Goal: Task Accomplishment & Management: Complete application form

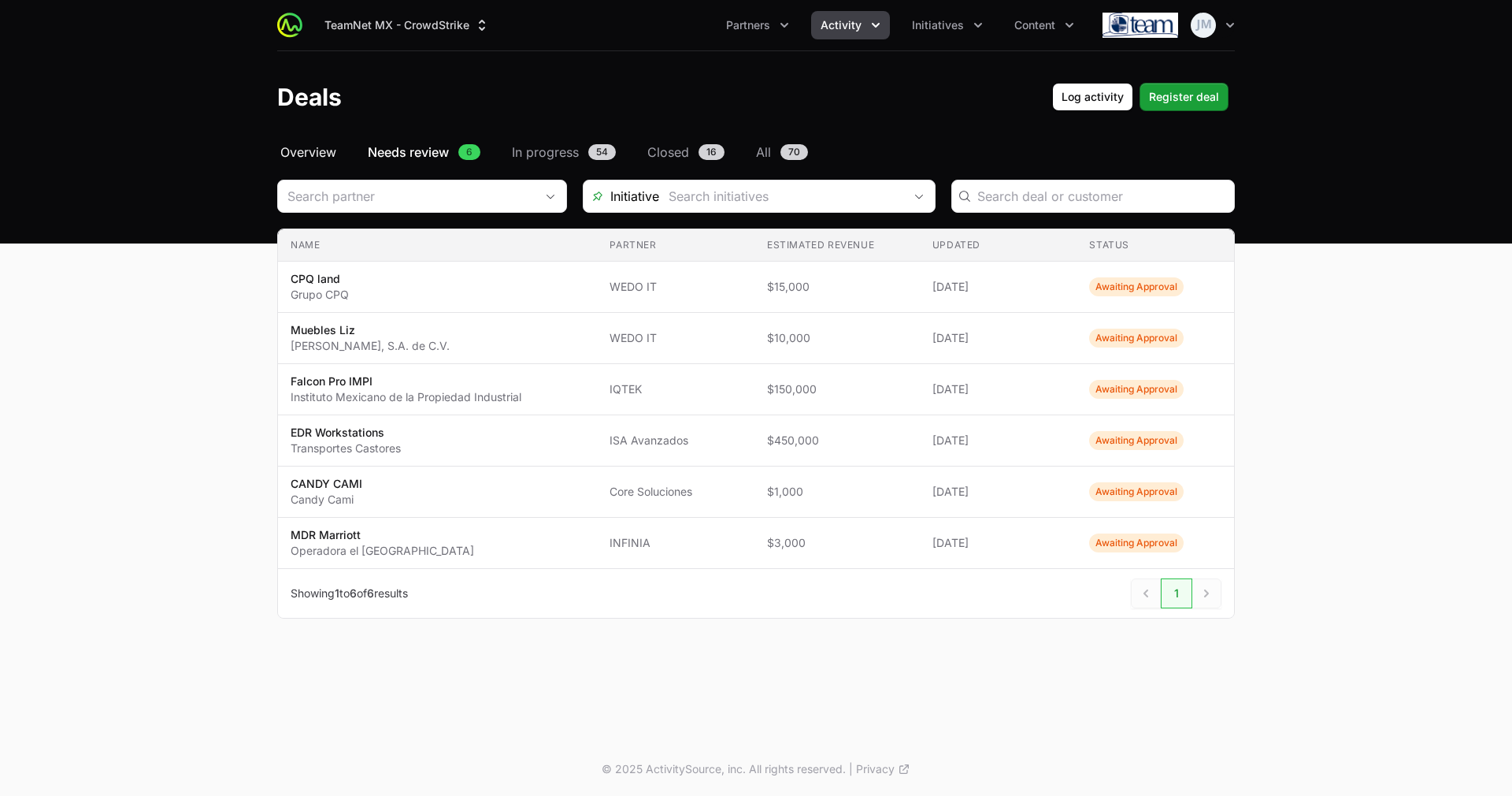
click at [318, 146] on span "Overview" at bounding box center [309, 152] width 56 height 19
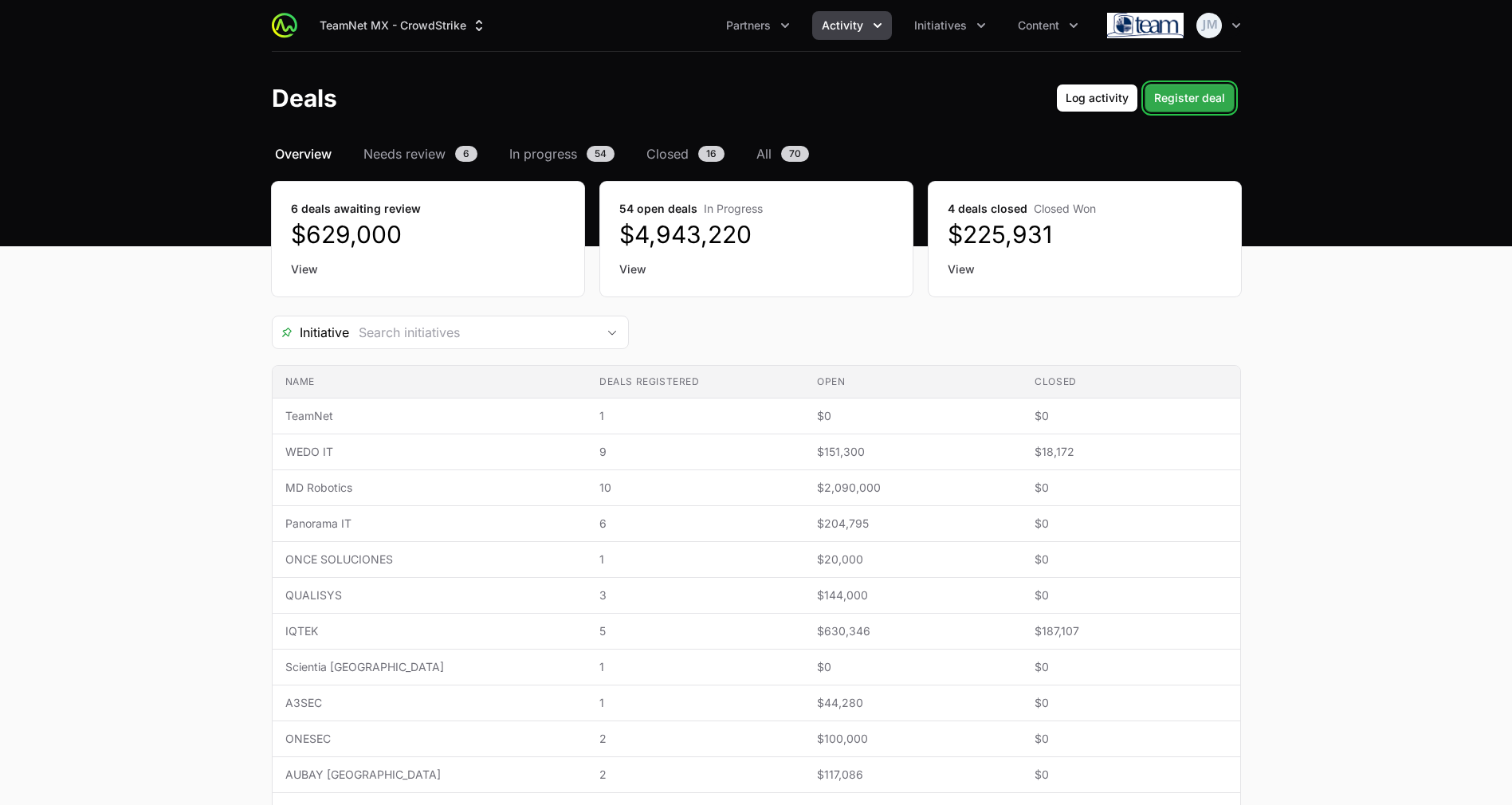
click at [1195, 92] on span "Register deal" at bounding box center [1190, 98] width 71 height 20
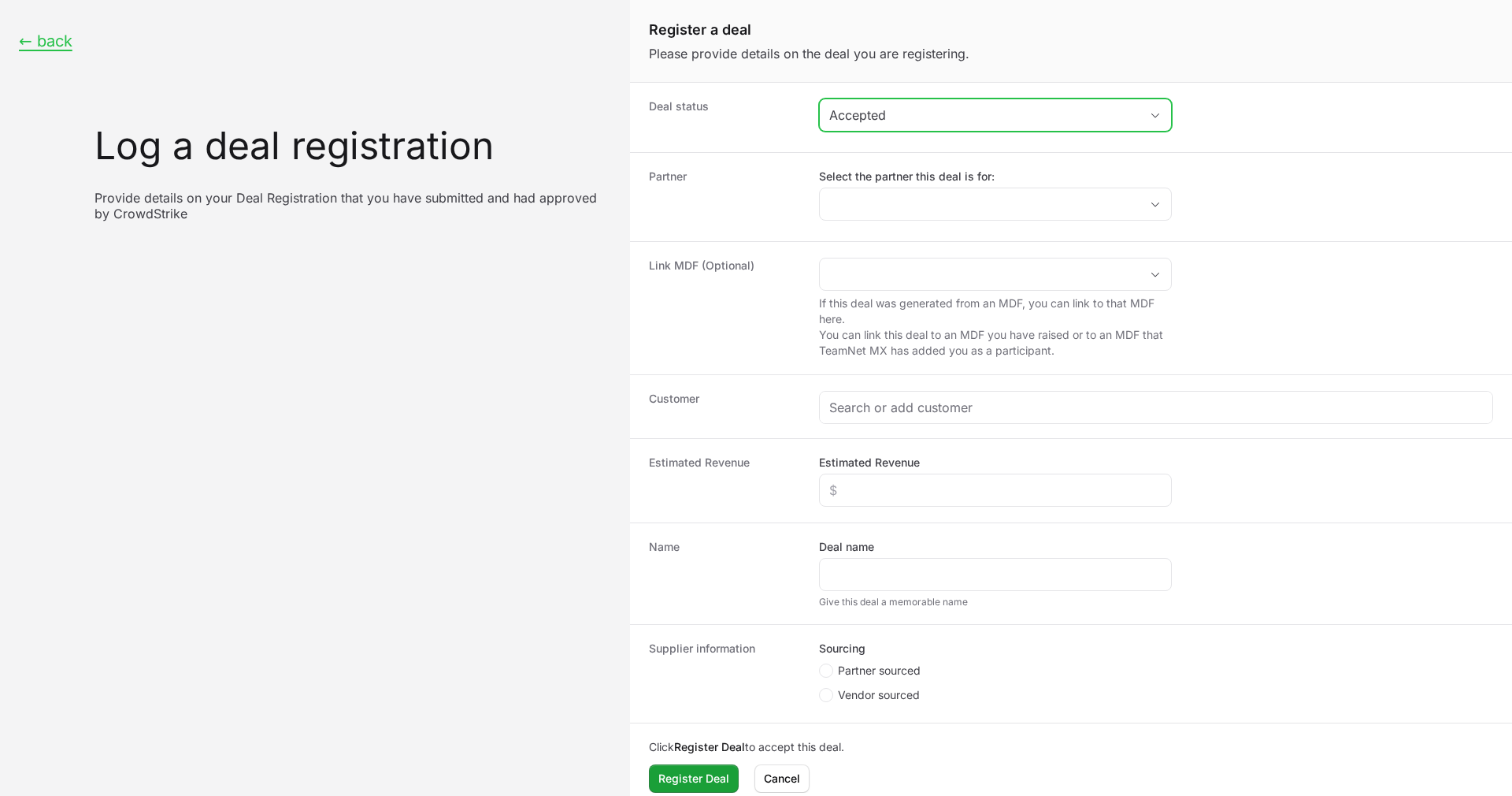
click at [947, 104] on button "Accepted" at bounding box center [995, 115] width 351 height 32
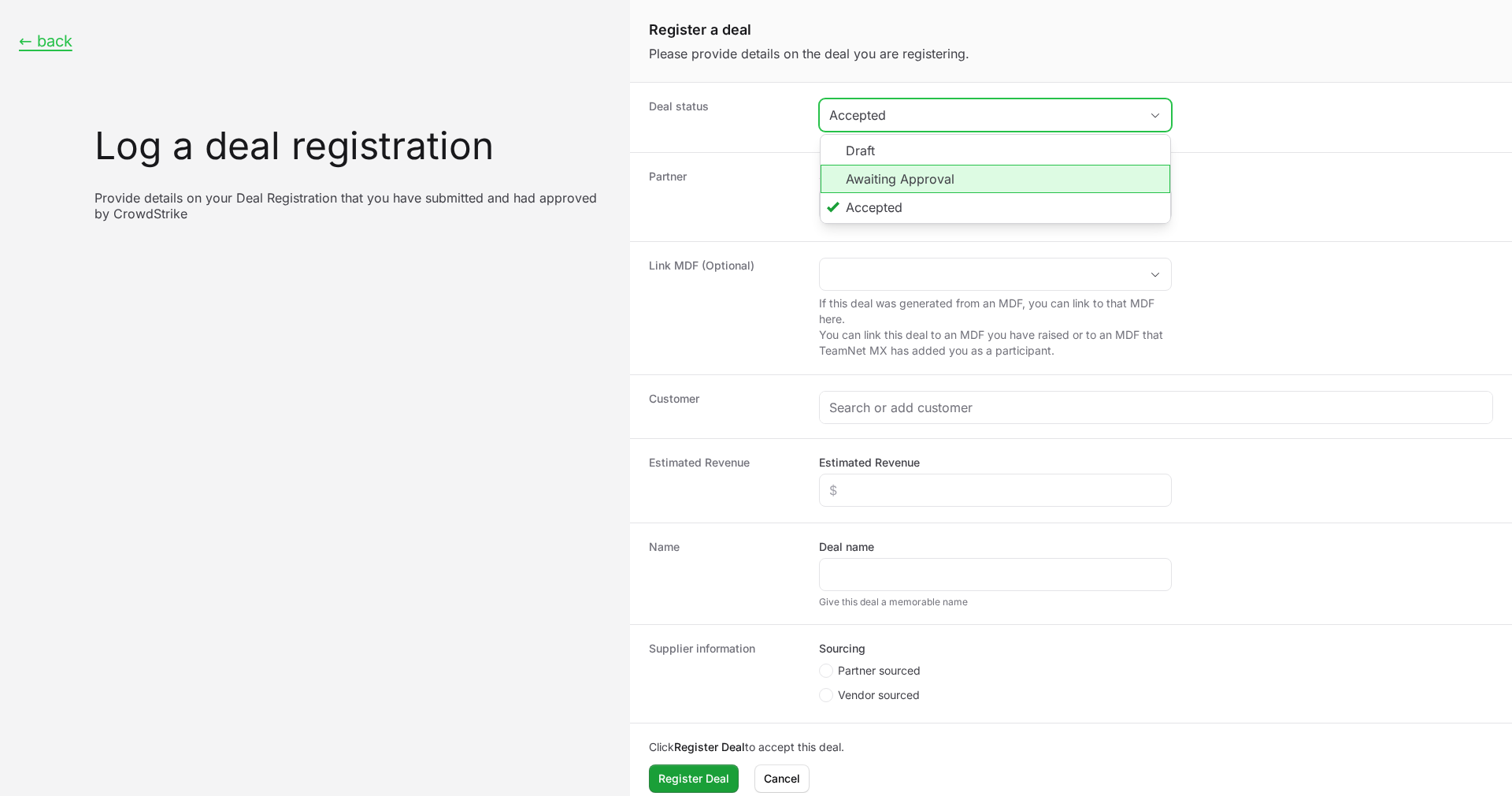
click at [929, 182] on li "Awaiting Approval" at bounding box center [995, 178] width 349 height 28
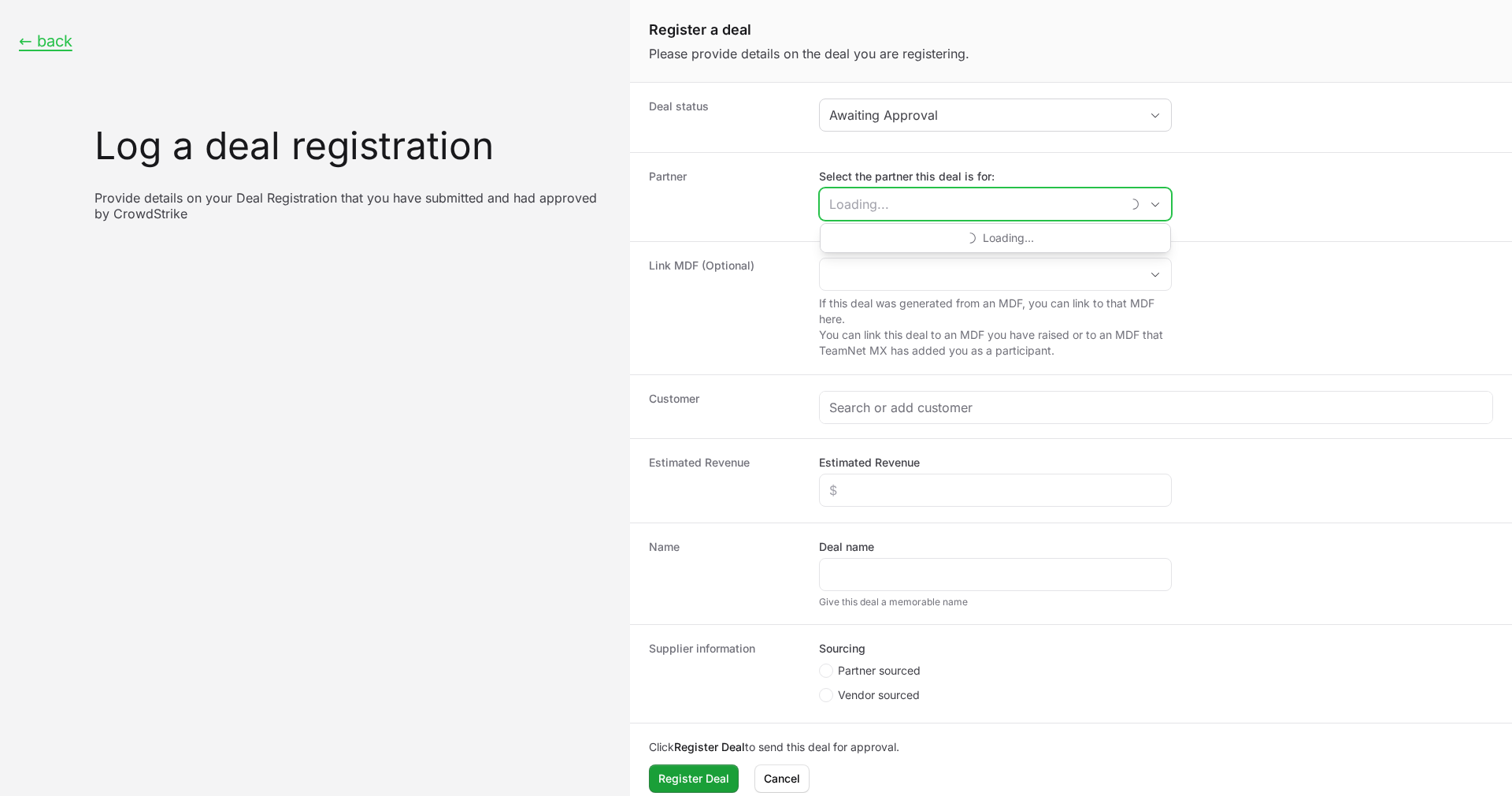
click at [928, 200] on input "Select the partner this deal is for:" at bounding box center [970, 203] width 301 height 32
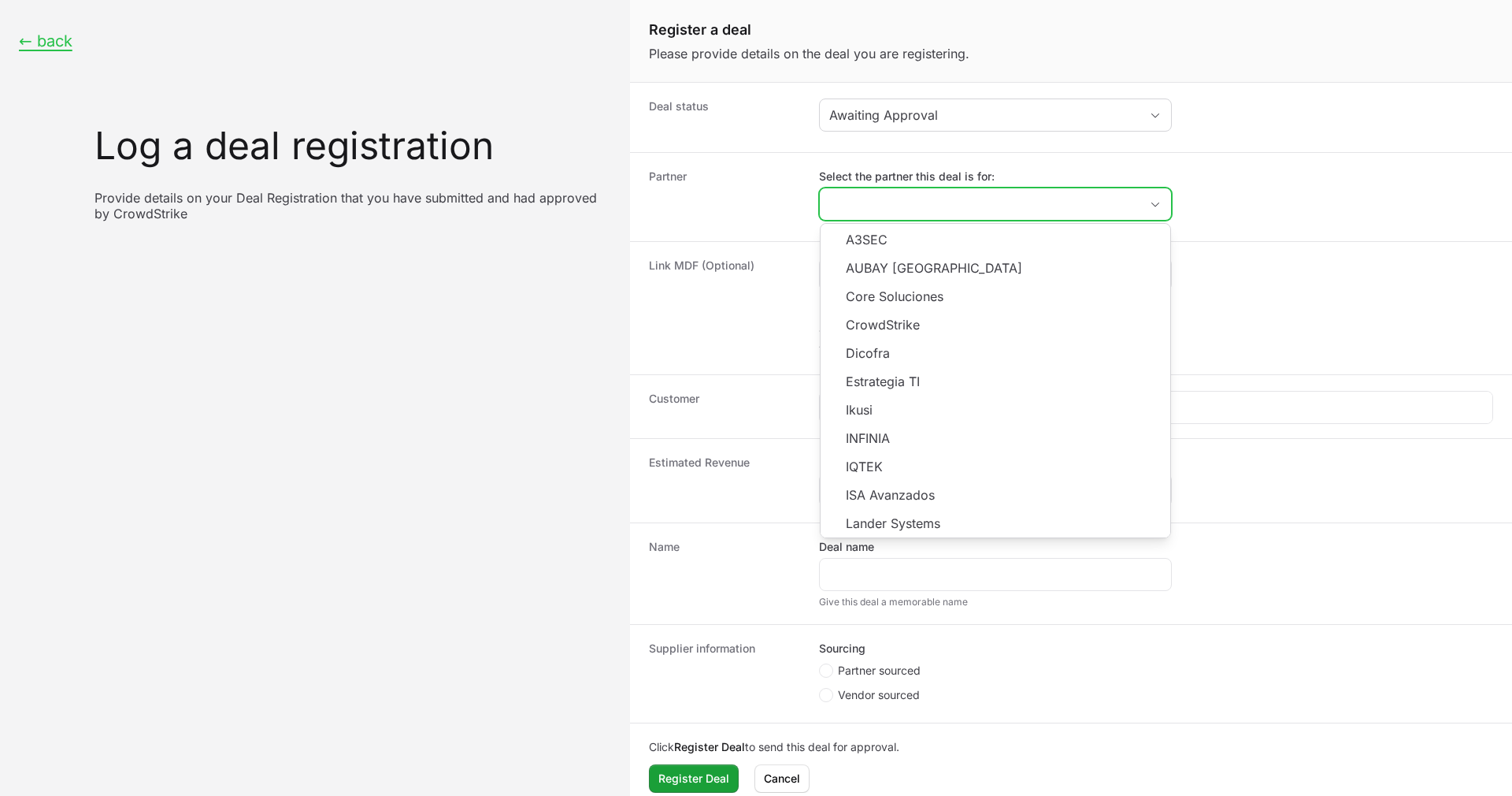
paste input "DR-2250286e"
type input "DR-2250286e"
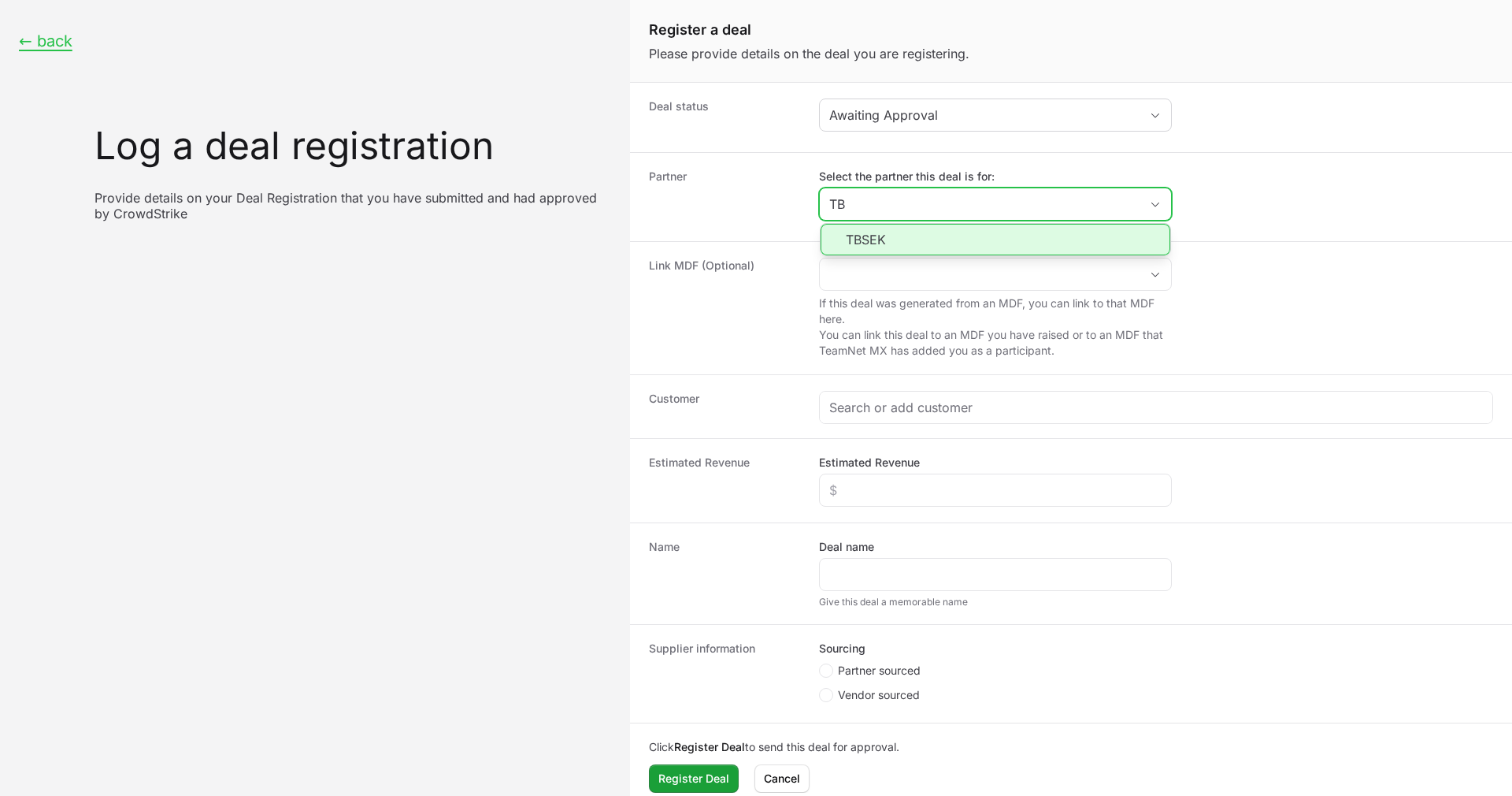
click at [934, 230] on li "TBSEK" at bounding box center [995, 239] width 349 height 32
type input "TBSEK"
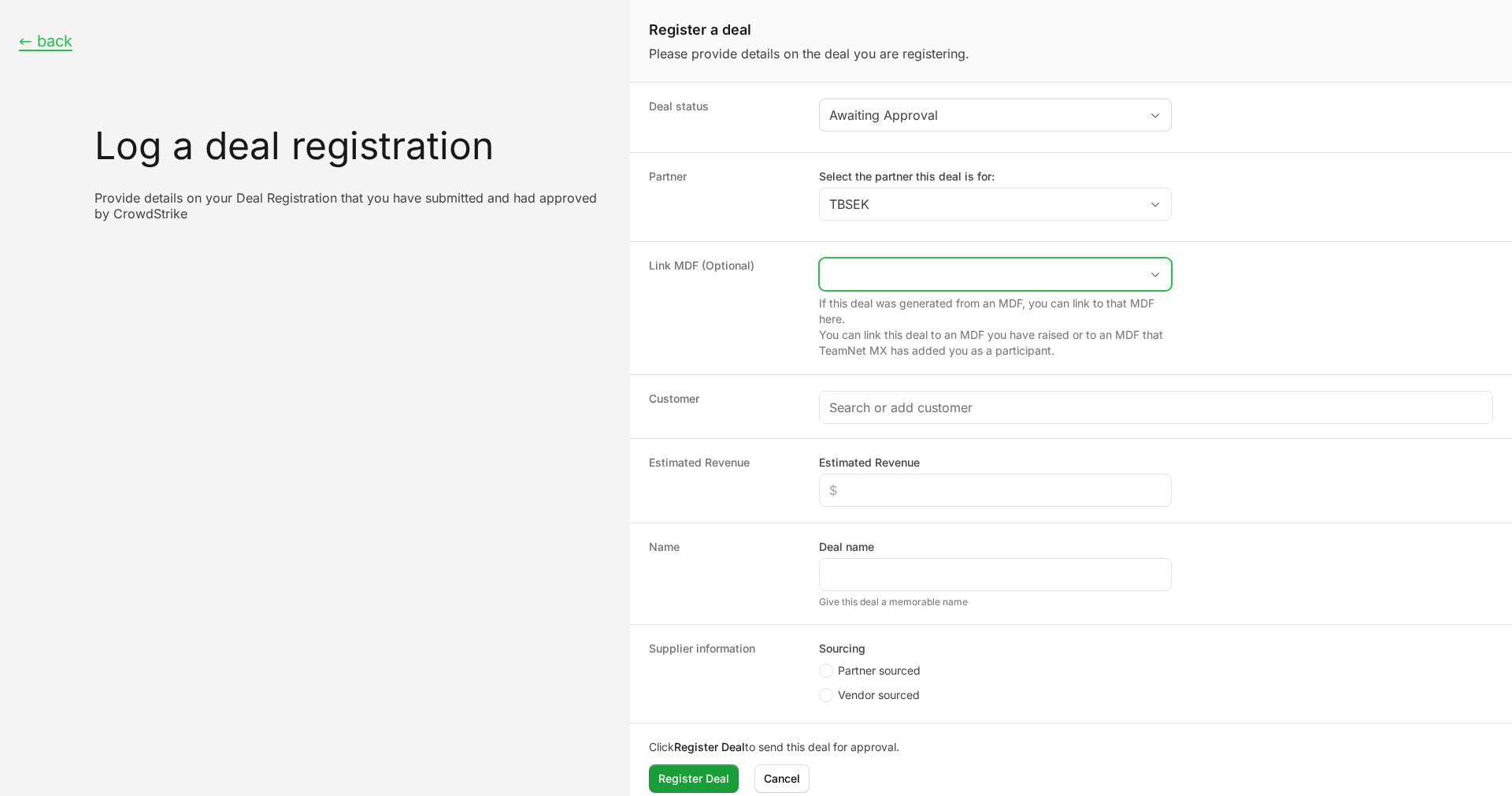
click at [913, 259] on input "Create activity form" at bounding box center [980, 274] width 319 height 32
click at [719, 314] on dt "Link MDF (Optional)" at bounding box center [724, 308] width 151 height 101
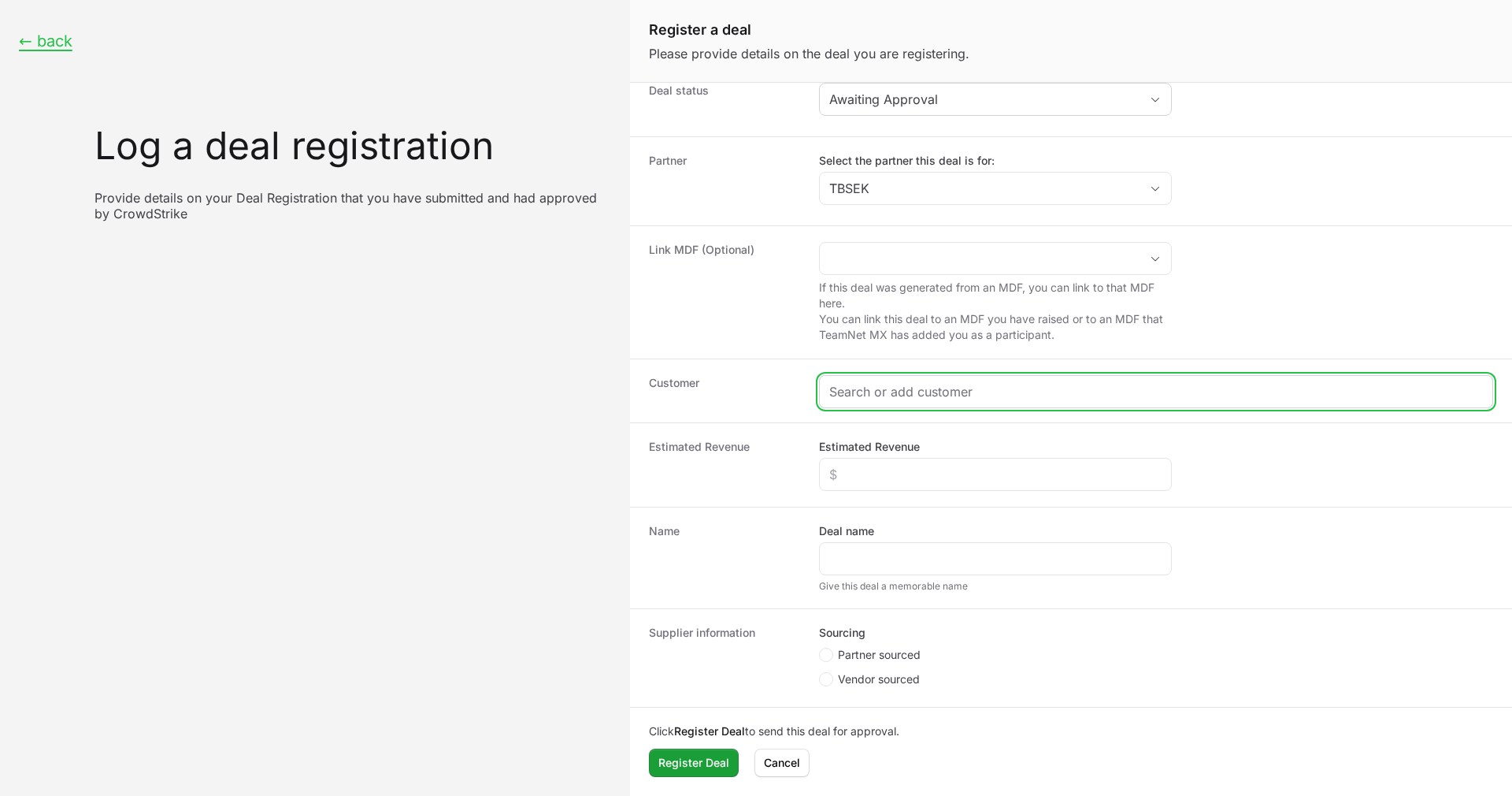
click at [914, 396] on input "Create activity form" at bounding box center [1156, 392] width 653 height 19
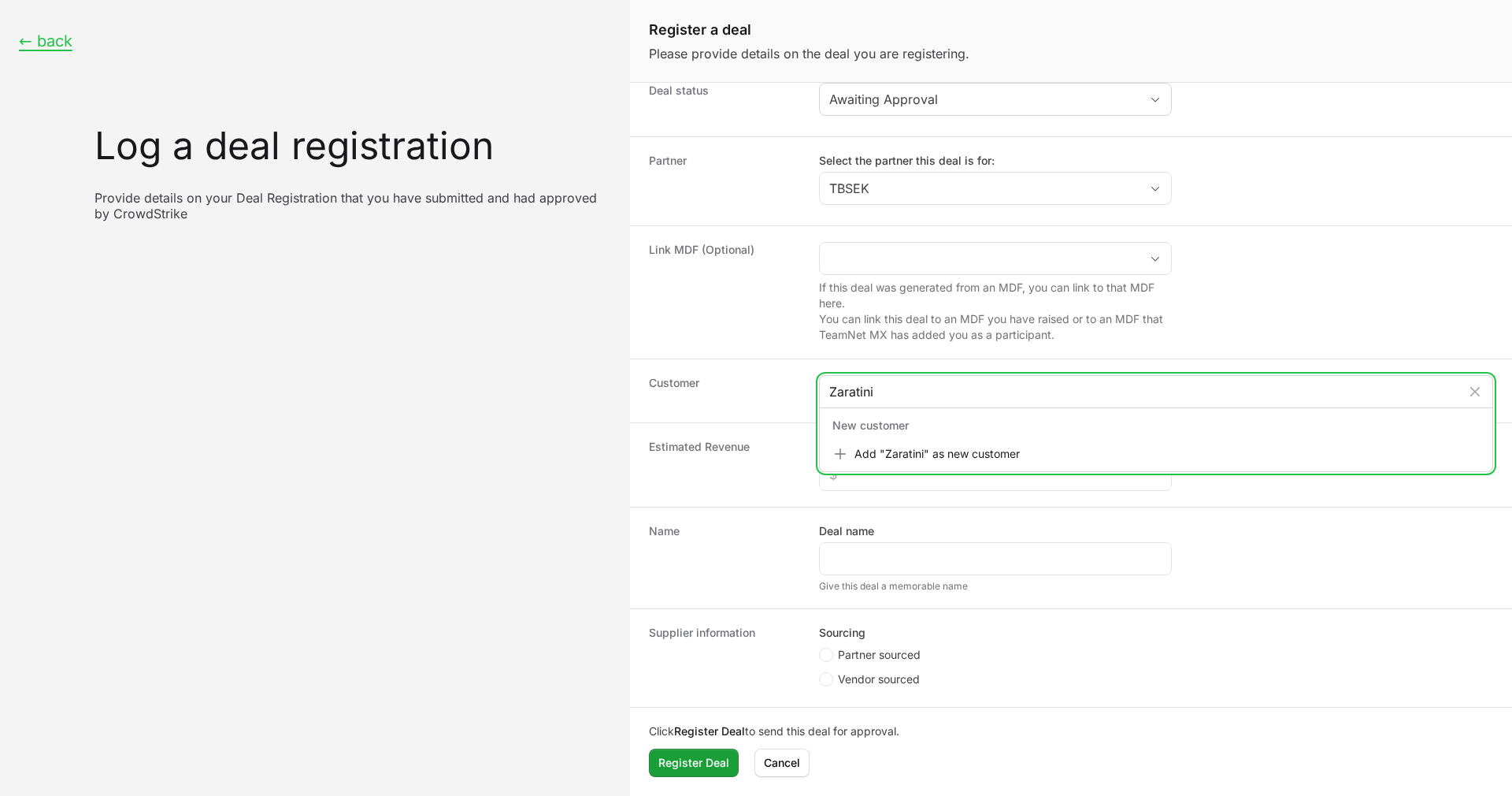
type input "Zaratini"
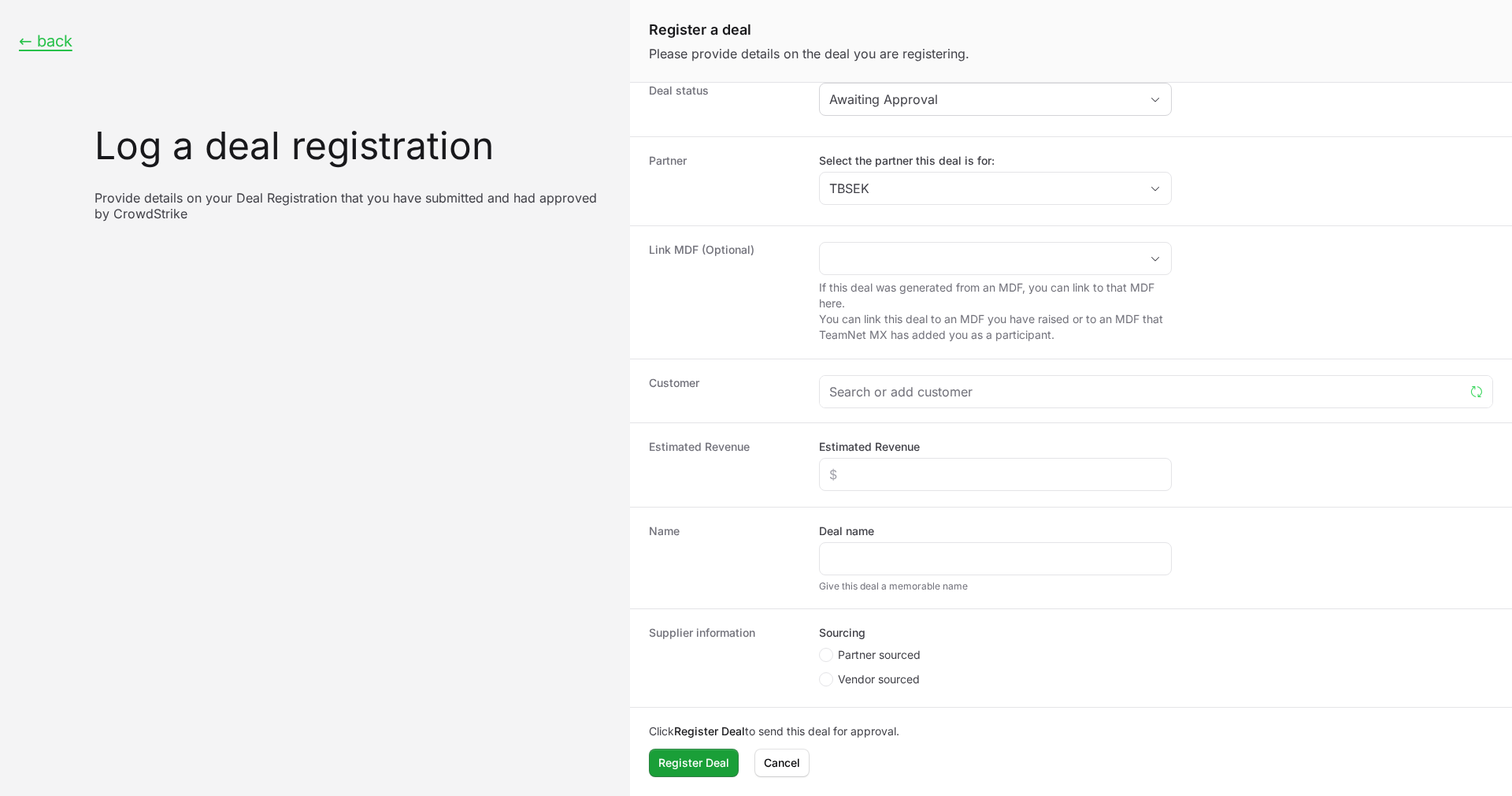
click at [834, 648] on span "Create activity form" at bounding box center [829, 655] width 19 height 15
click at [821, 663] on input "Partner sourced" at bounding box center [820, 664] width 2 height 2
radio input "true"
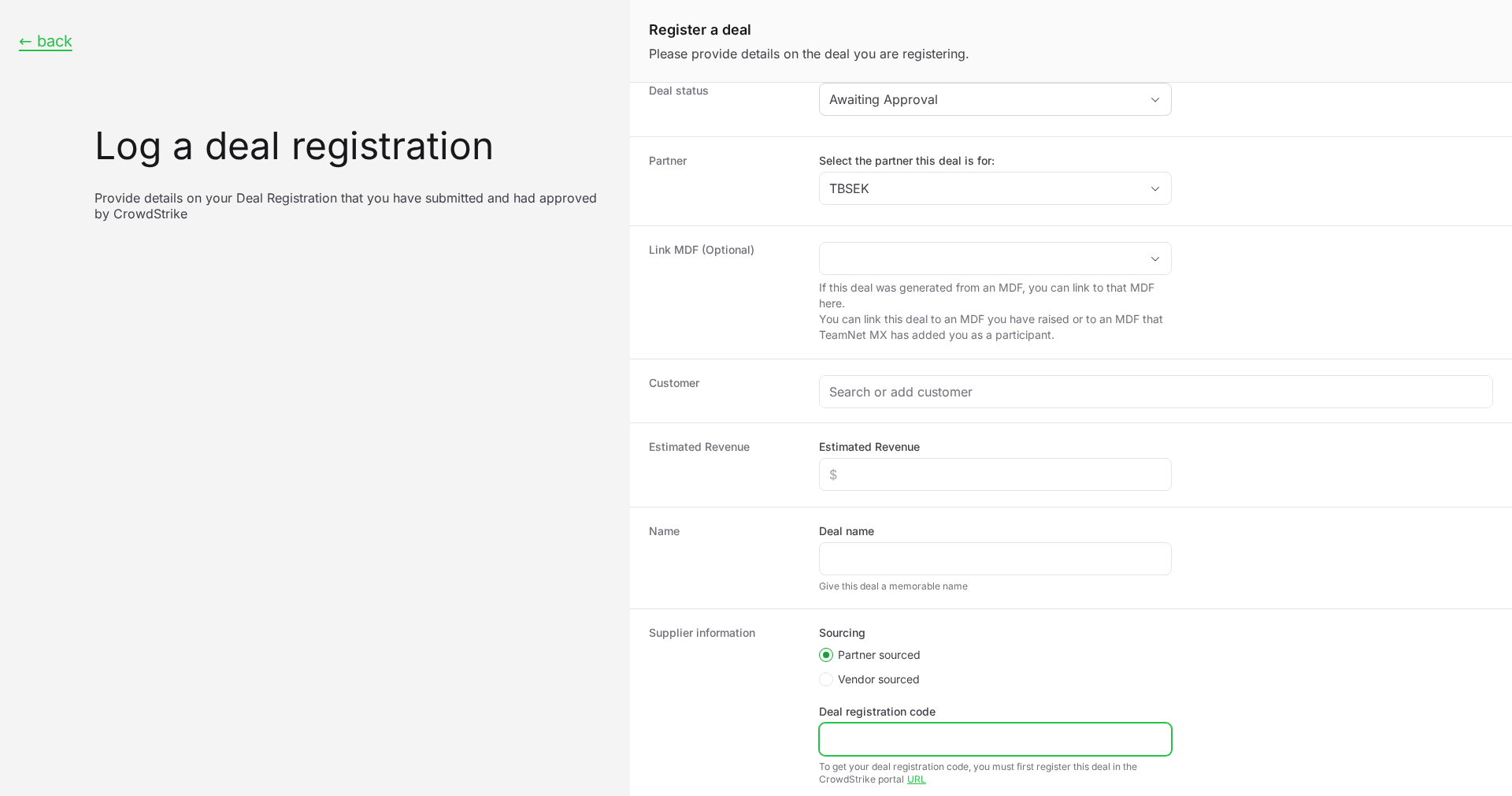
click at [864, 745] on input "Deal registration code" at bounding box center [995, 739] width 332 height 19
paste input "DR-2250286e"
type input "DR-2250286e"
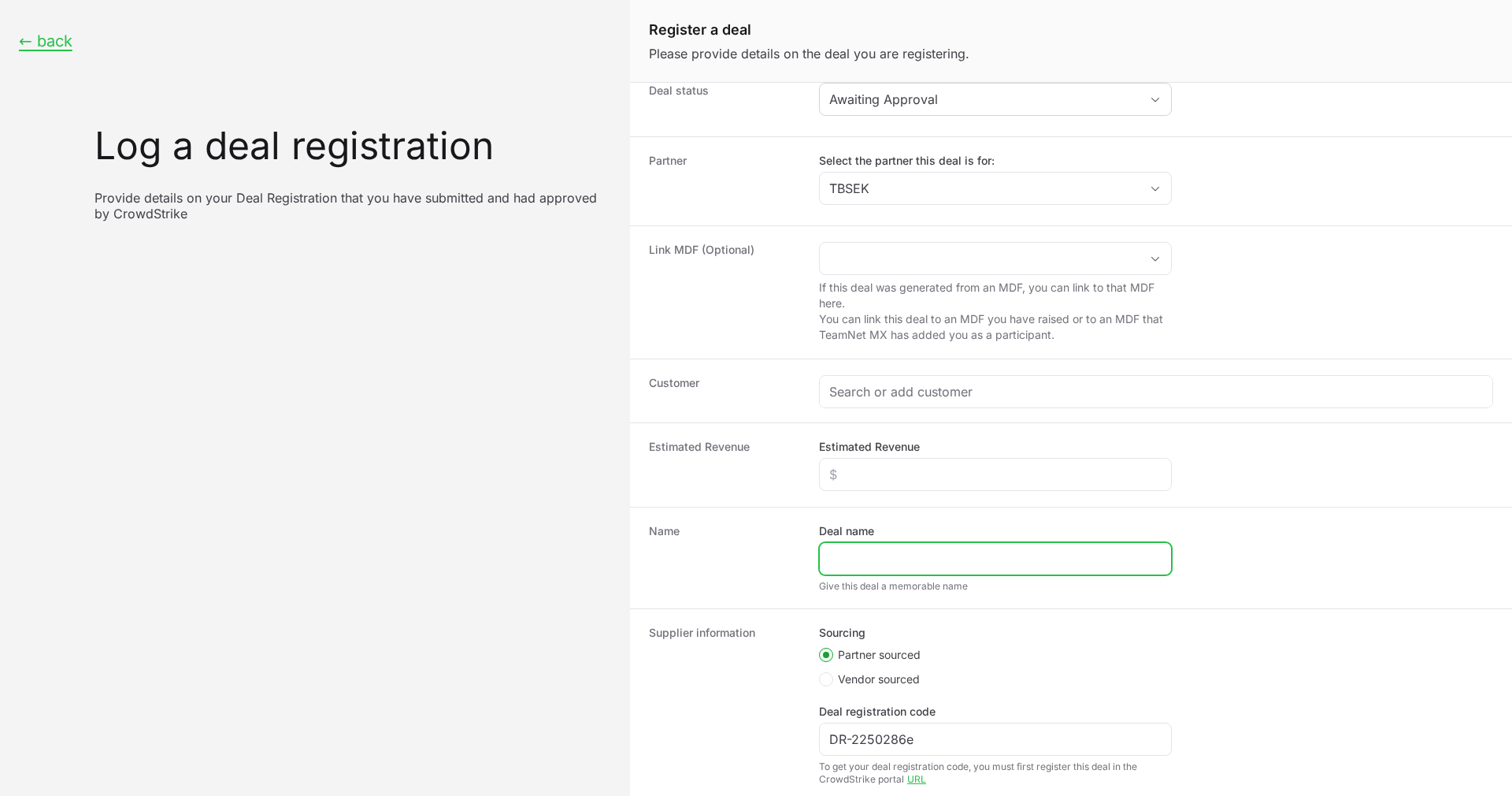
click at [881, 552] on input "Deal name" at bounding box center [995, 559] width 332 height 19
paste input "DR-2250286e"
type input "DR-2250286e"
paste input "AGRICOLA ZARATTINI S.A. DE C.V. | tbsek | 600 EP"
type input "AGRICOLA ZARATTINI S.A. DE C.V. | tbsek | 600 EP"
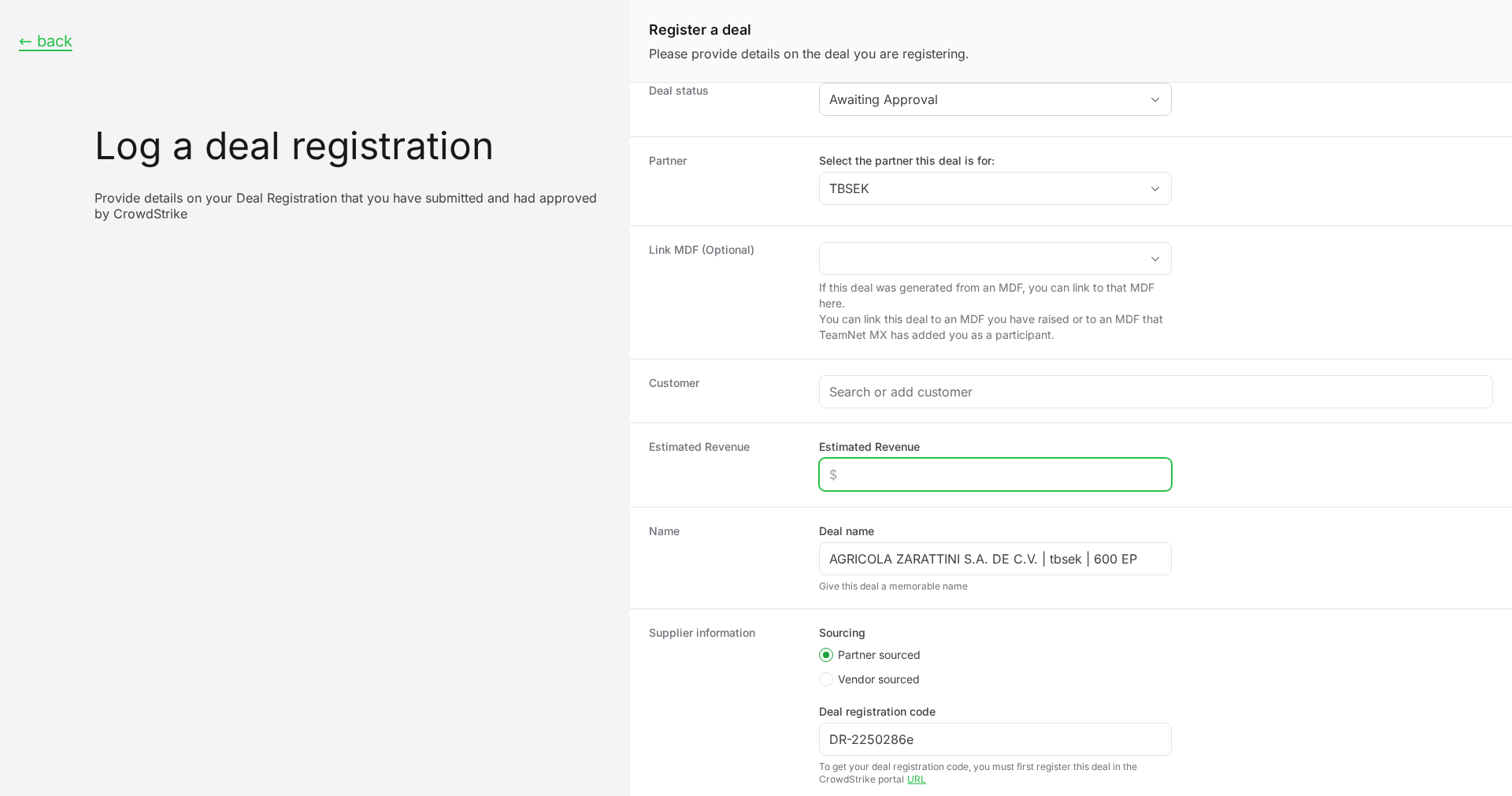
click at [893, 470] on input "Estimated Revenue" at bounding box center [995, 475] width 332 height 19
type input "$15,000"
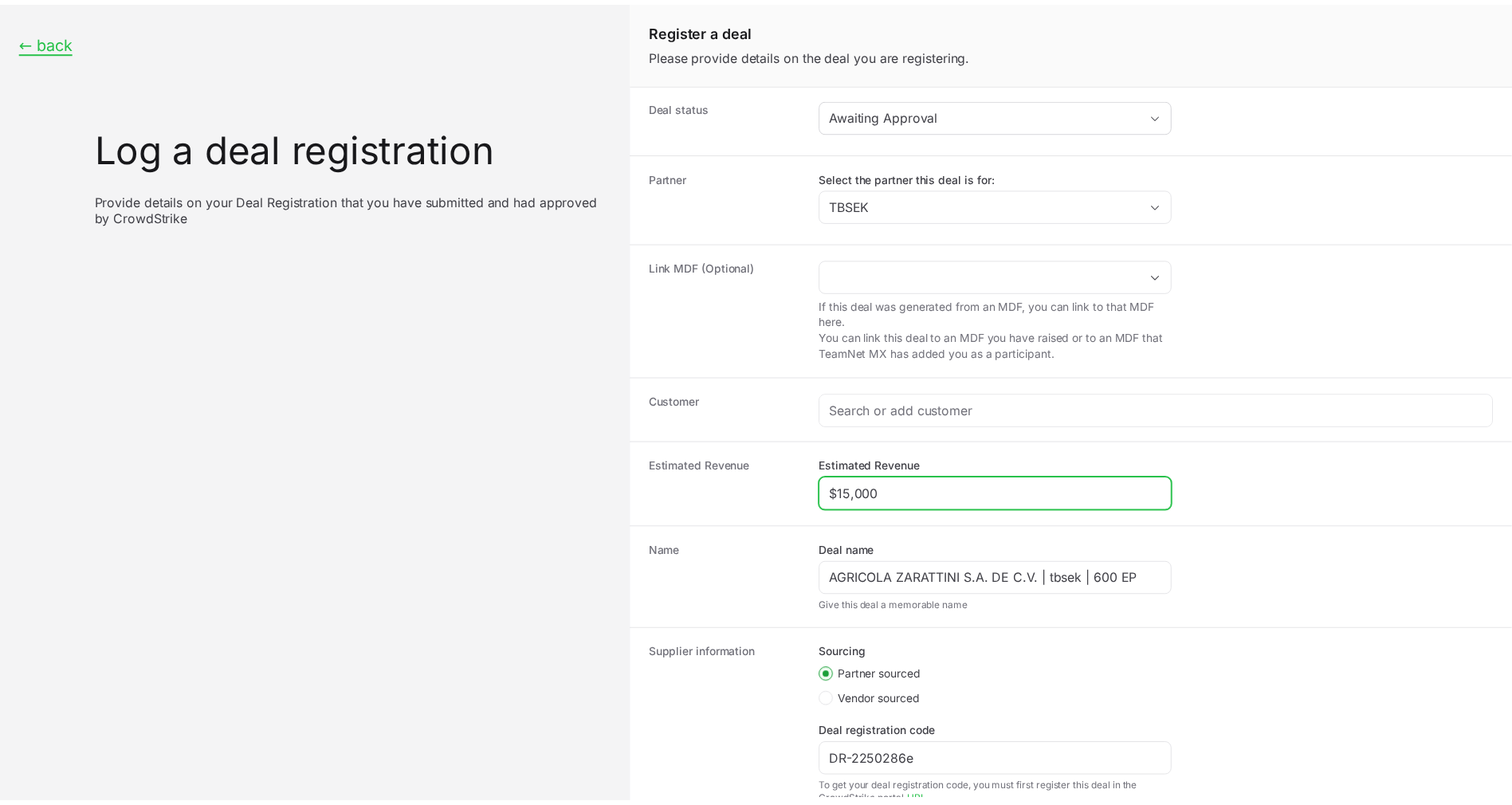
scroll to position [0, 0]
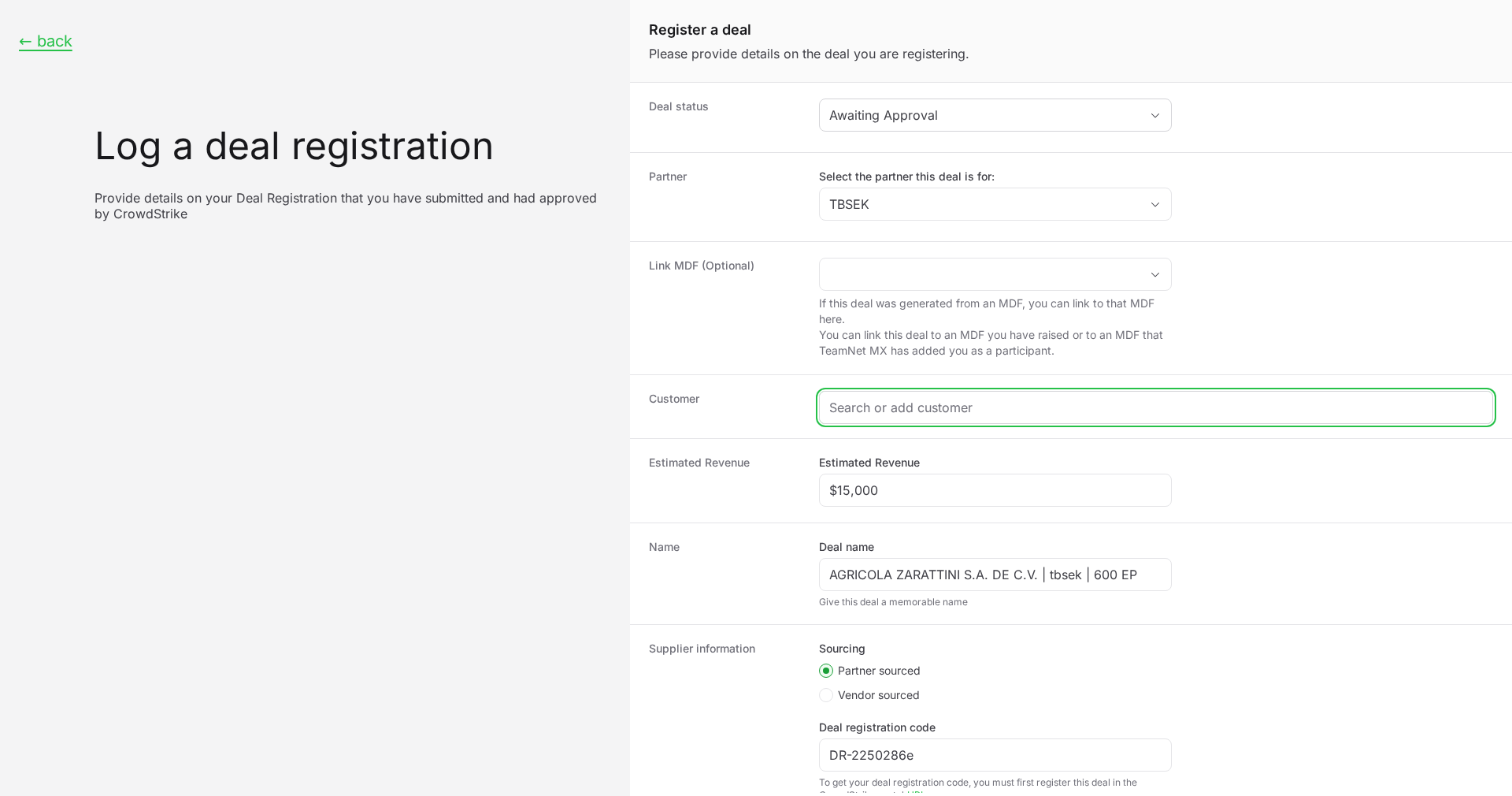
click at [937, 409] on input "Create activity form" at bounding box center [1156, 408] width 653 height 19
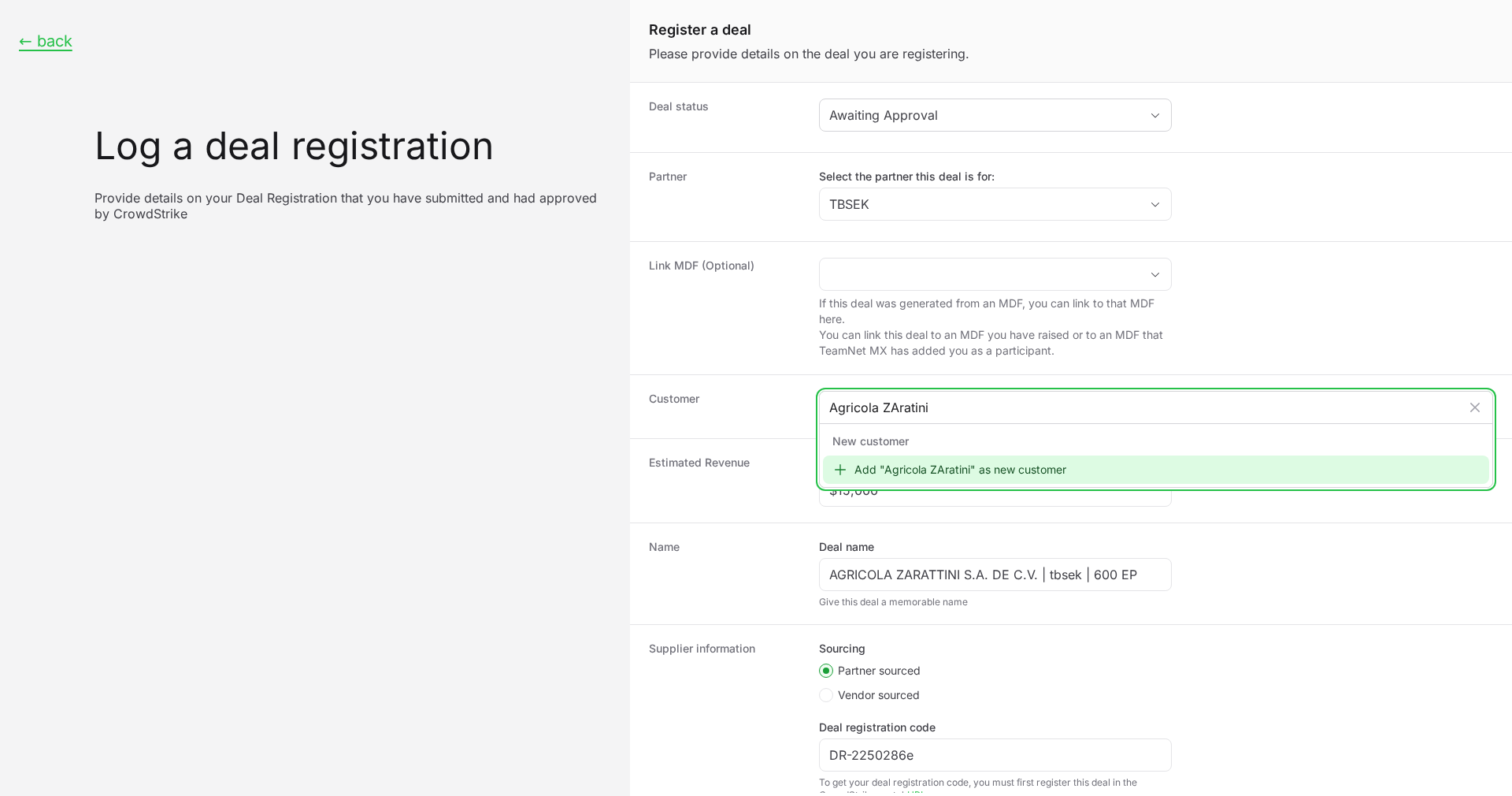
type input "Agricola ZAratini"
click at [937, 459] on div "Add "Agricola ZAratini" as new customer" at bounding box center [1156, 469] width 666 height 28
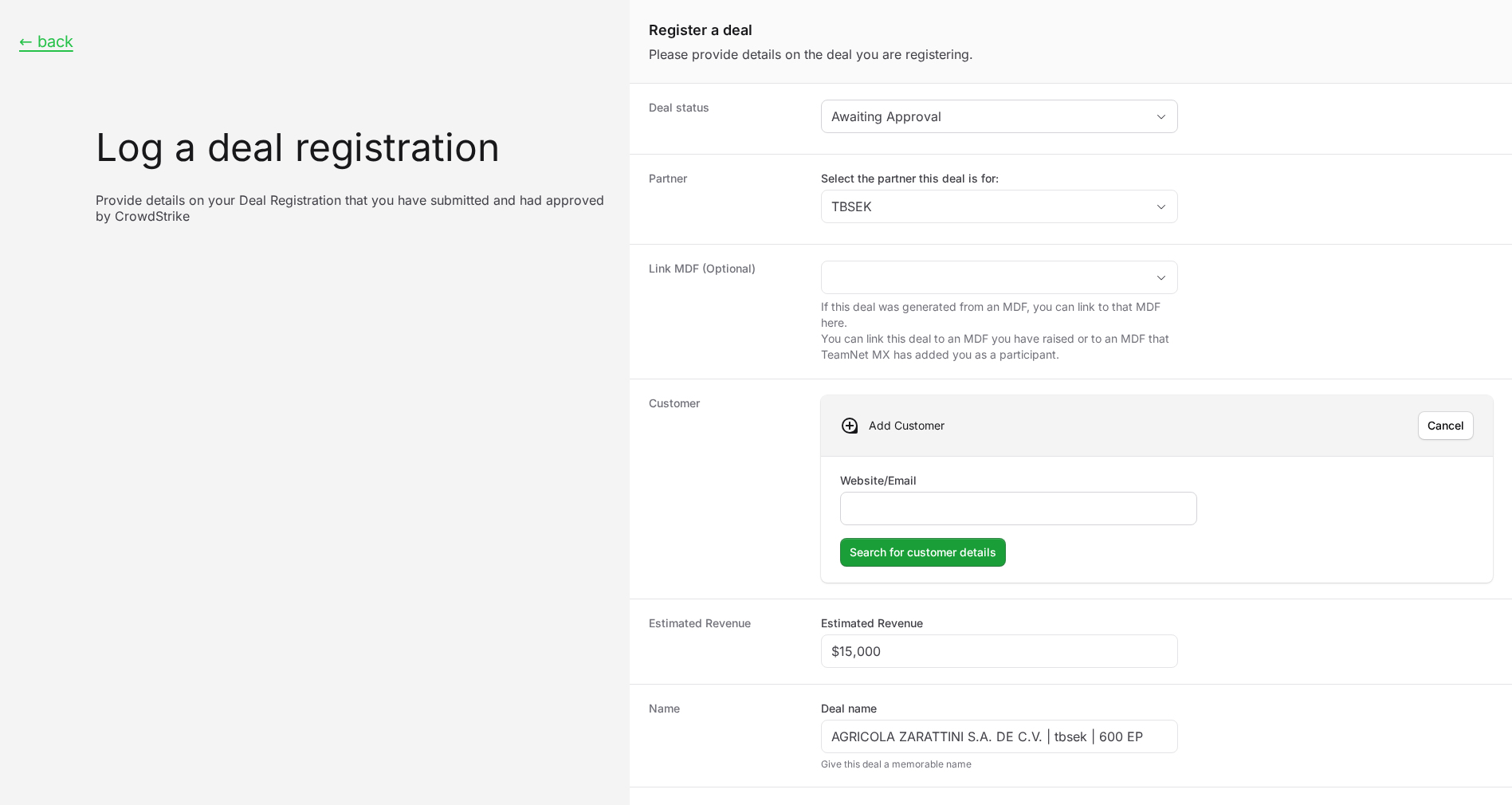
click at [894, 502] on input "Website/Email" at bounding box center [1018, 508] width 336 height 20
paste input "[URL][DOMAIN_NAME]"
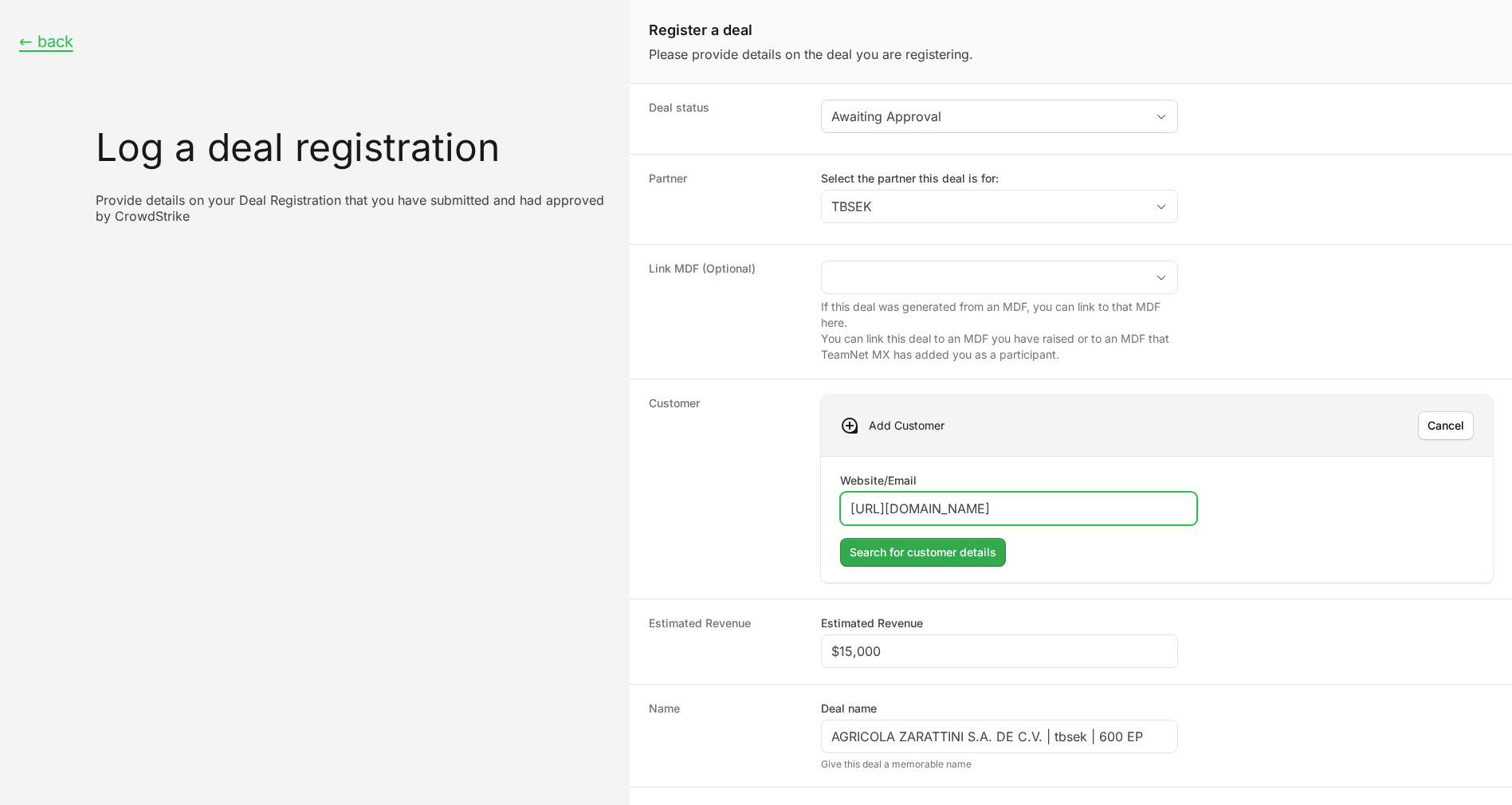
type input "[URL][DOMAIN_NAME]"
click at [978, 551] on span "Search for customer details" at bounding box center [923, 552] width 147 height 20
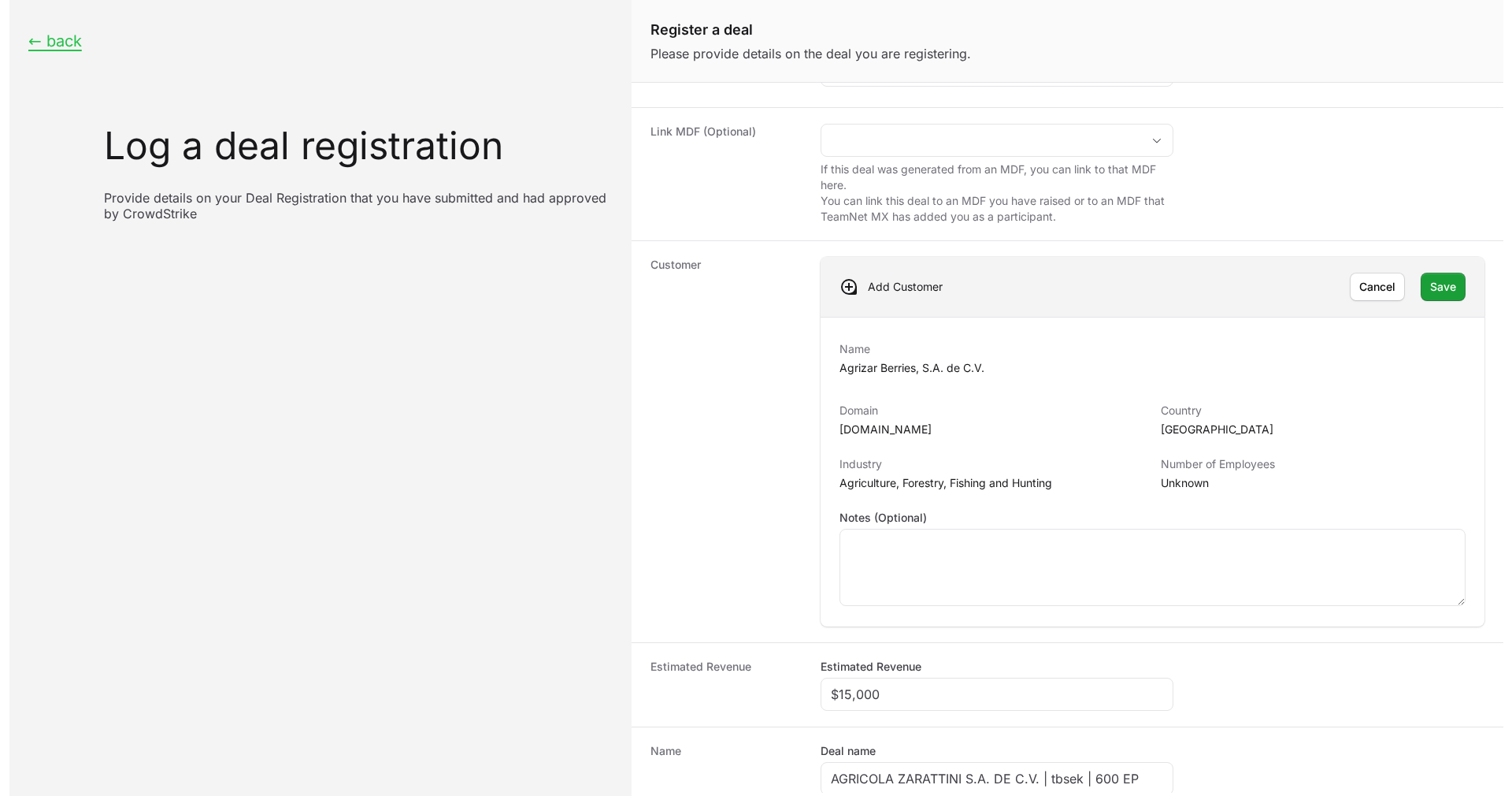
scroll to position [134, 0]
click at [1421, 284] on span "Save" at bounding box center [1434, 288] width 26 height 19
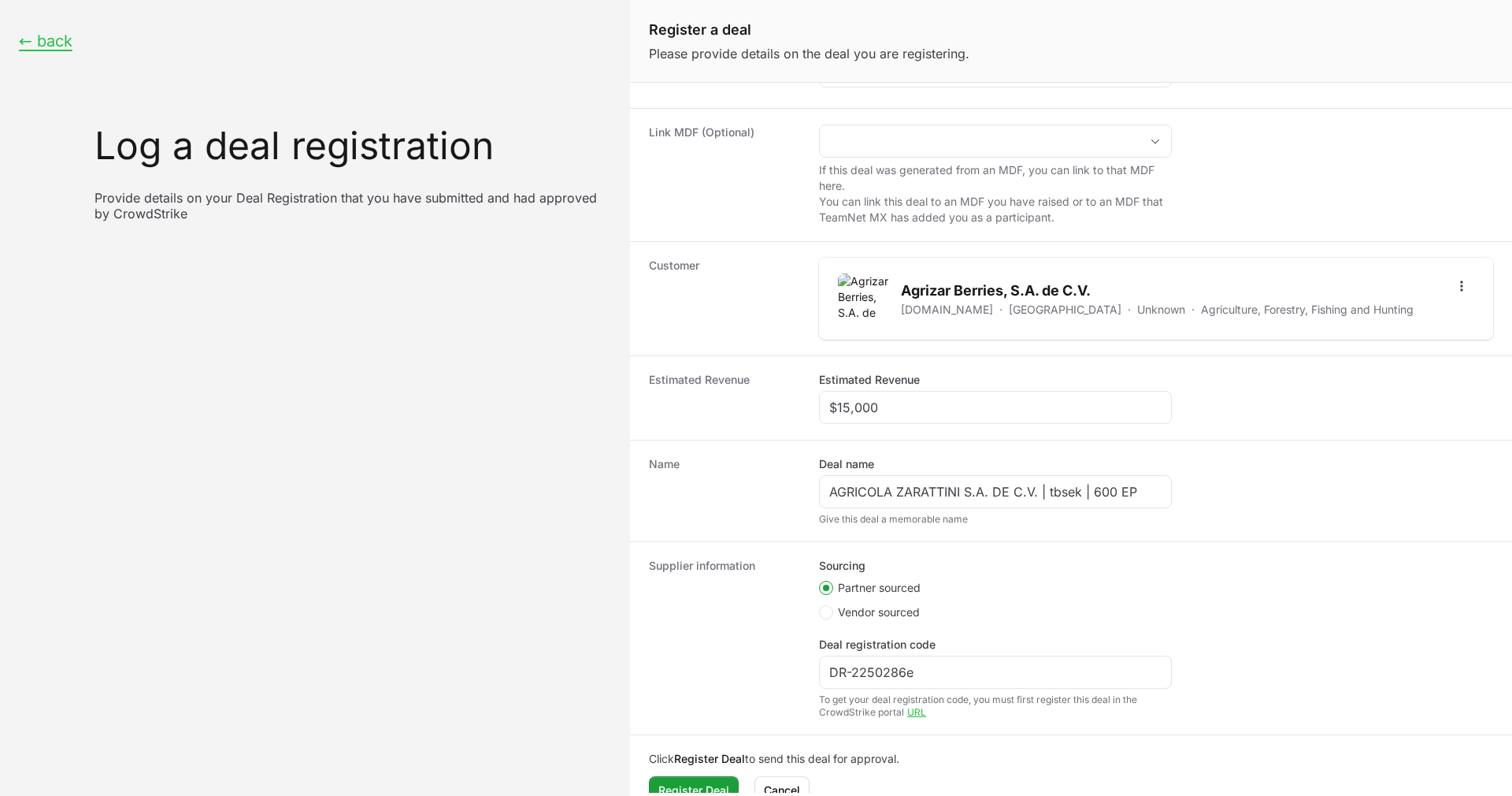
scroll to position [161, 0]
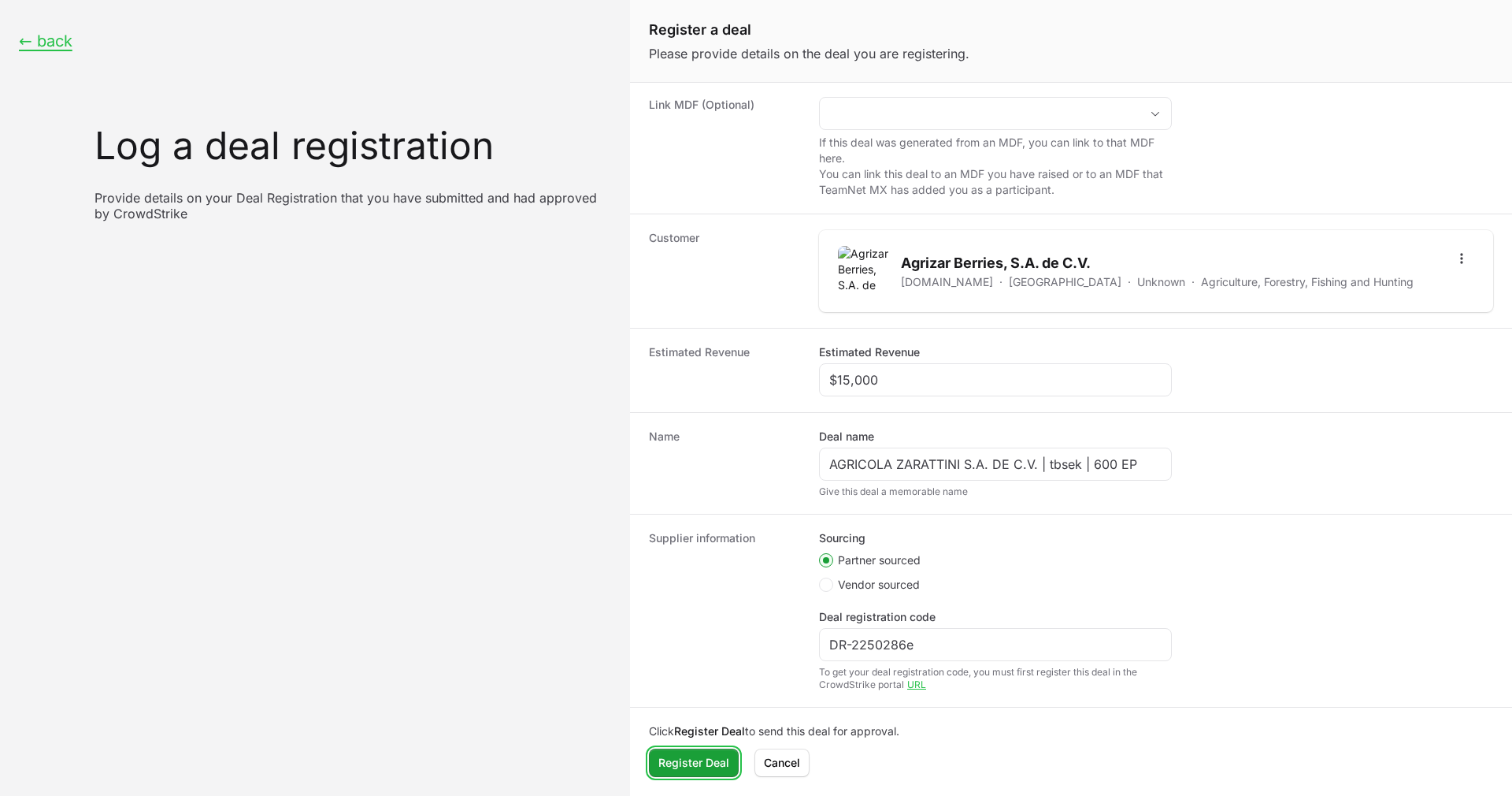
drag, startPoint x: 695, startPoint y: 766, endPoint x: 1305, endPoint y: 213, distance: 823.4
click at [1305, 213] on form "Deal status Awaiting Approval Partner Select the partner this deal is for: TBSE…" at bounding box center [1071, 438] width 882 height 711
click at [1456, 260] on button "Open options" at bounding box center [1462, 259] width 25 height 25
click at [1417, 297] on div "Edit" at bounding box center [1425, 292] width 166 height 28
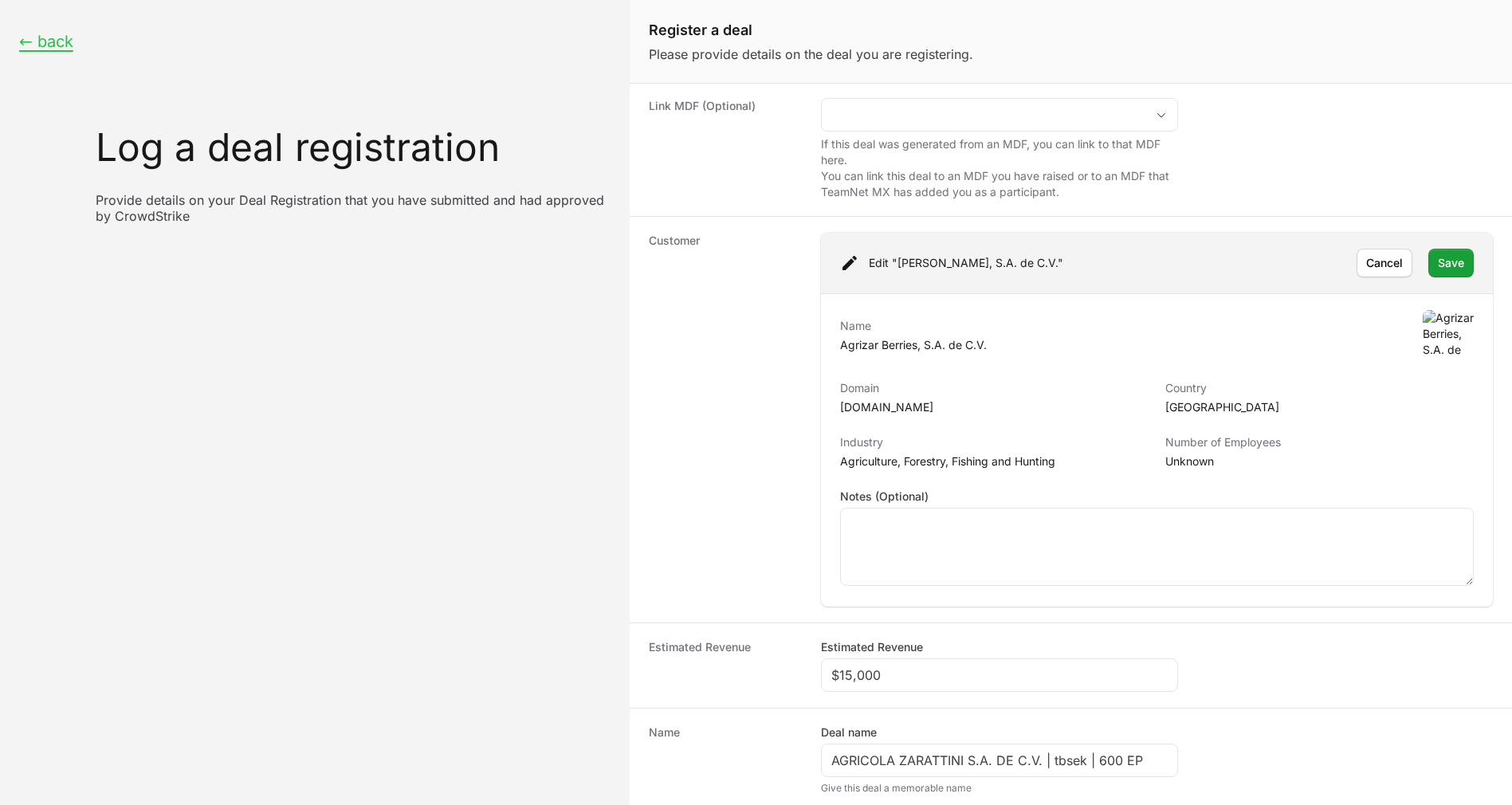
click at [944, 345] on p "Agrizar Berries, S.A. de C.V." at bounding box center [914, 345] width 147 height 16
click at [1439, 262] on span "Save" at bounding box center [1451, 263] width 26 height 20
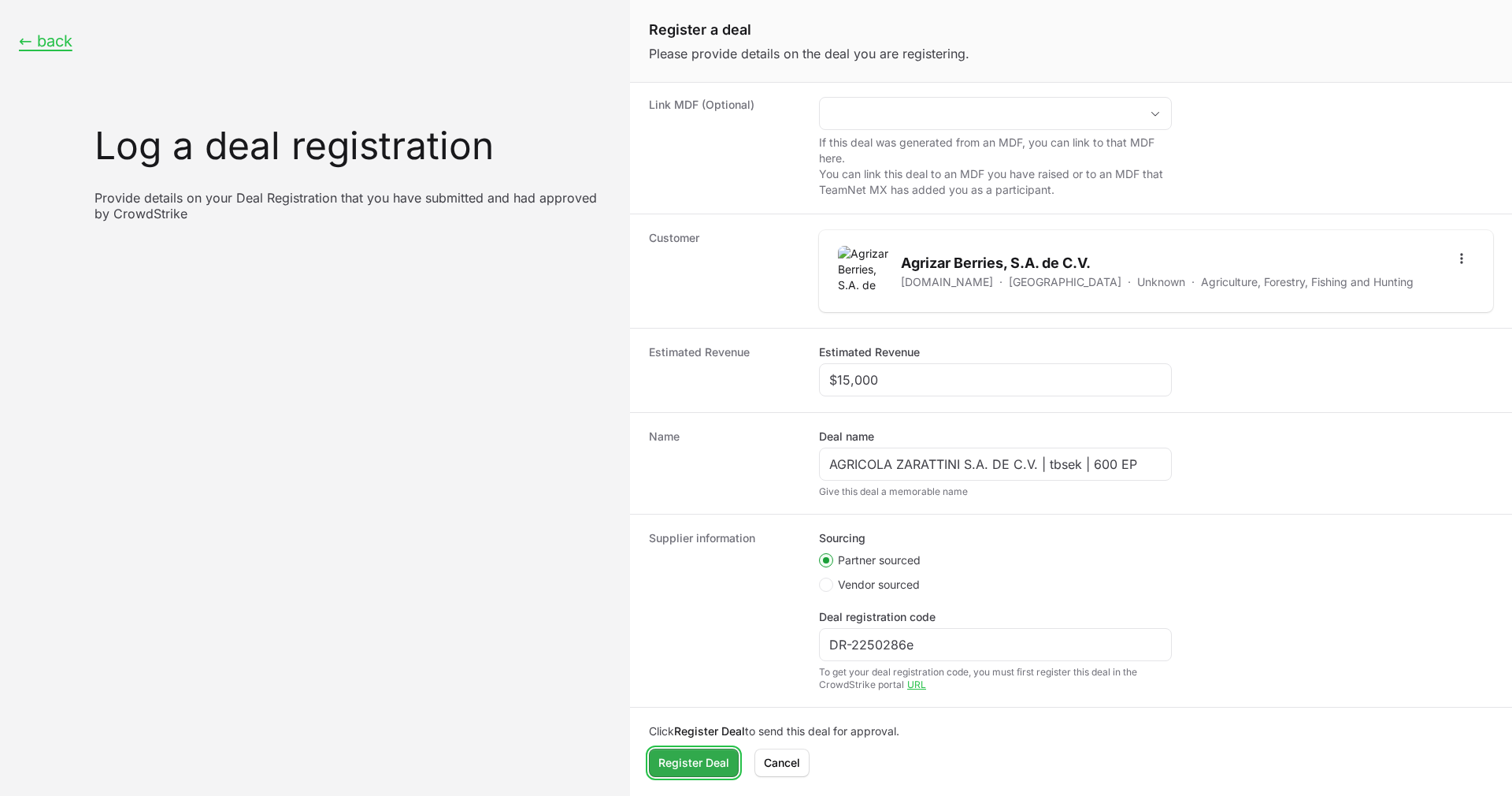
click at [699, 751] on button "Register Deal" at bounding box center [693, 762] width 90 height 28
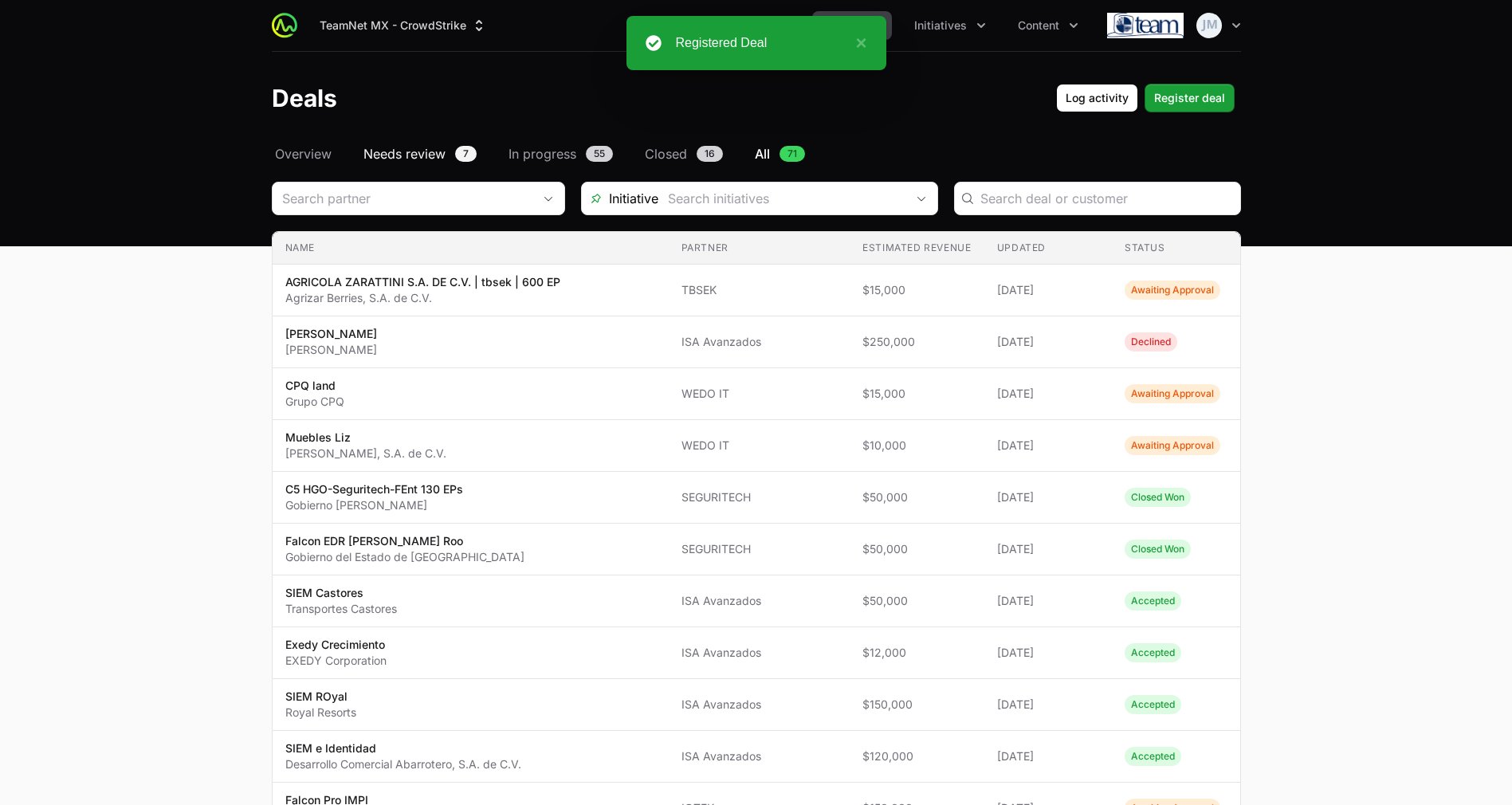
click at [398, 152] on span "Needs review" at bounding box center [405, 154] width 82 height 20
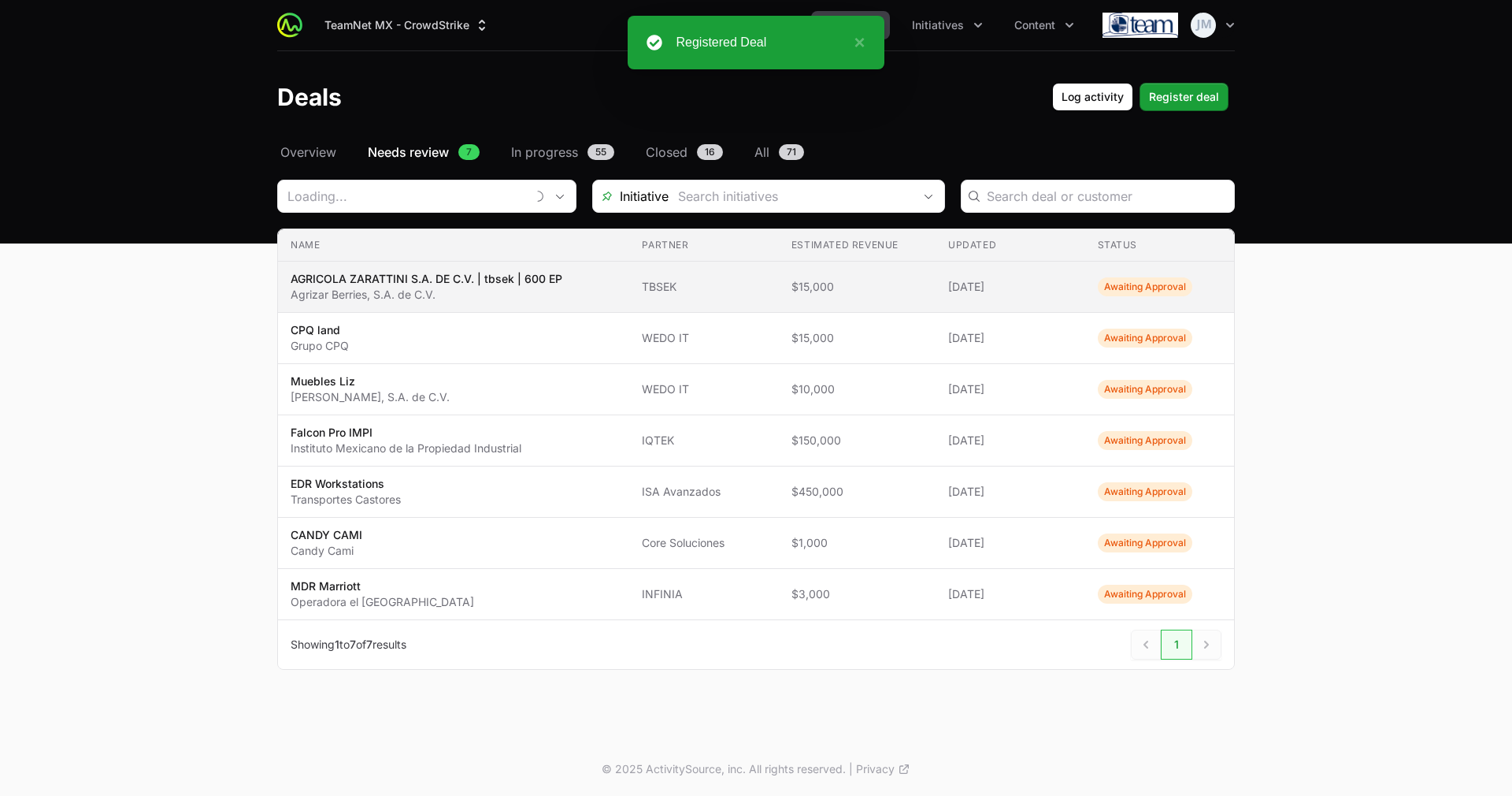
click at [411, 287] on p "Agrizar Berries, S.A. de C.V." at bounding box center [426, 294] width 272 height 15
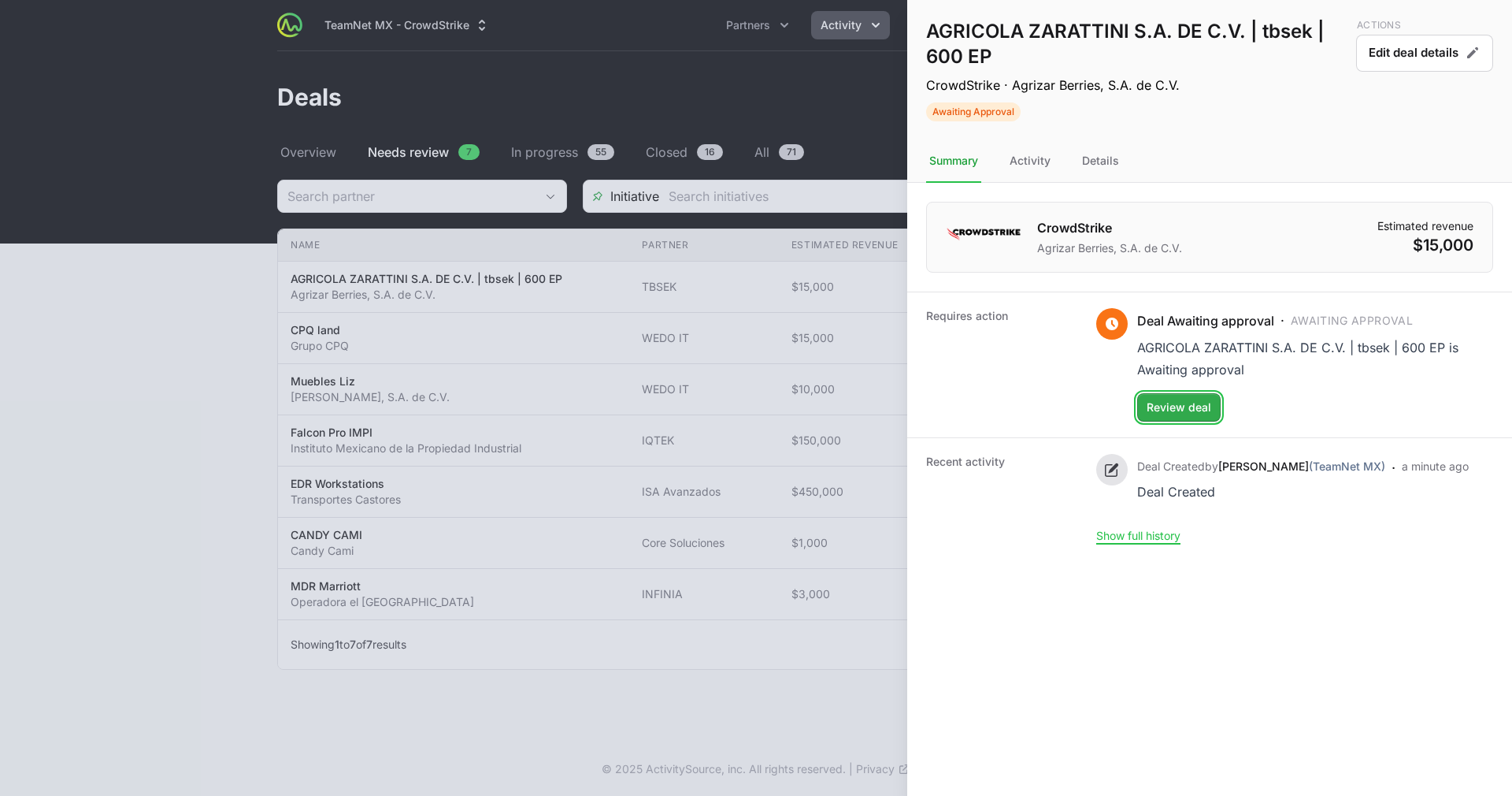
click at [1181, 420] on button "Review deal" at bounding box center [1179, 407] width 83 height 28
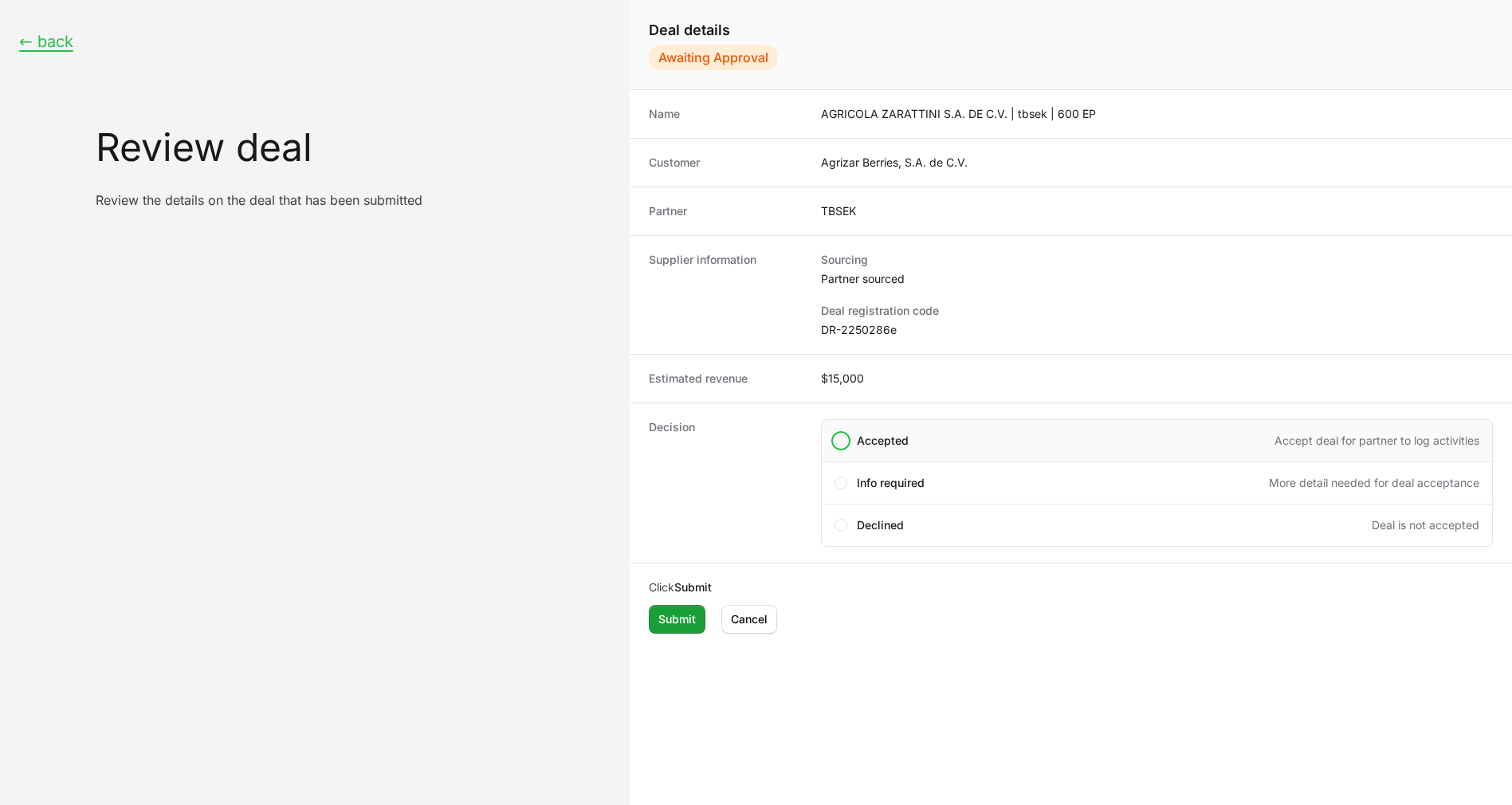
click at [897, 434] on span "Accepted" at bounding box center [883, 441] width 52 height 16
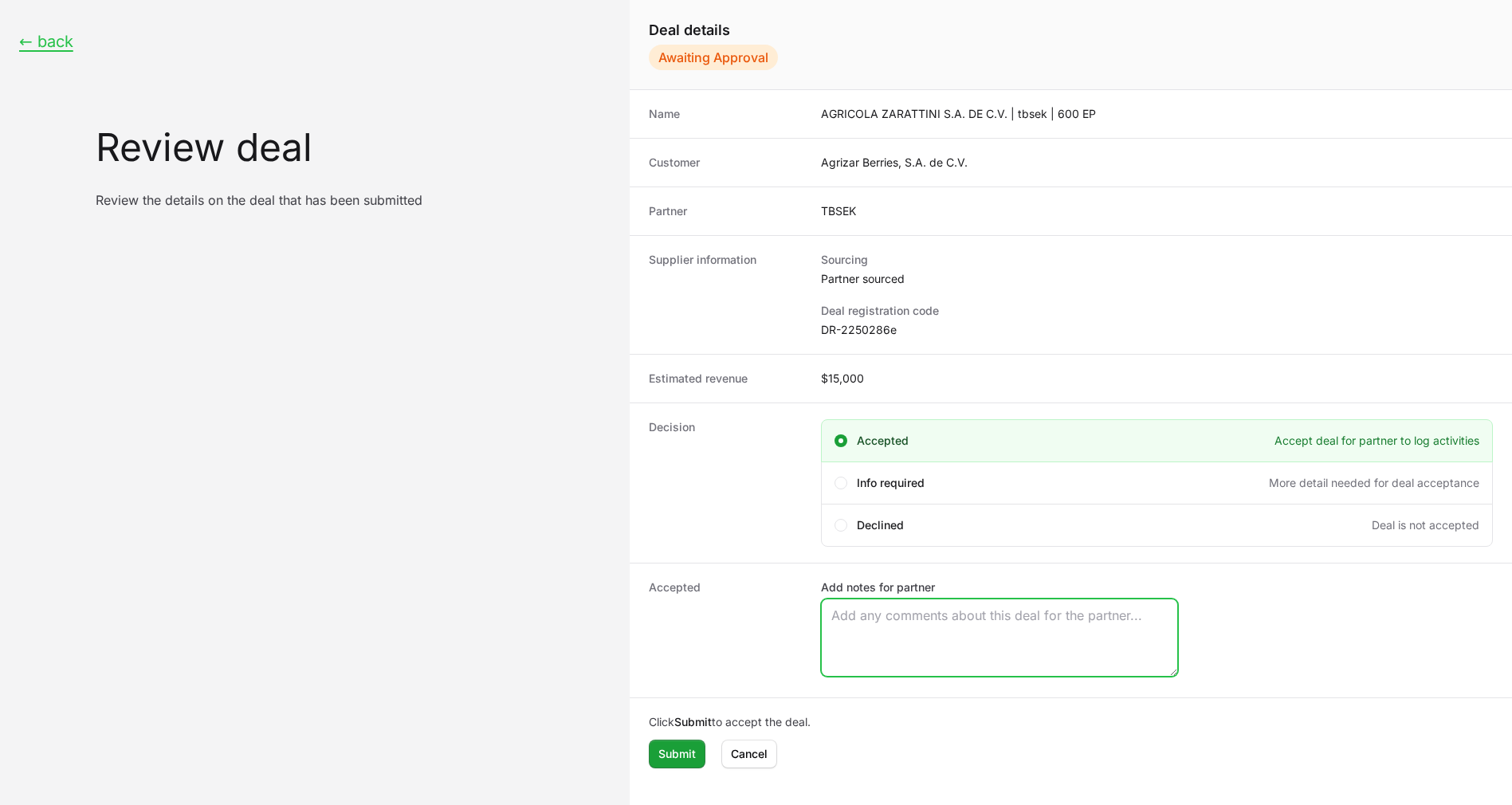
click at [845, 647] on textarea "Add notes for partner" at bounding box center [1000, 638] width 356 height 76
paste textarea "Opportunity Owner [PERSON_NAME]"
click at [848, 639] on textarea "Opportunity Owner [PERSON_NAME]" at bounding box center [1000, 638] width 356 height 76
type textarea "Opportunity Owner [PERSON_NAME]"
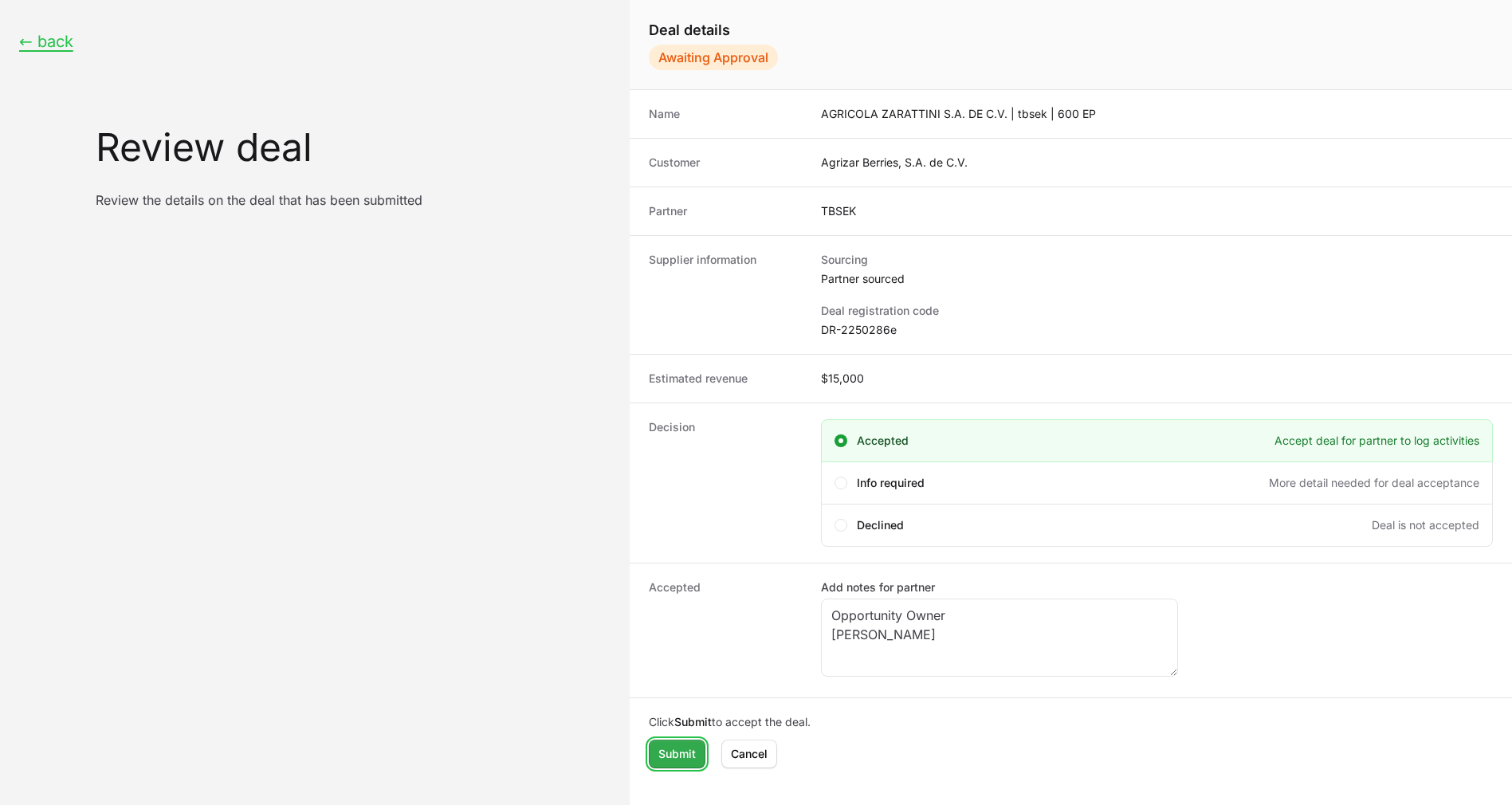
click at [672, 748] on span "Submit" at bounding box center [677, 754] width 37 height 20
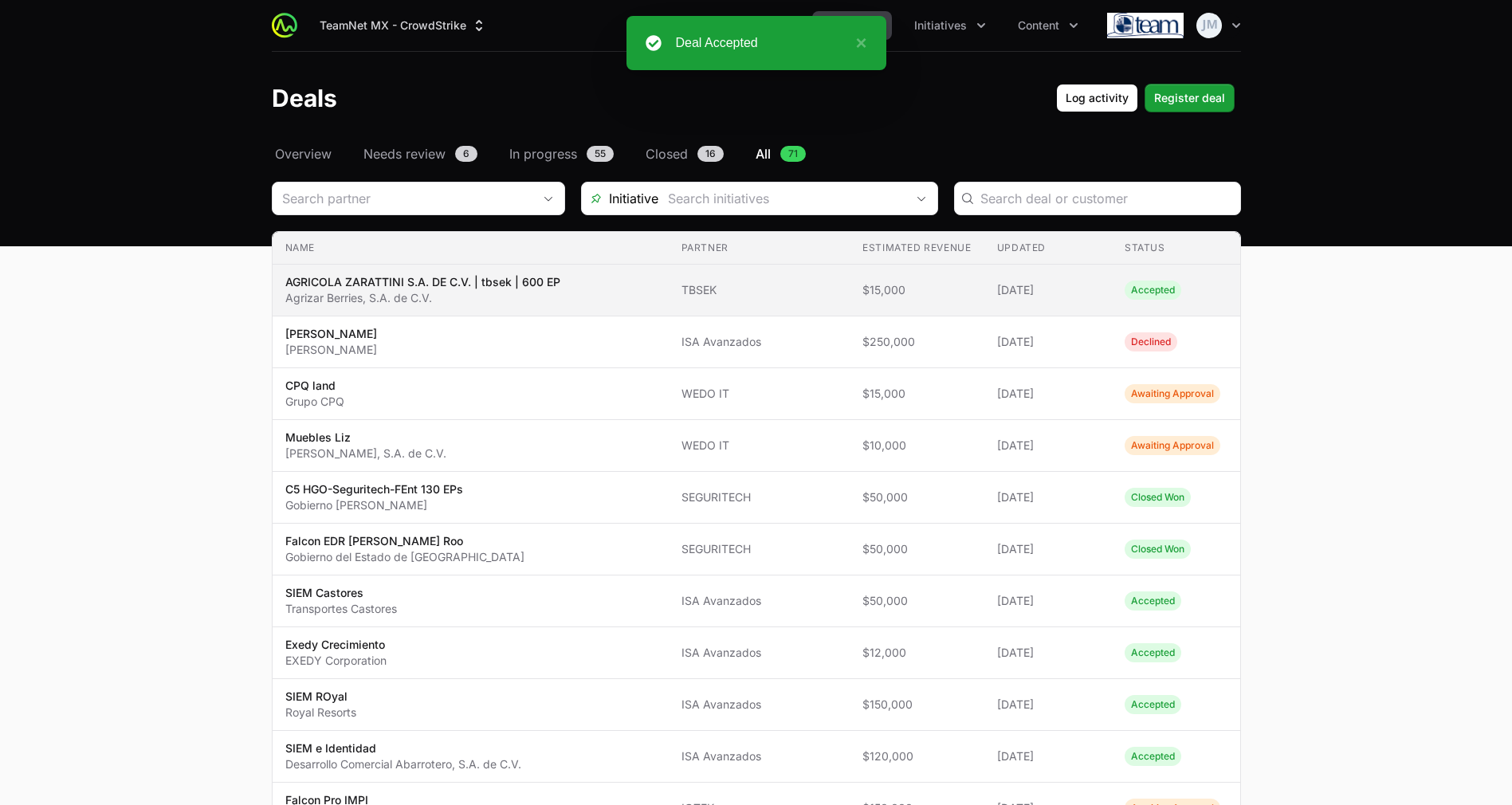
click at [1146, 279] on td "Status Accepted" at bounding box center [1176, 290] width 127 height 52
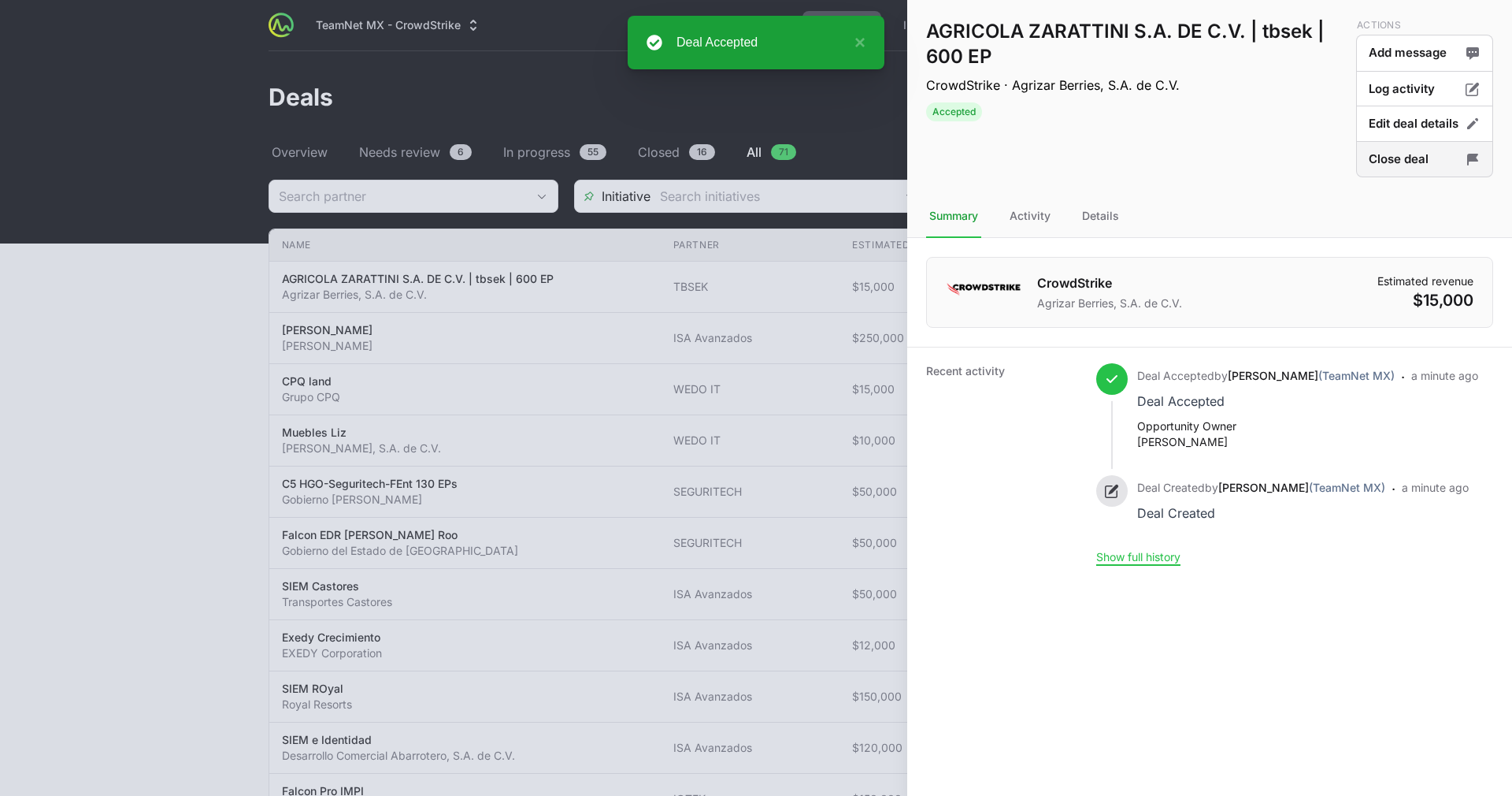
click at [1417, 166] on button "Close deal" at bounding box center [1425, 160] width 137 height 37
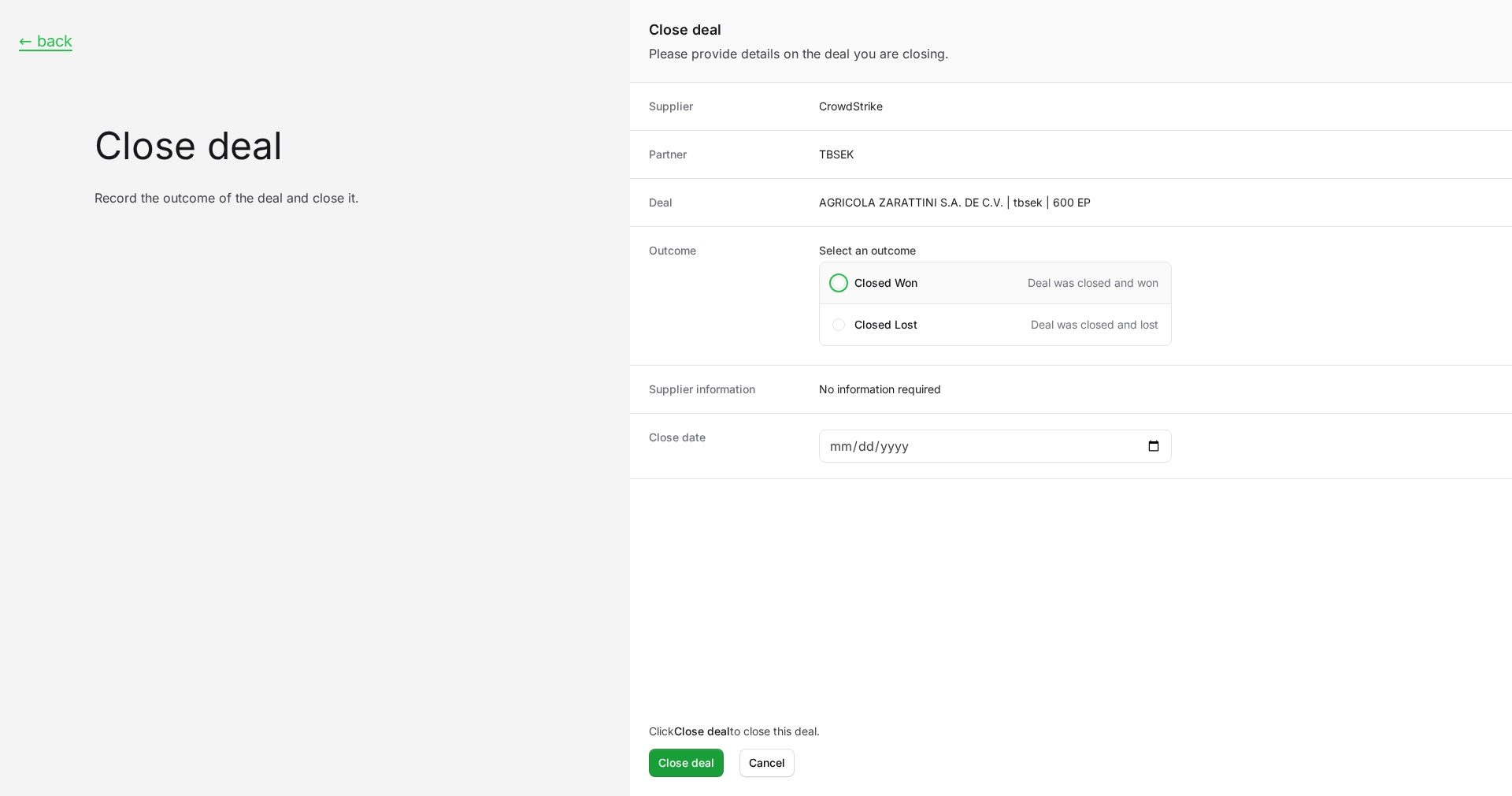
click at [909, 271] on div "Closed Won Deal was closed and won" at bounding box center [995, 283] width 353 height 43
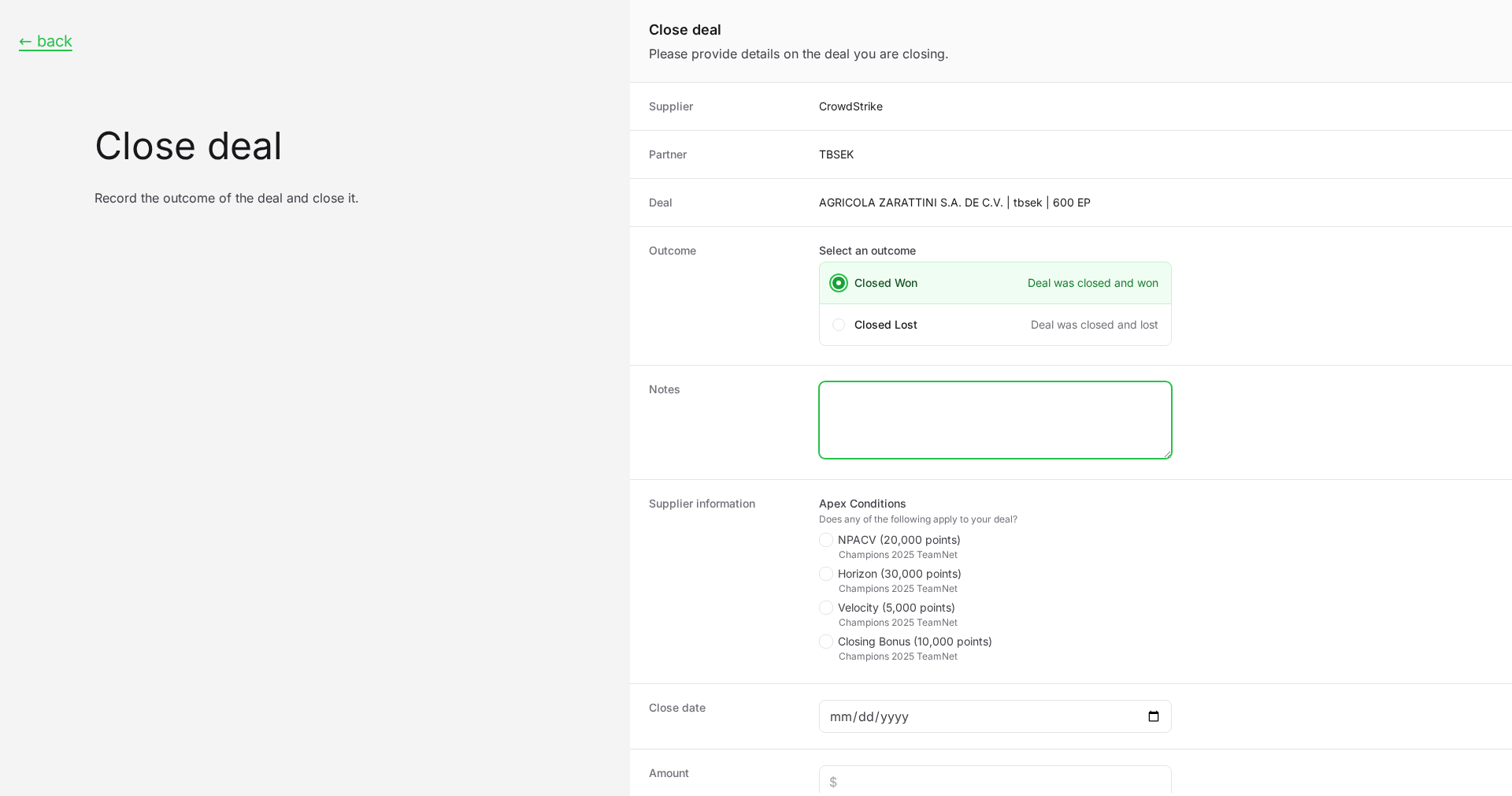
click at [871, 428] on textarea "Close deal form" at bounding box center [995, 420] width 351 height 76
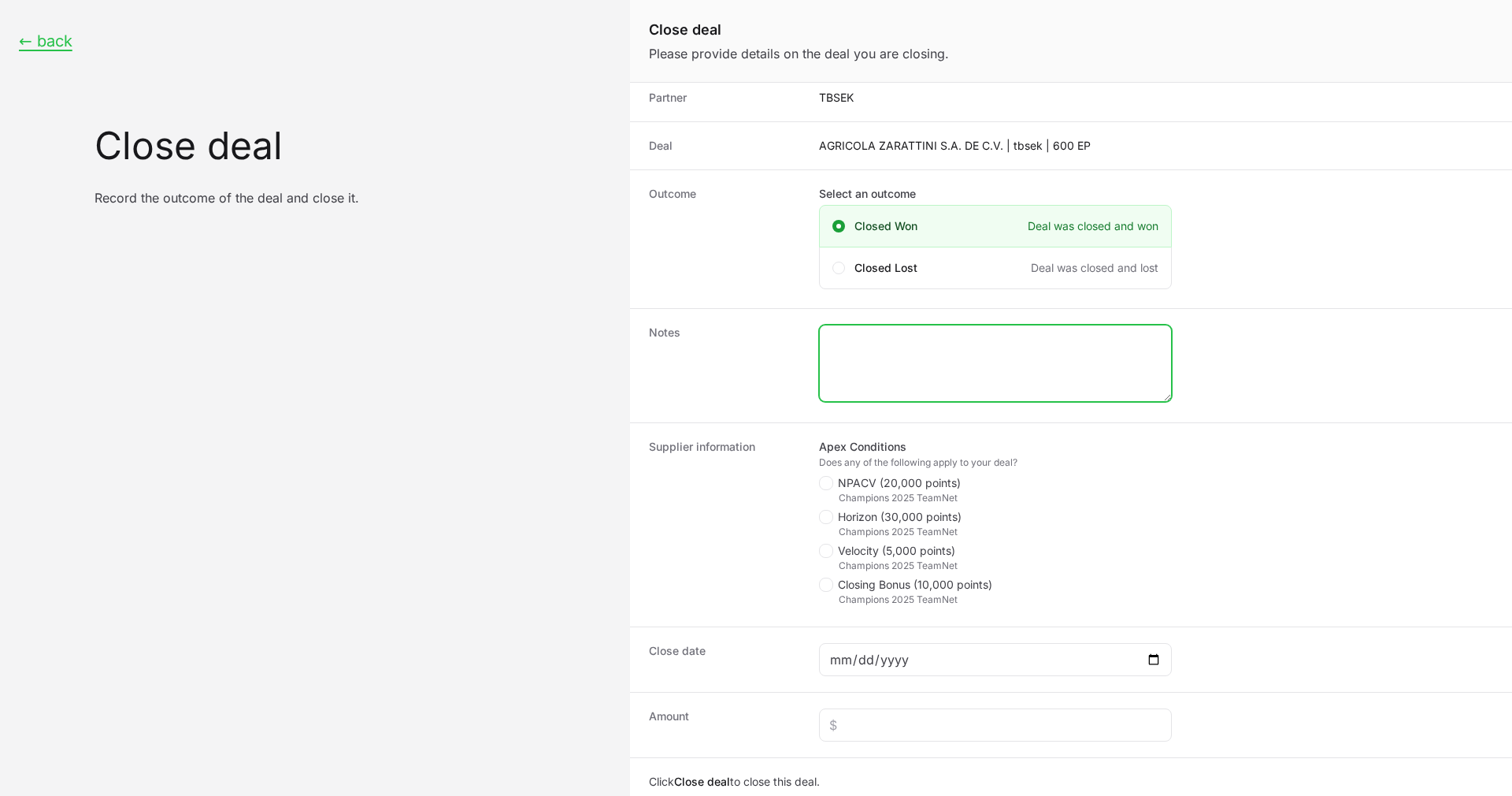
scroll to position [58, 0]
click at [824, 475] on icon "Close deal form" at bounding box center [826, 481] width 9 height 13
click at [821, 533] on input "NPACV (20,000 points)" at bounding box center [820, 534] width 2 height 2
checkbox input "true"
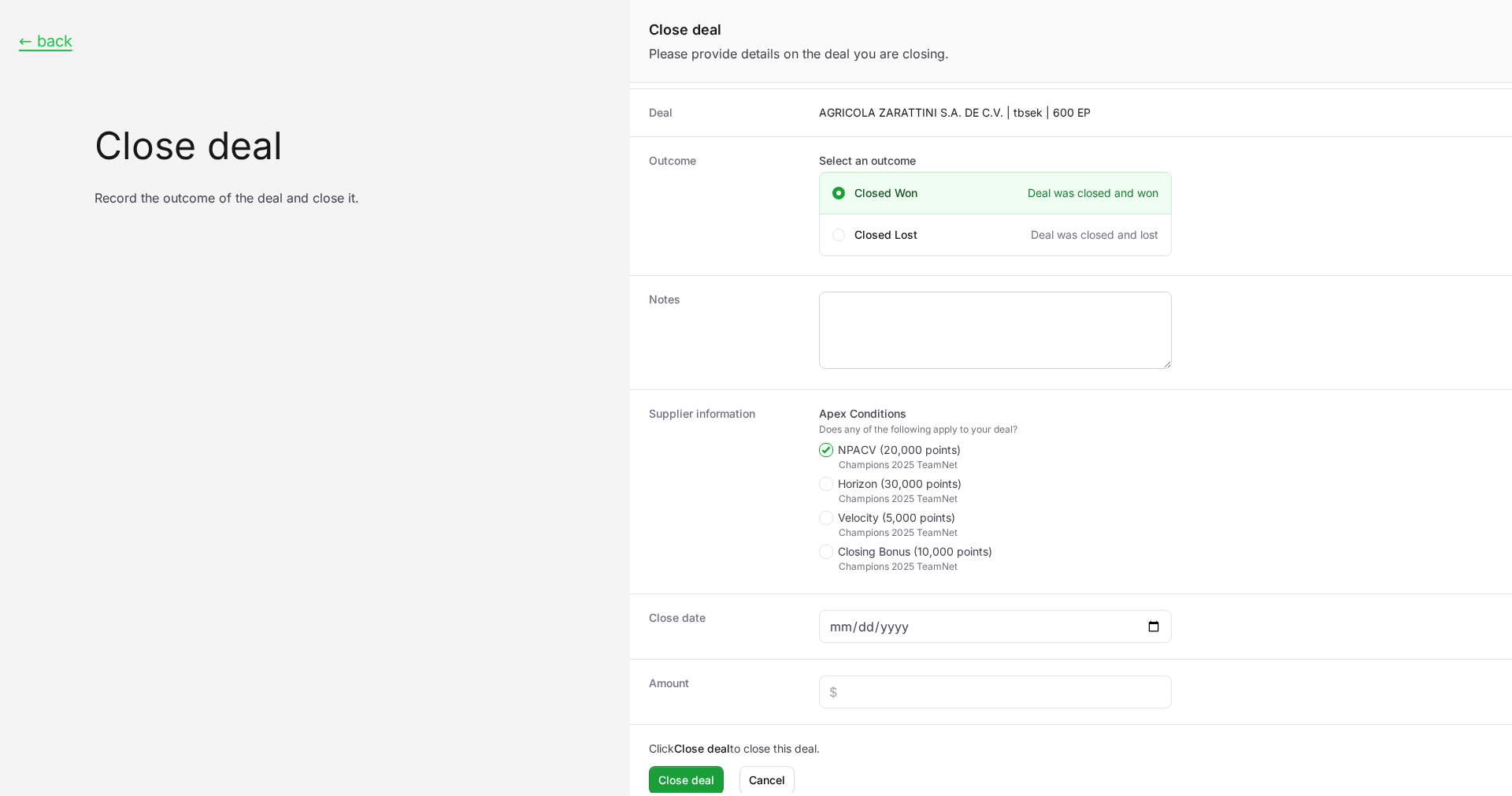
scroll to position [107, 0]
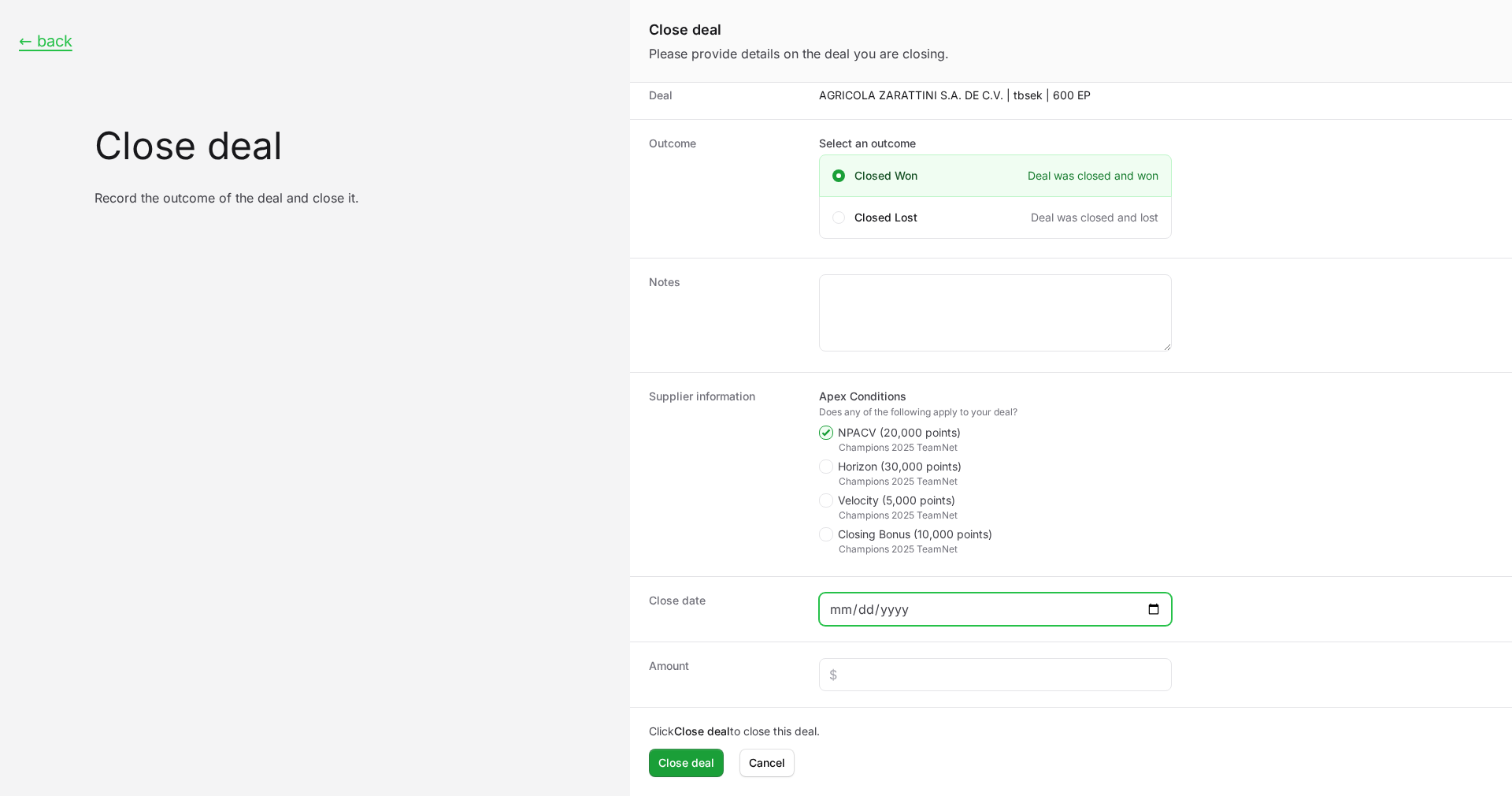
click at [1149, 611] on input "Close deal form" at bounding box center [995, 609] width 332 height 19
type input "[DATE]"
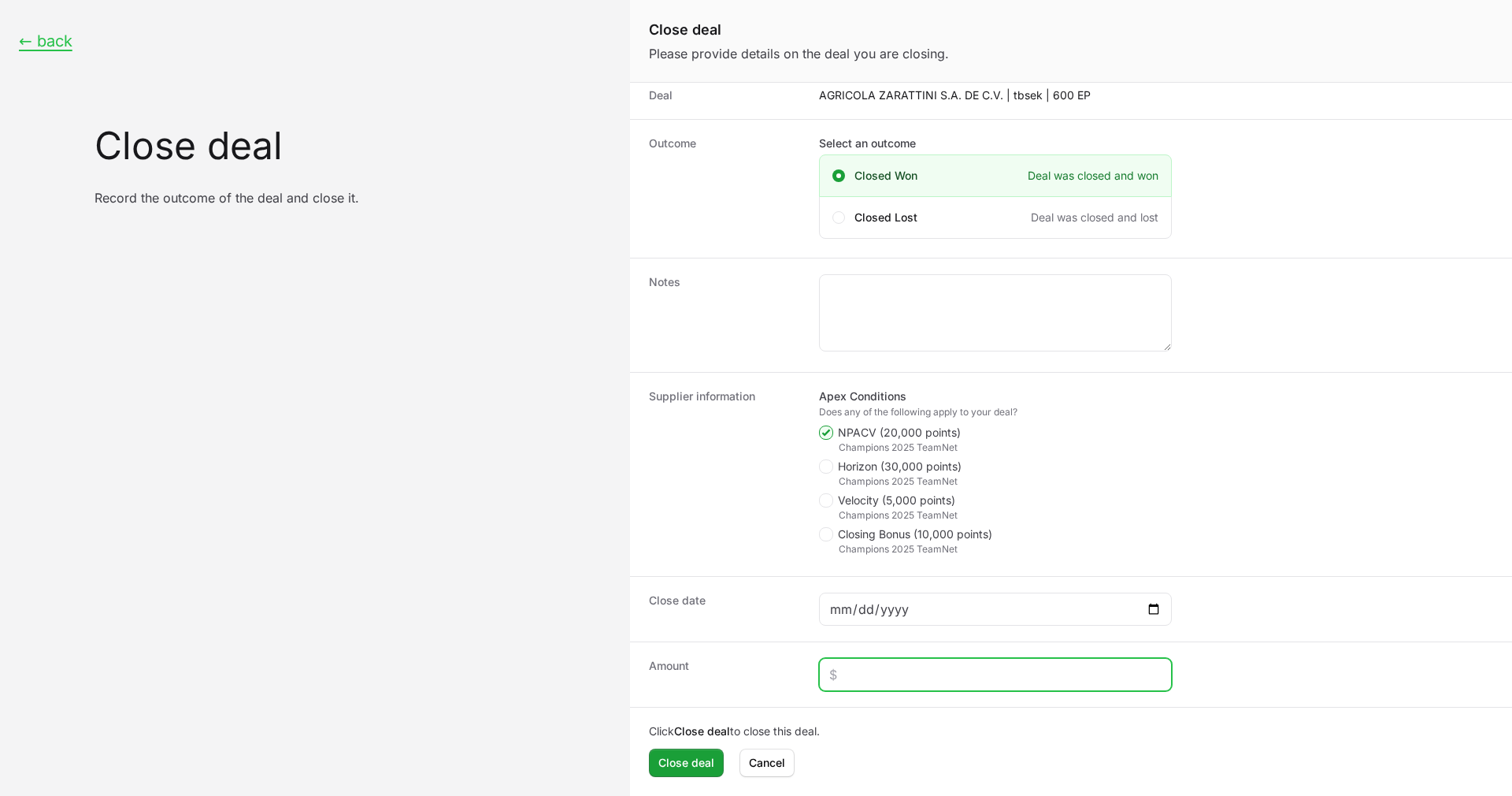
click at [949, 674] on input "Close deal form" at bounding box center [995, 675] width 332 height 19
paste input "$14,631"
type input "$14,631"
click at [902, 708] on div "Click Close deal to close this deal. Close deal Cancel" at bounding box center [1071, 750] width 882 height 85
click at [748, 524] on dt "Supplier information" at bounding box center [724, 474] width 151 height 171
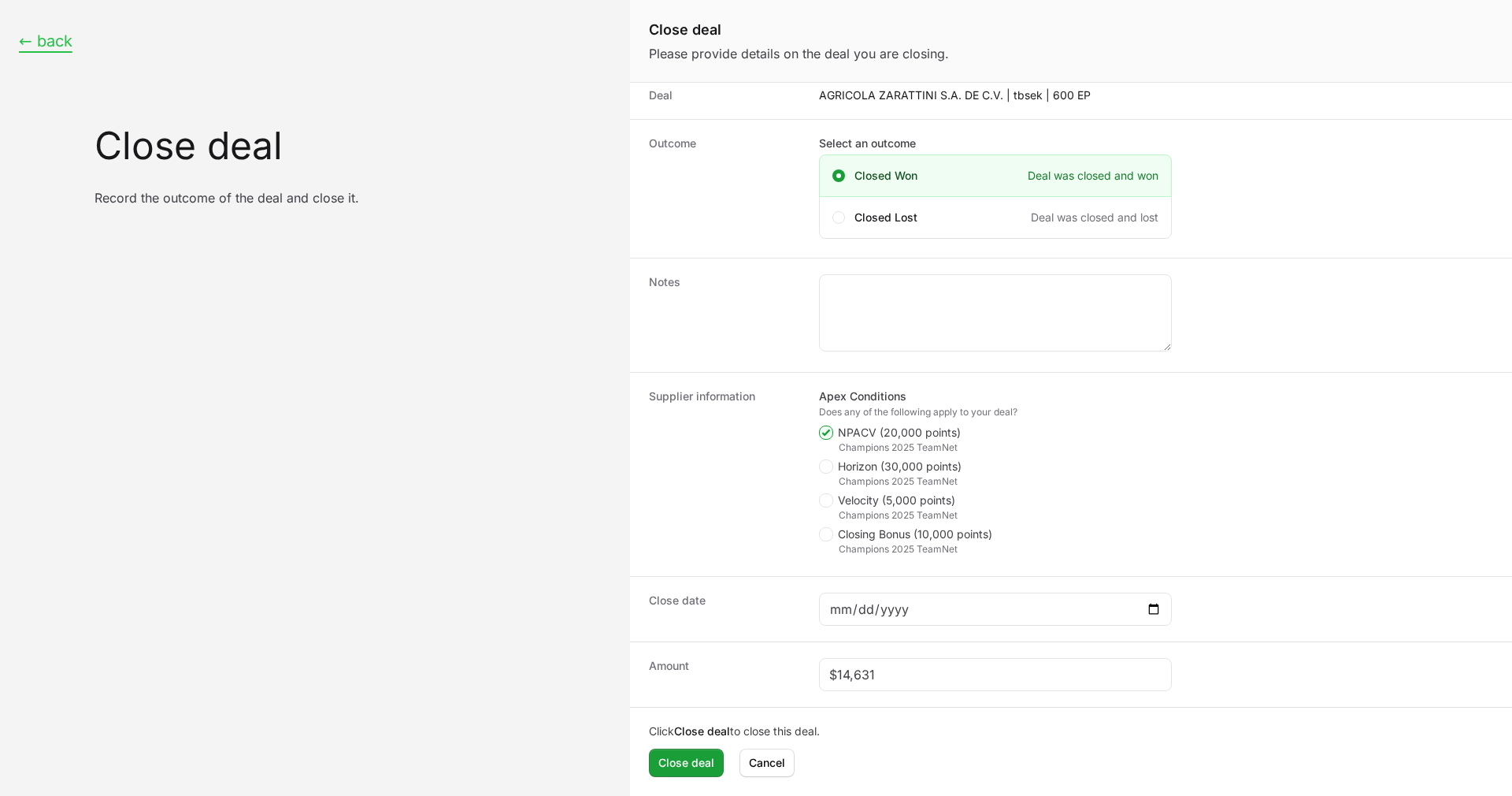
click at [44, 49] on button "← back" at bounding box center [45, 42] width 53 height 19
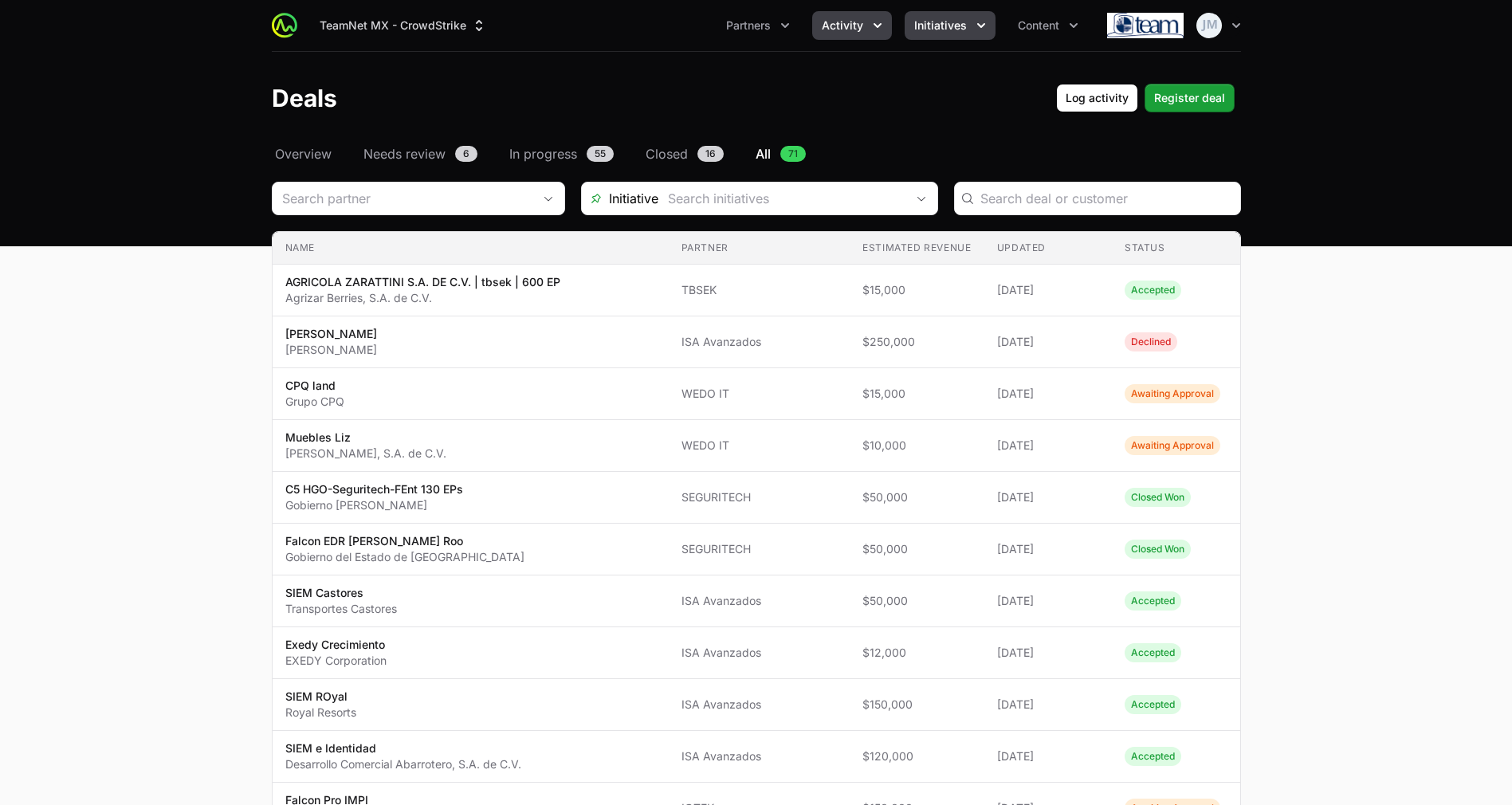
click at [957, 36] on button "Initiatives" at bounding box center [950, 24] width 91 height 28
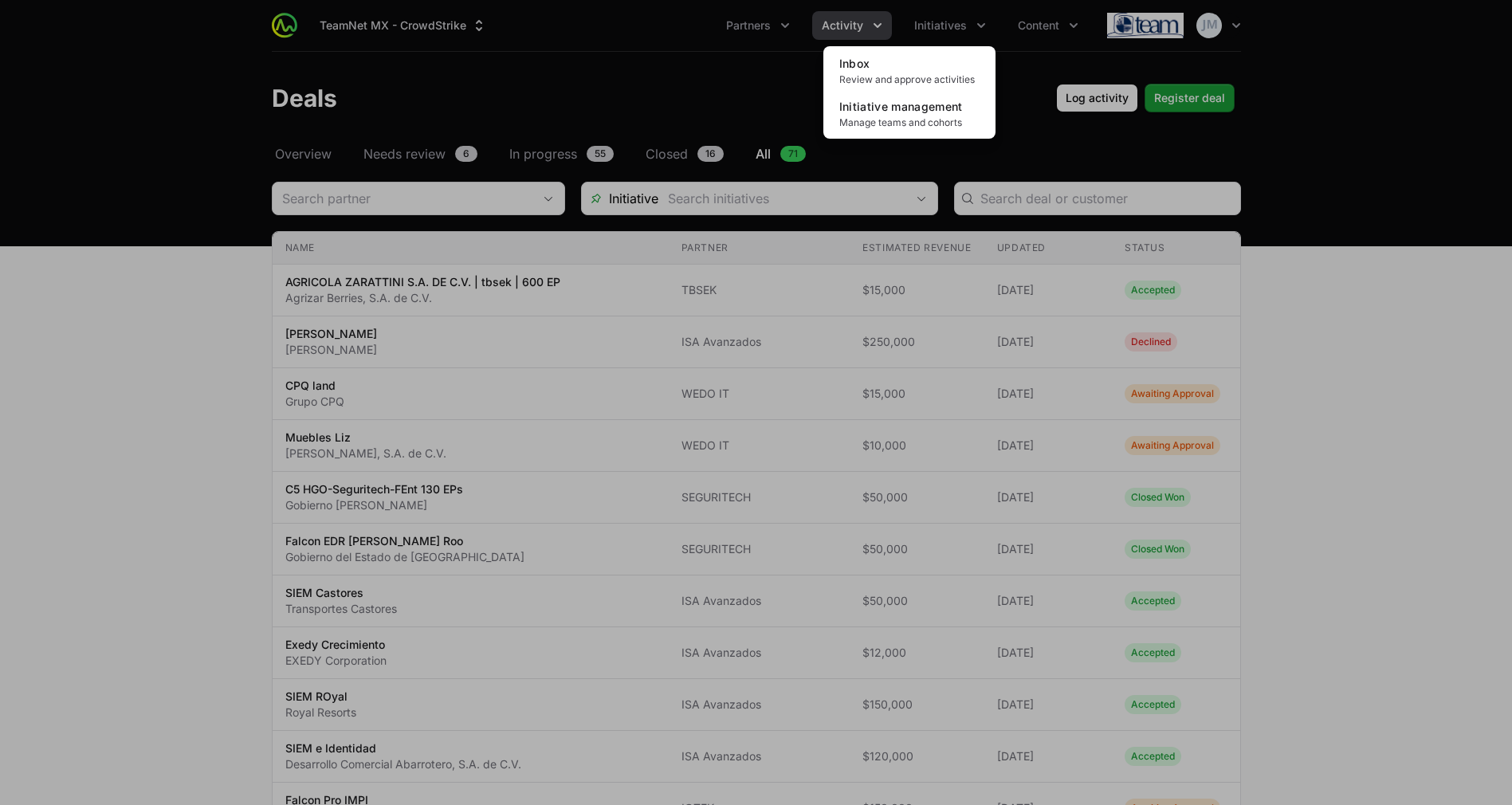
click at [869, 20] on div "Initiatives menu" at bounding box center [756, 402] width 1512 height 805
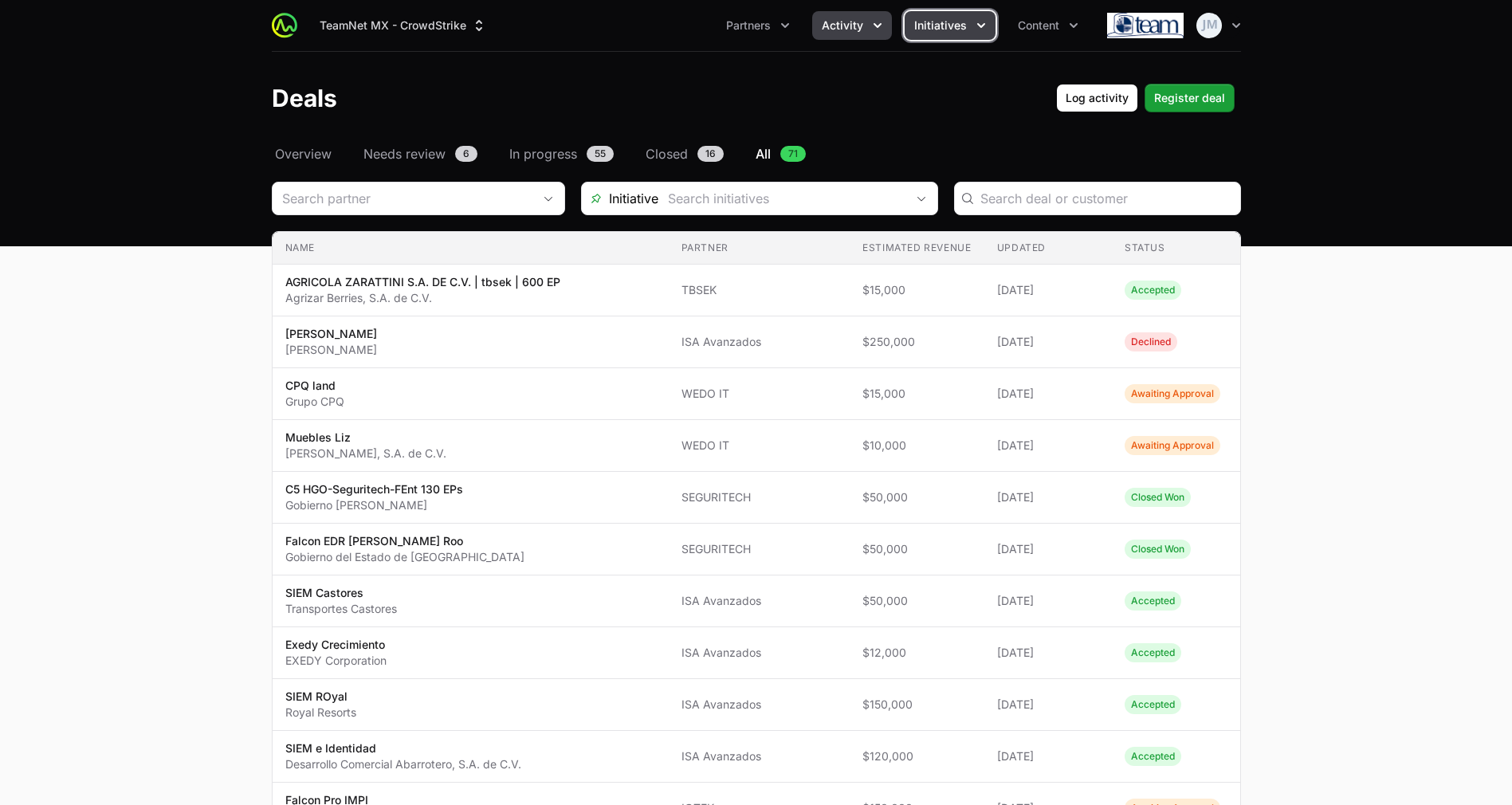
click at [950, 24] on span "Initiatives" at bounding box center [941, 25] width 53 height 16
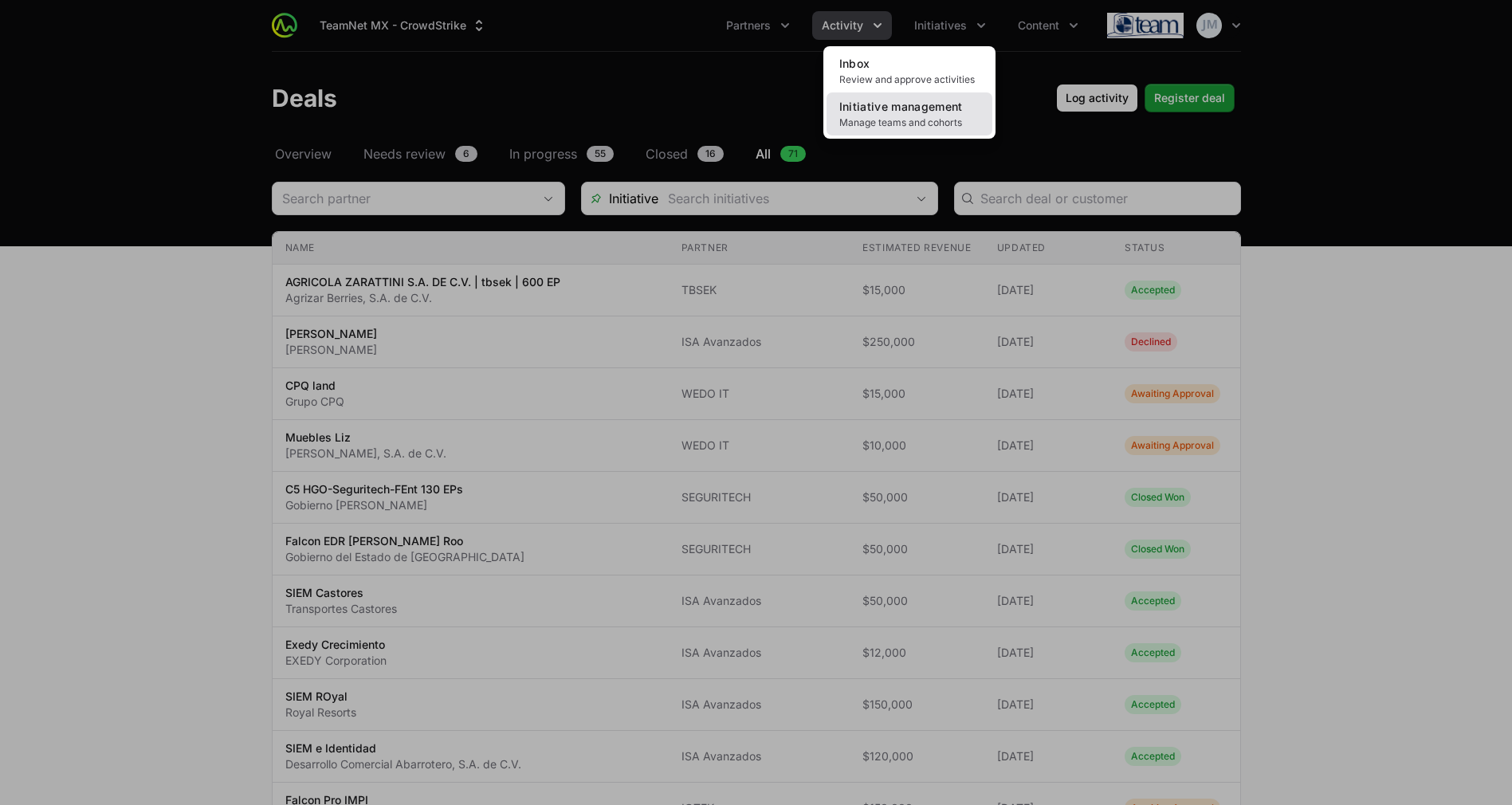
click at [905, 106] on span "Initiative management" at bounding box center [902, 107] width 123 height 14
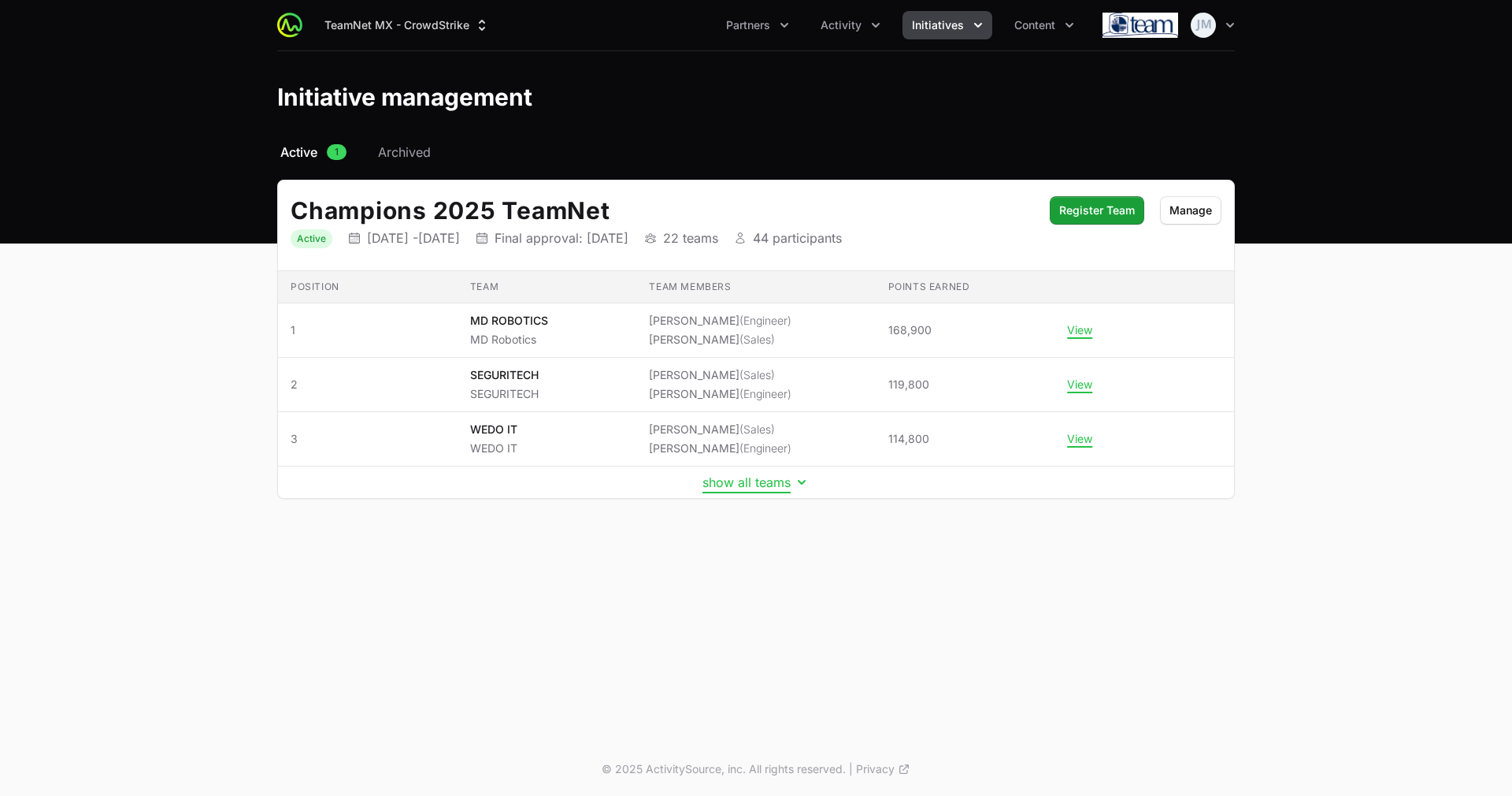
click at [766, 486] on button "show all teams" at bounding box center [756, 482] width 107 height 15
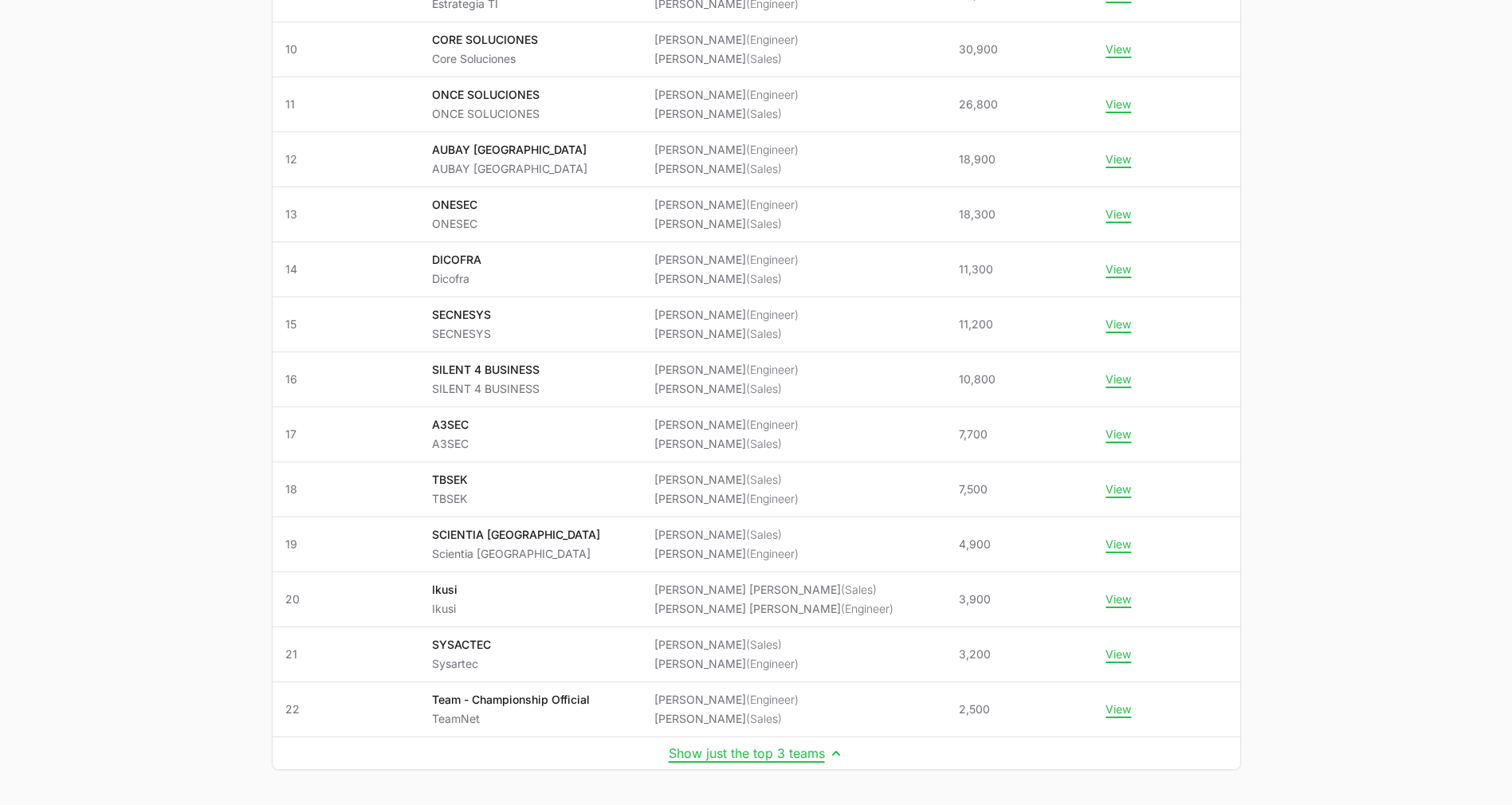
scroll to position [836, 0]
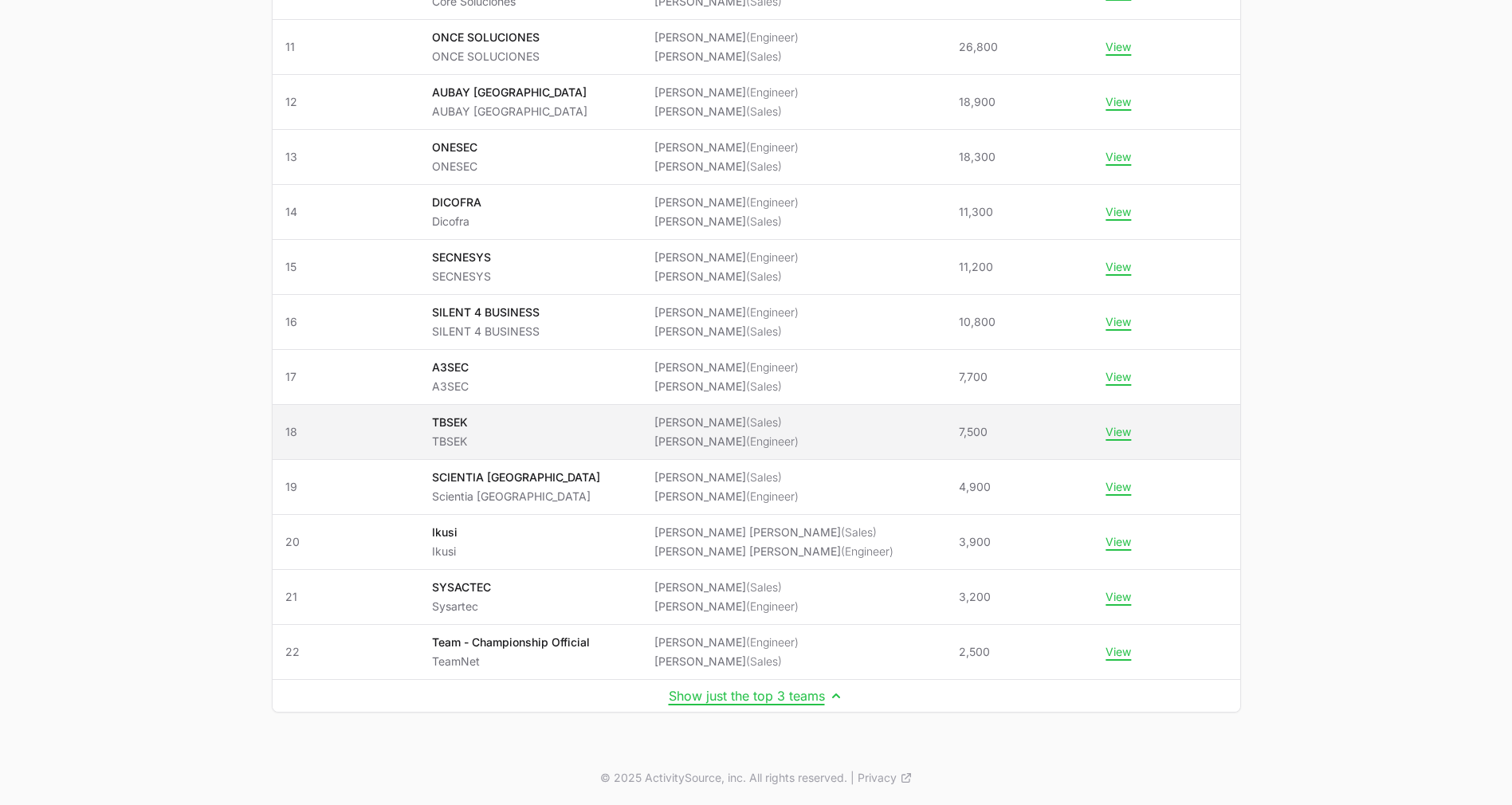
click at [688, 419] on li "[PERSON_NAME] (Sales)" at bounding box center [726, 422] width 144 height 16
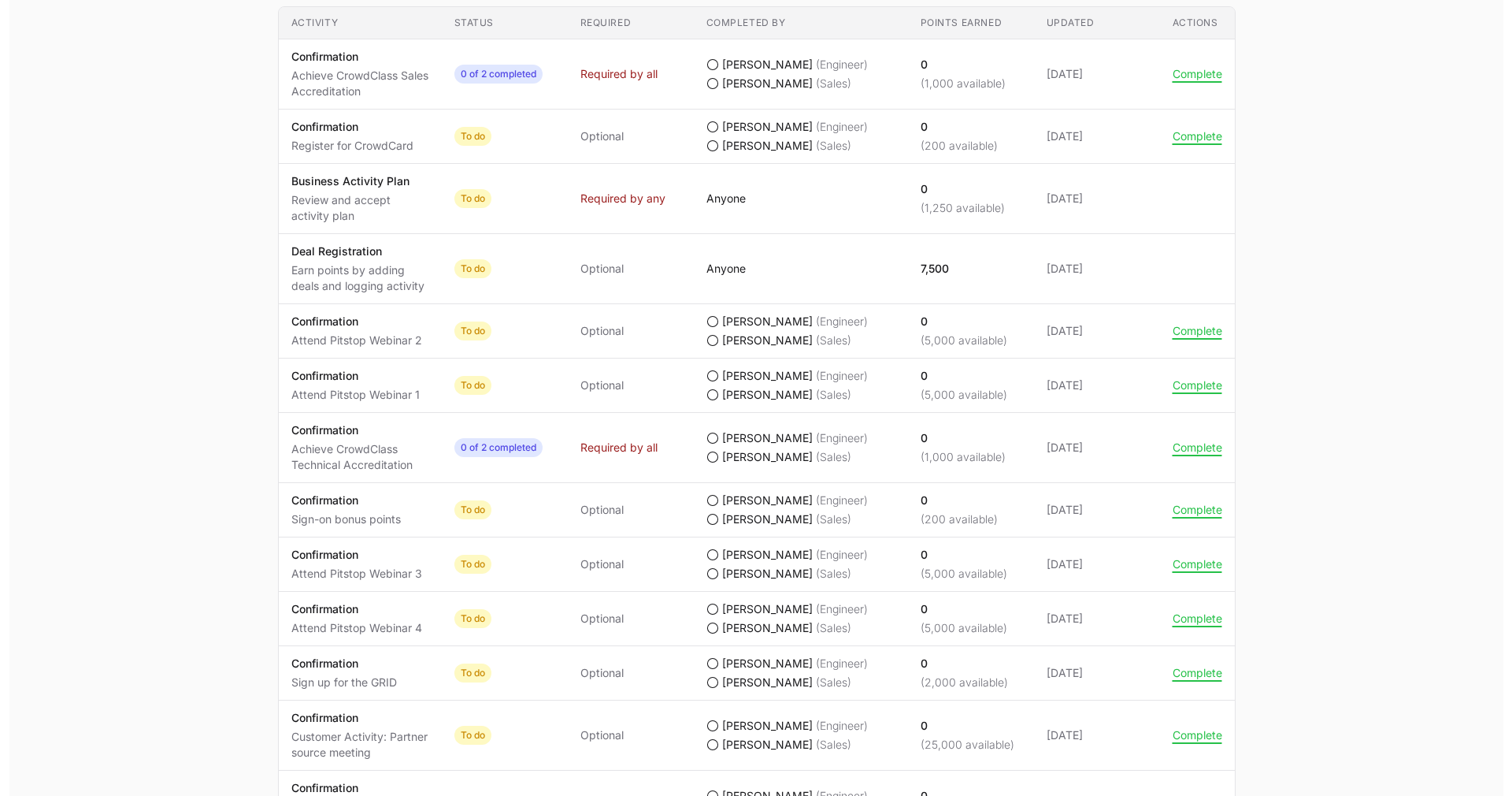
scroll to position [792, 0]
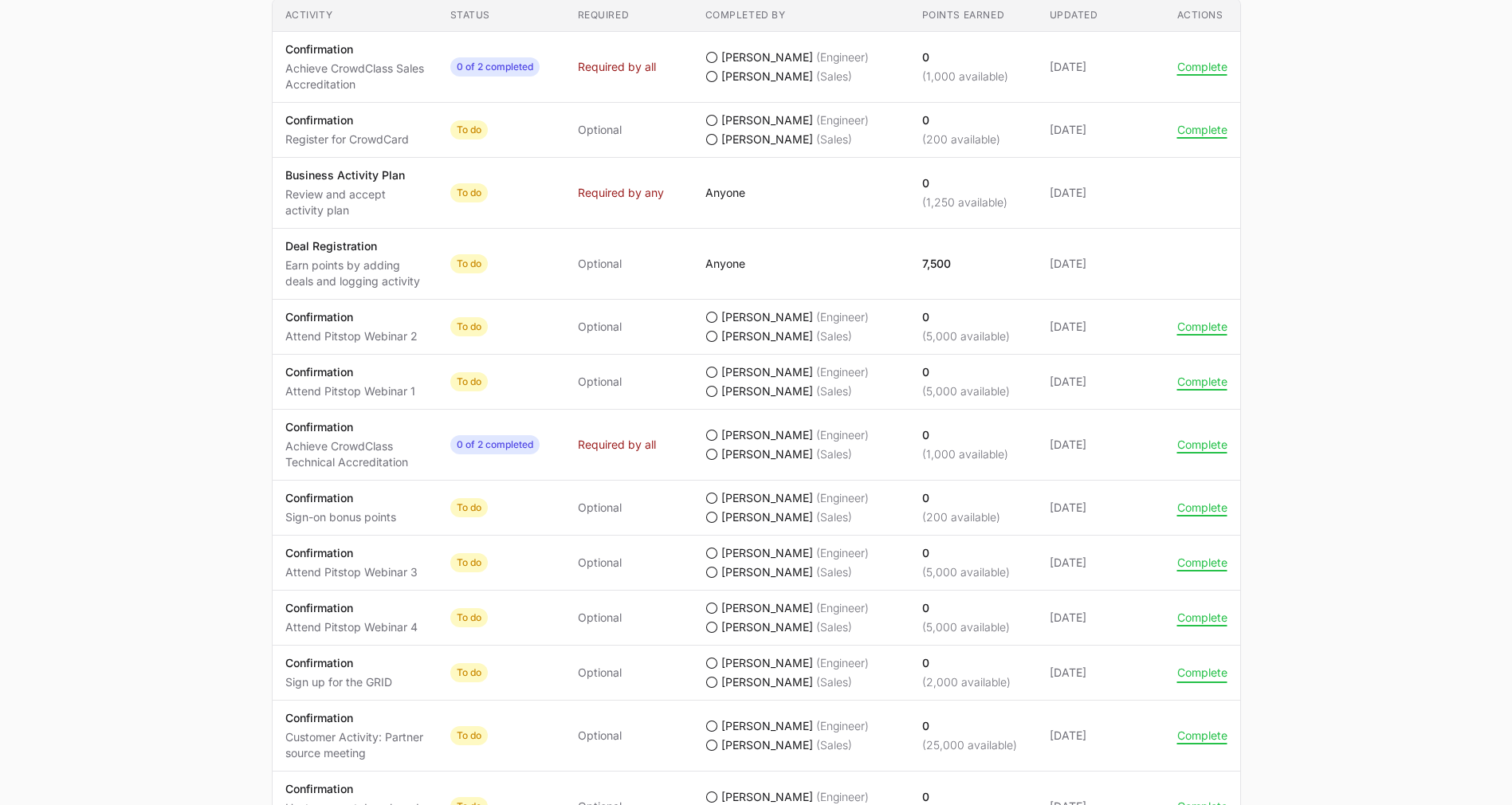
click at [1213, 669] on button "Complete" at bounding box center [1202, 672] width 50 height 15
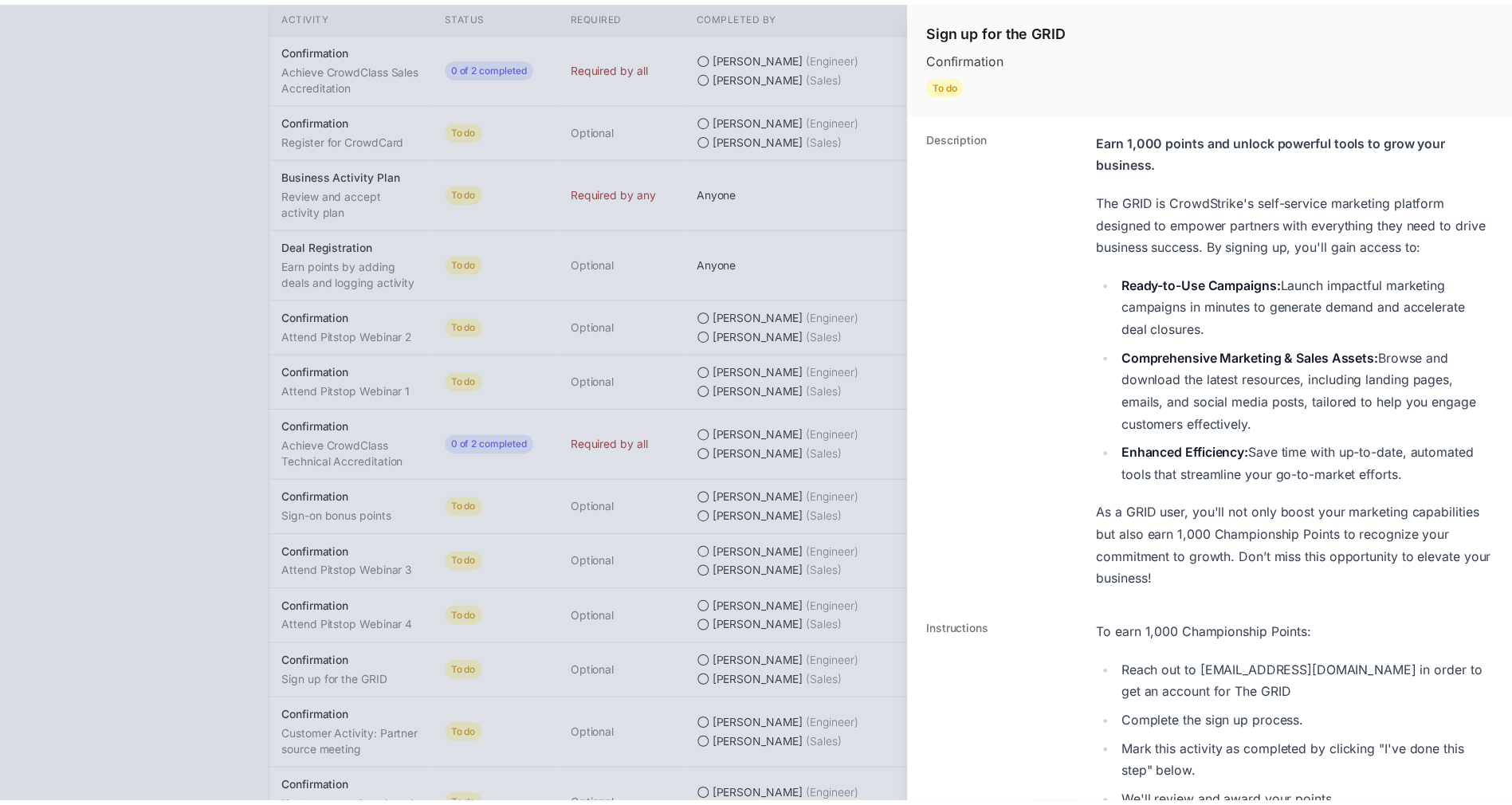
scroll to position [471, 0]
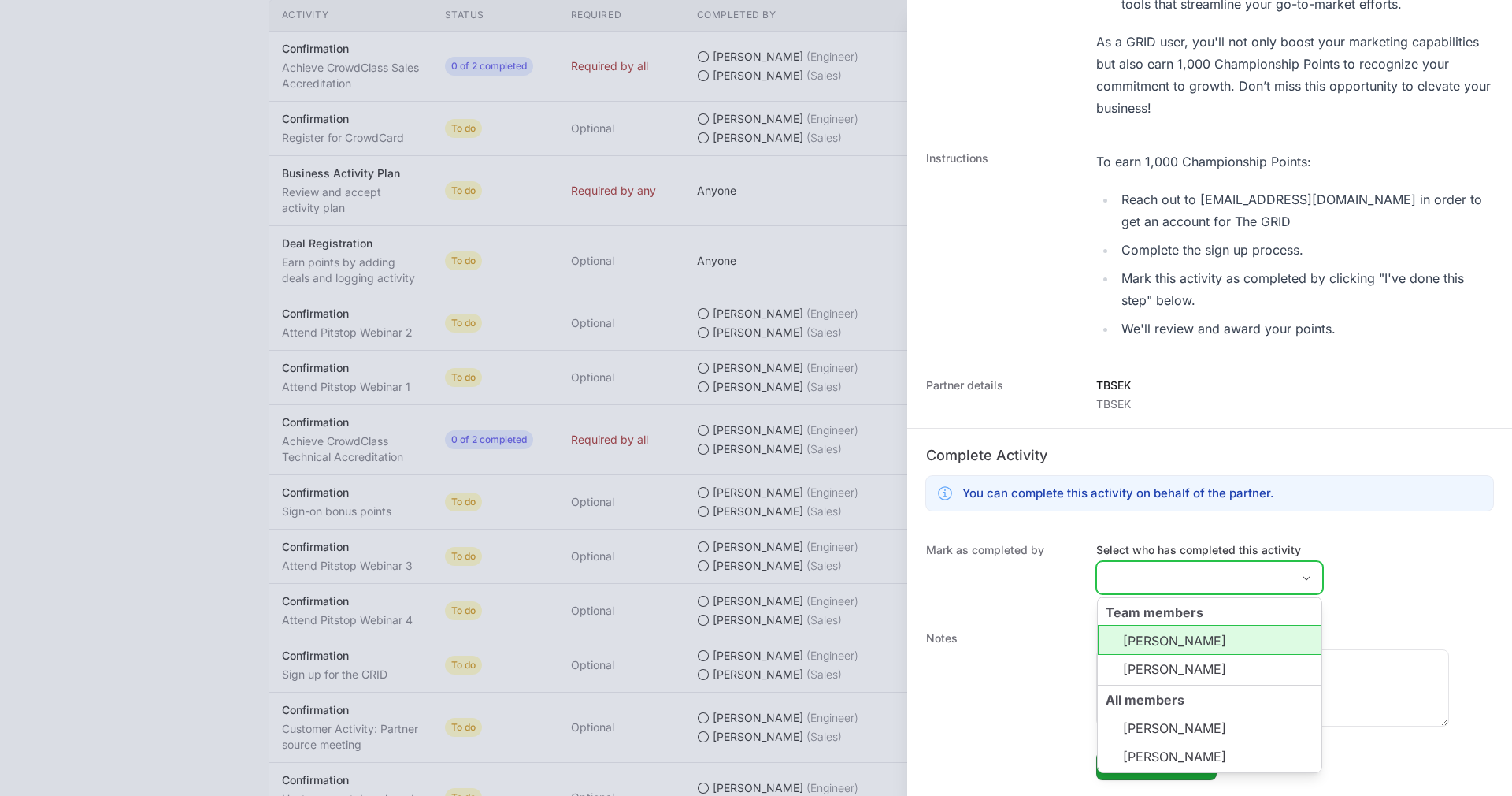
click at [1190, 584] on input "Select who has completed this activity" at bounding box center [1194, 577] width 194 height 32
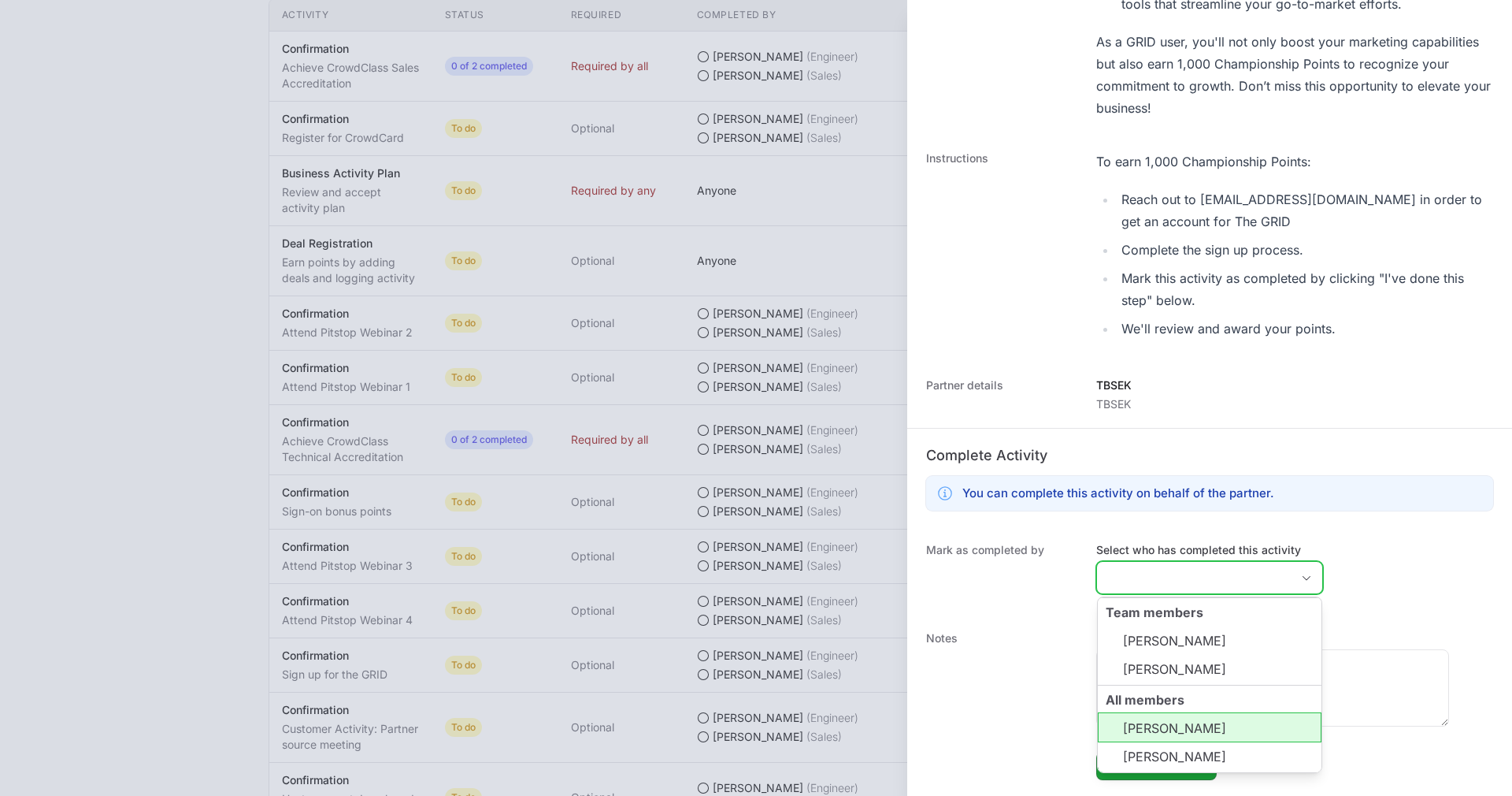
click at [1177, 721] on li "[PERSON_NAME]" at bounding box center [1209, 727] width 224 height 30
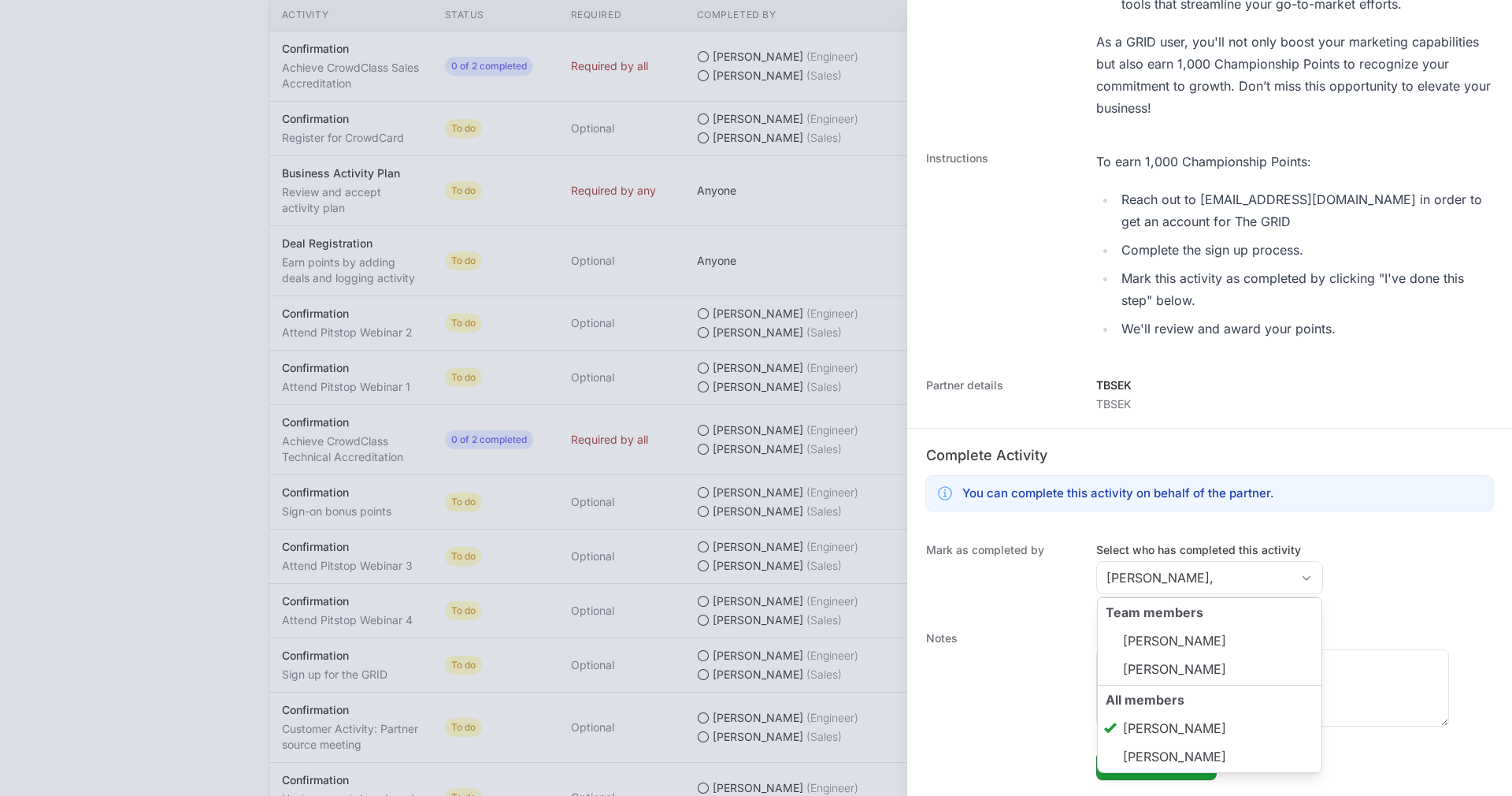
type input "[PERSON_NAME]"
click at [1412, 556] on div "Mark as completed by Select who has completed this activity [PERSON_NAME] Team …" at bounding box center [1209, 570] width 605 height 88
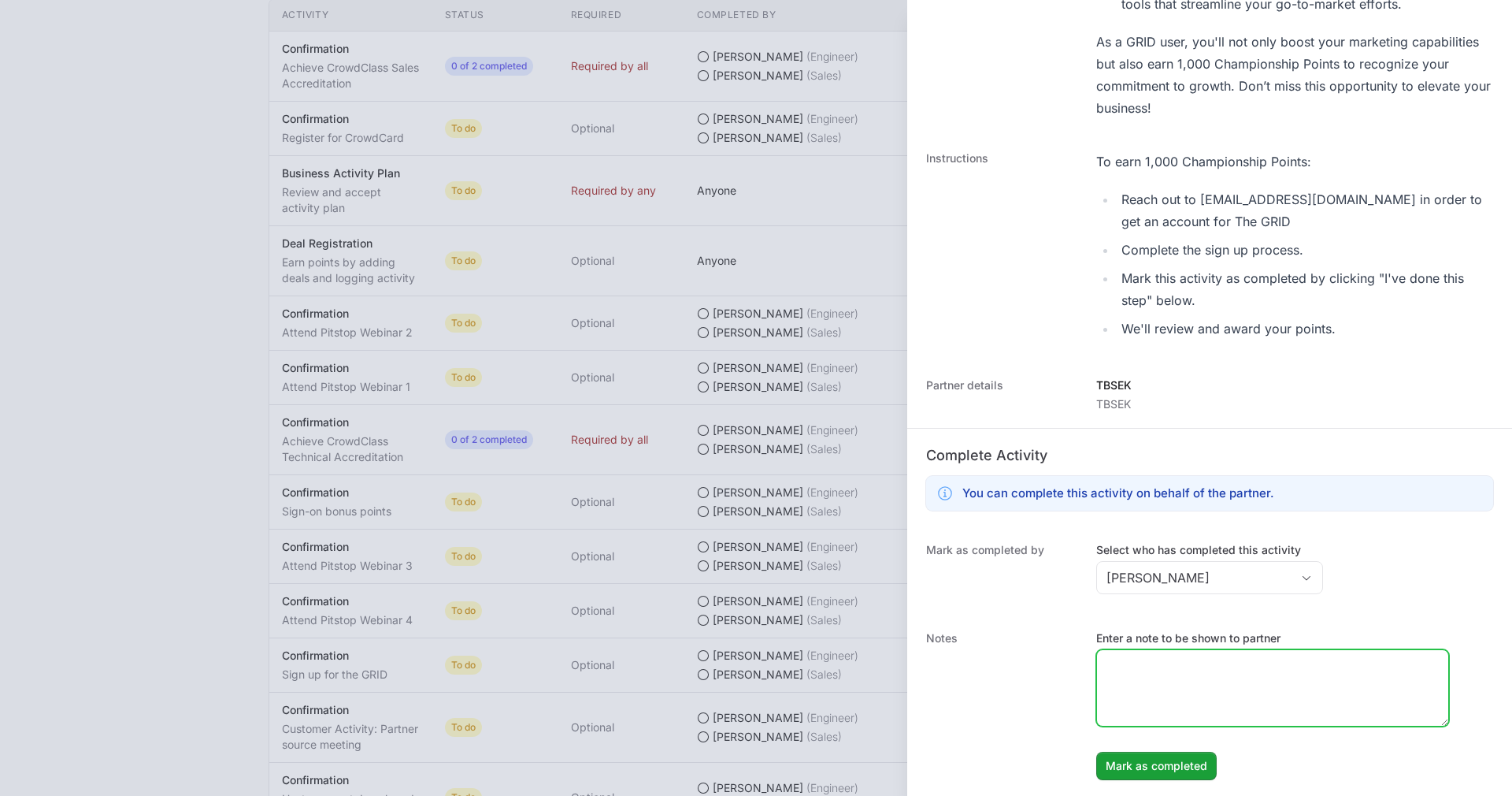
click at [1176, 689] on textarea "Enter a note to be shown to partner" at bounding box center [1272, 688] width 351 height 76
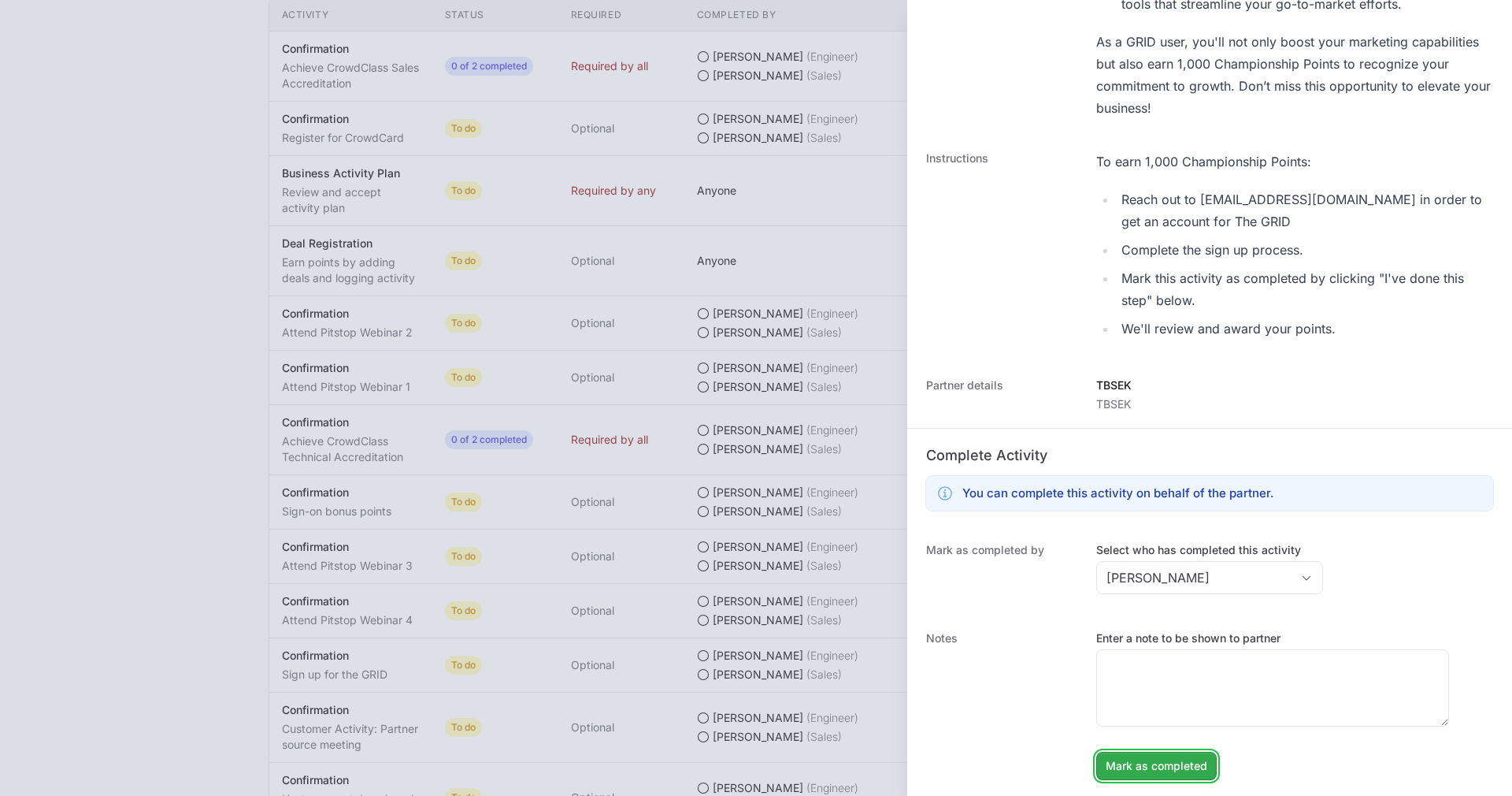
click at [1145, 767] on span "Mark as completed" at bounding box center [1156, 766] width 102 height 19
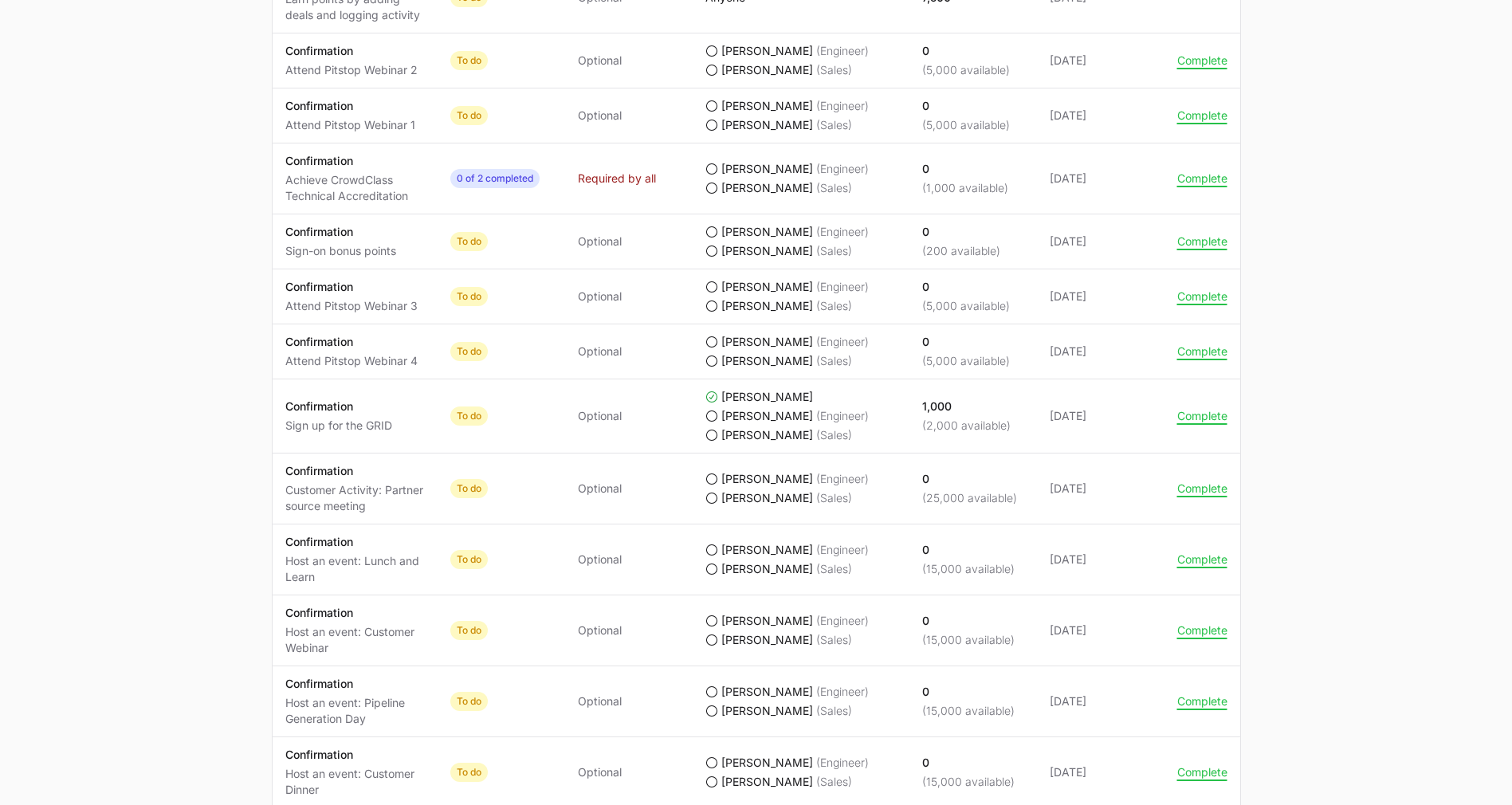
scroll to position [1062, 0]
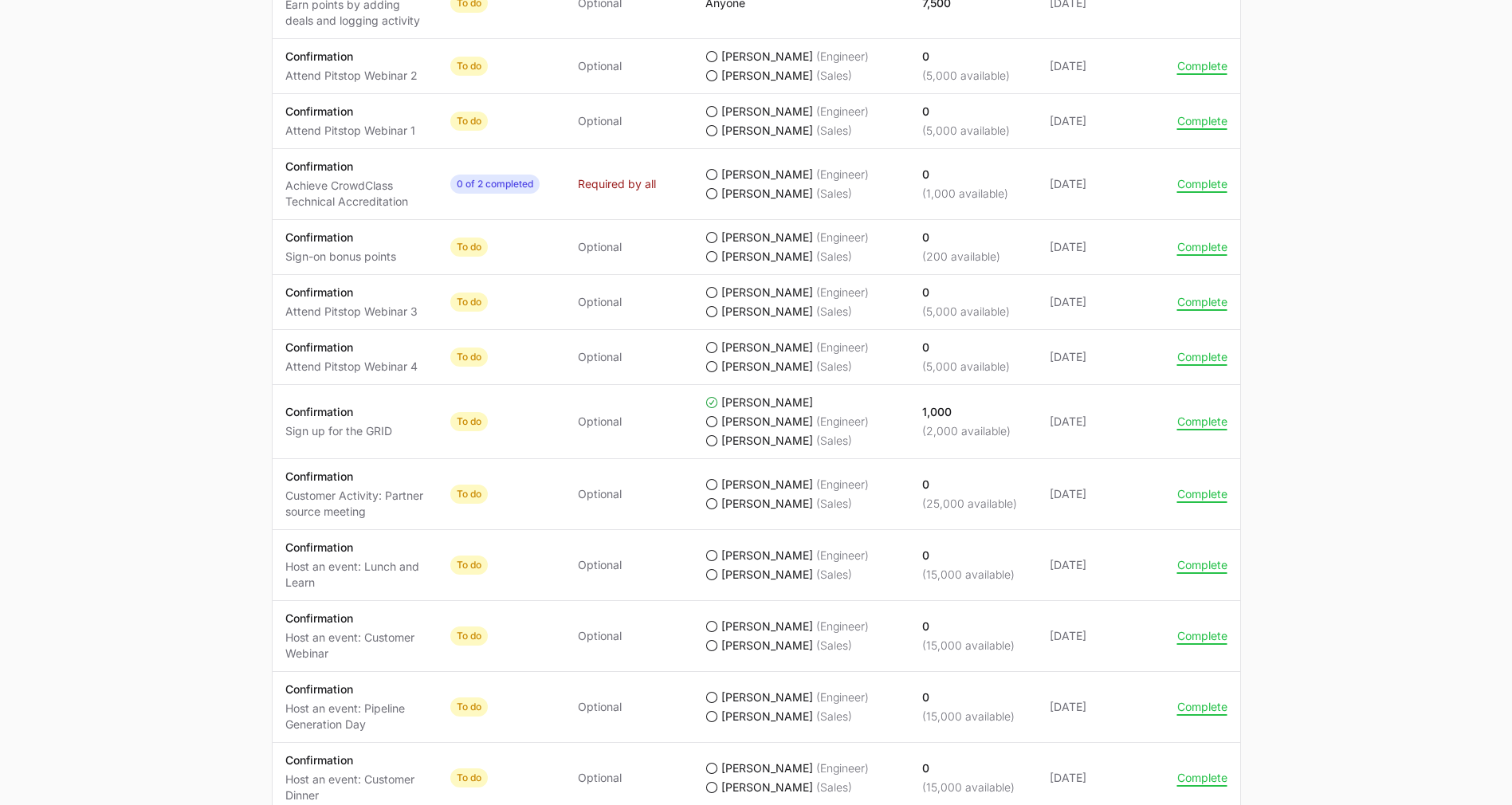
click at [953, 426] on p "(2,000 available)" at bounding box center [966, 431] width 88 height 16
drag, startPoint x: 1000, startPoint y: 438, endPoint x: 913, endPoint y: 408, distance: 92.0
click at [913, 408] on td "Points earned 1,000 (2,000 available)" at bounding box center [973, 422] width 127 height 74
click at [960, 423] on p "(2,000 available)" at bounding box center [966, 431] width 88 height 16
drag, startPoint x: 904, startPoint y: 405, endPoint x: 1021, endPoint y: 425, distance: 118.7
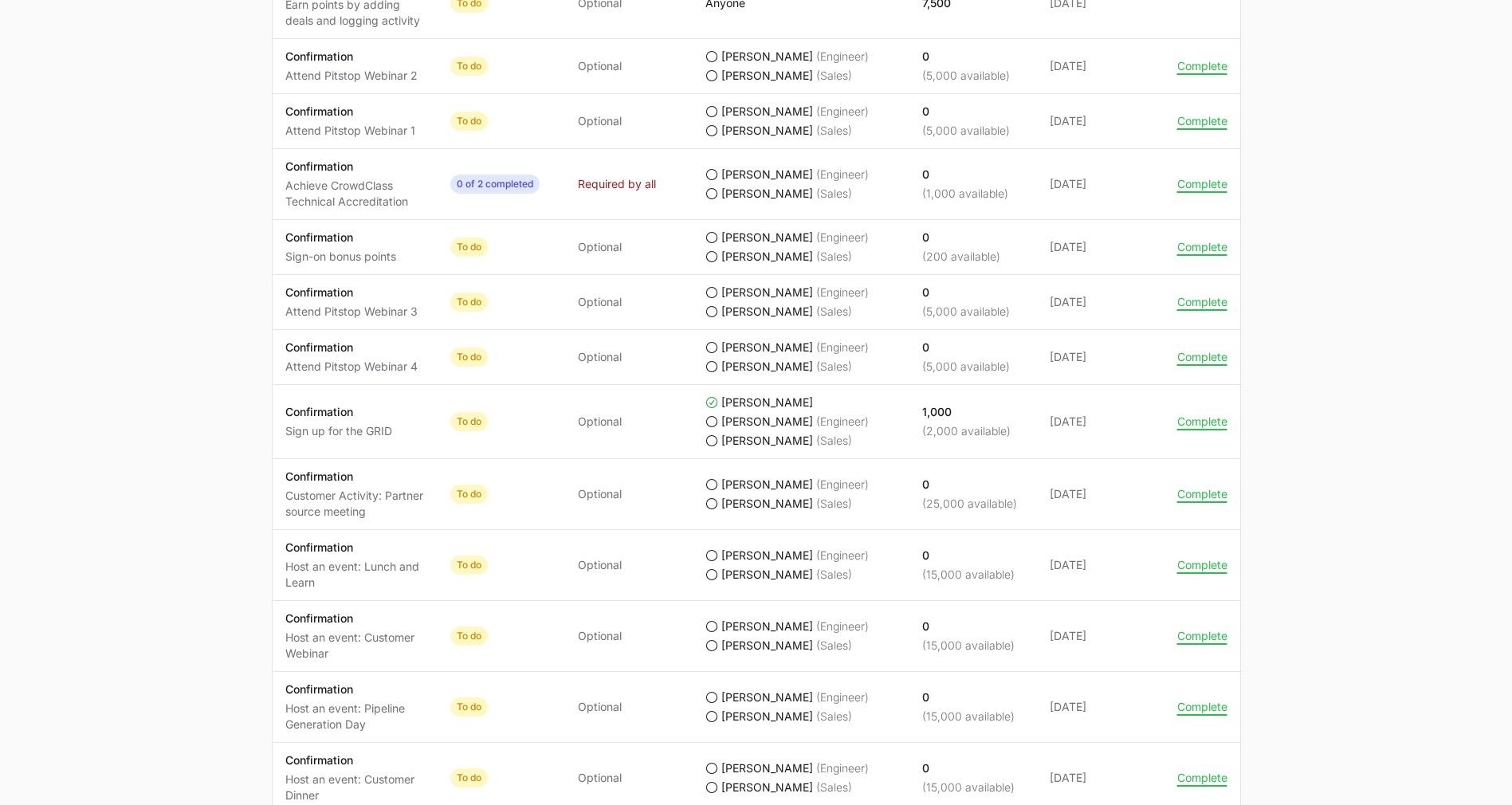
click at [1021, 425] on tr "Activity Confirmation Sign up for the GRID Status To do Required Optional Compl…" at bounding box center [756, 422] width 968 height 74
click at [1021, 425] on span "1,000 (2,000 available)" at bounding box center [973, 422] width 102 height 35
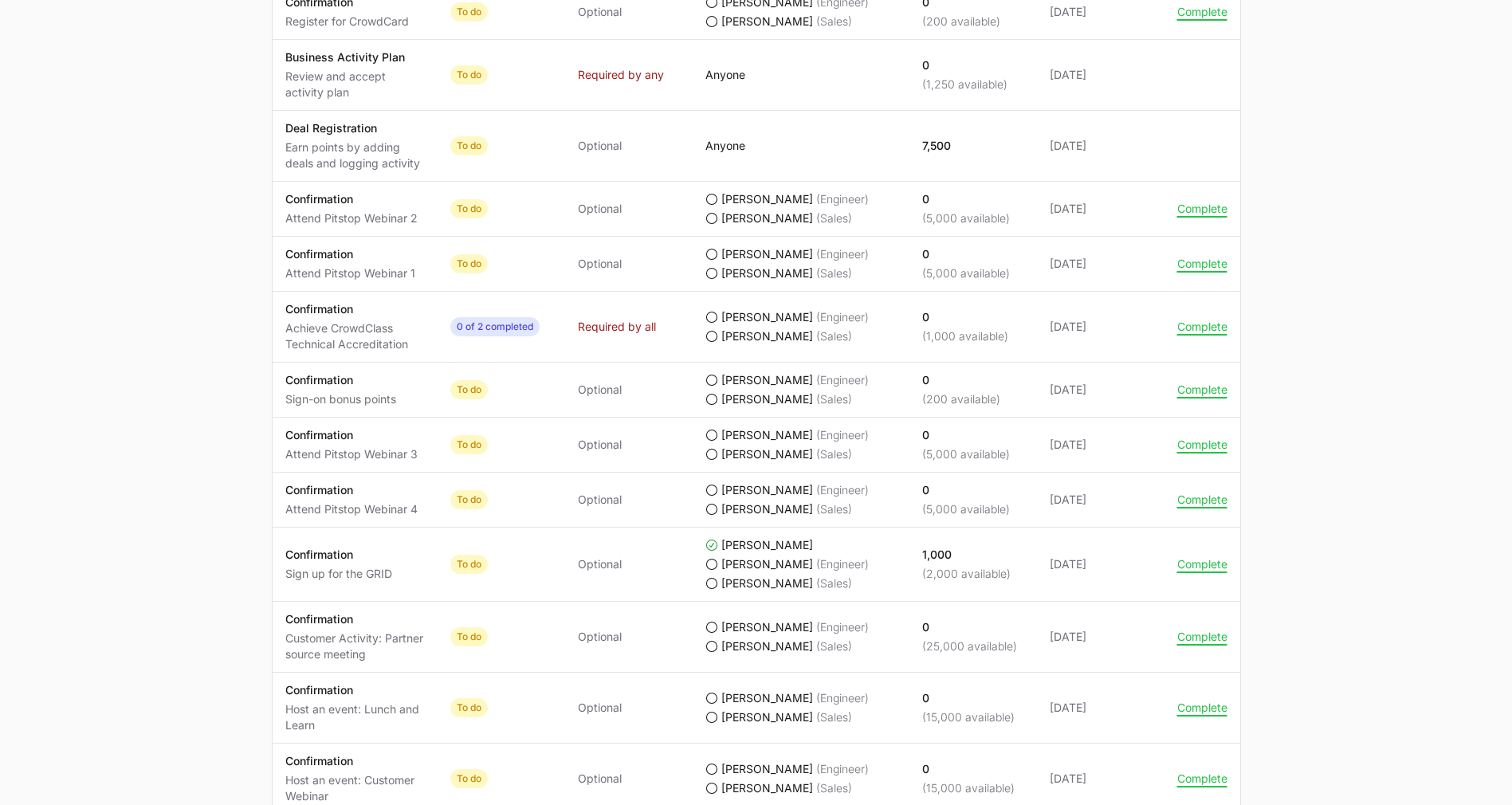
scroll to position [1019, 0]
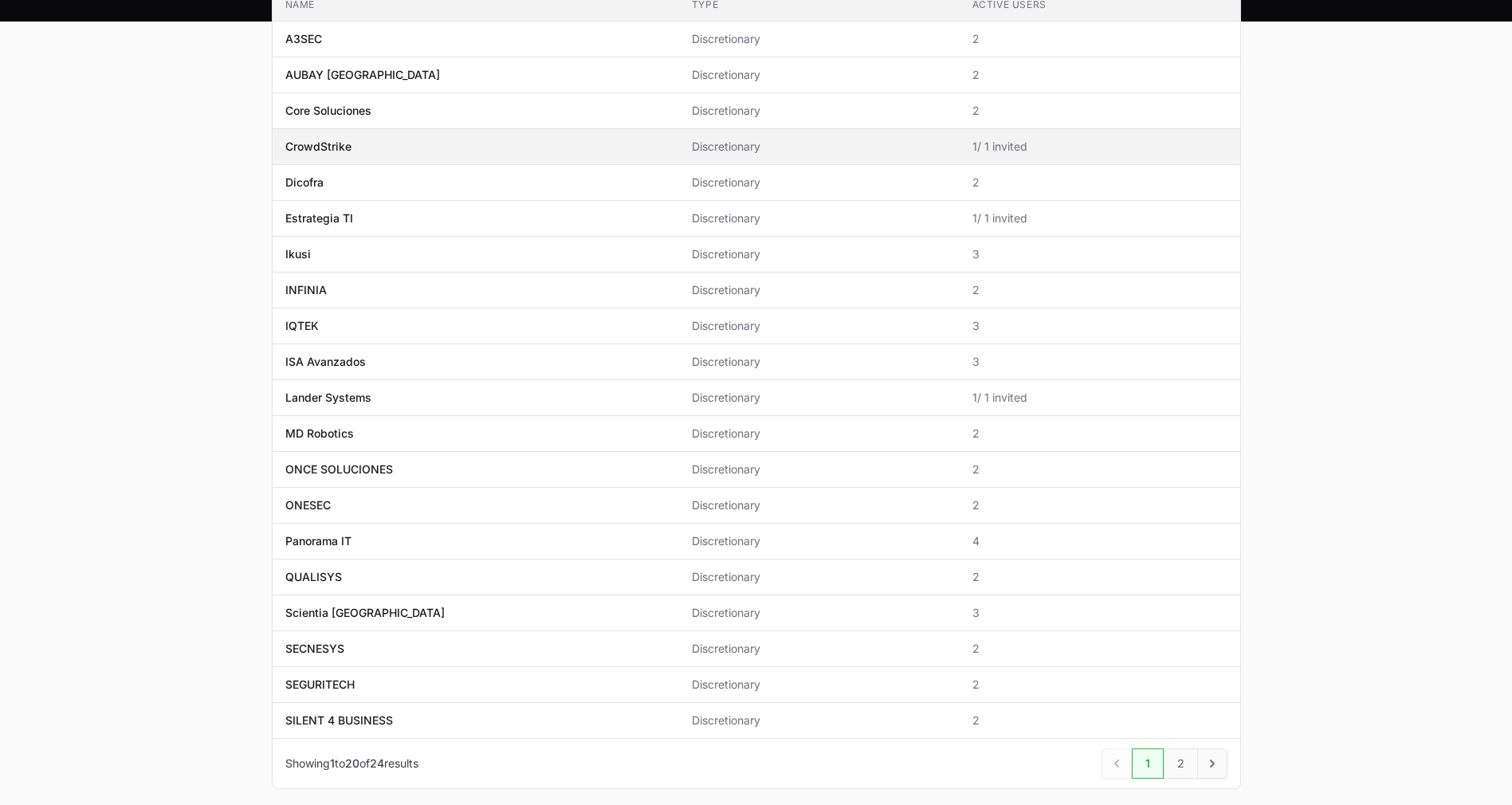
scroll to position [302, 0]
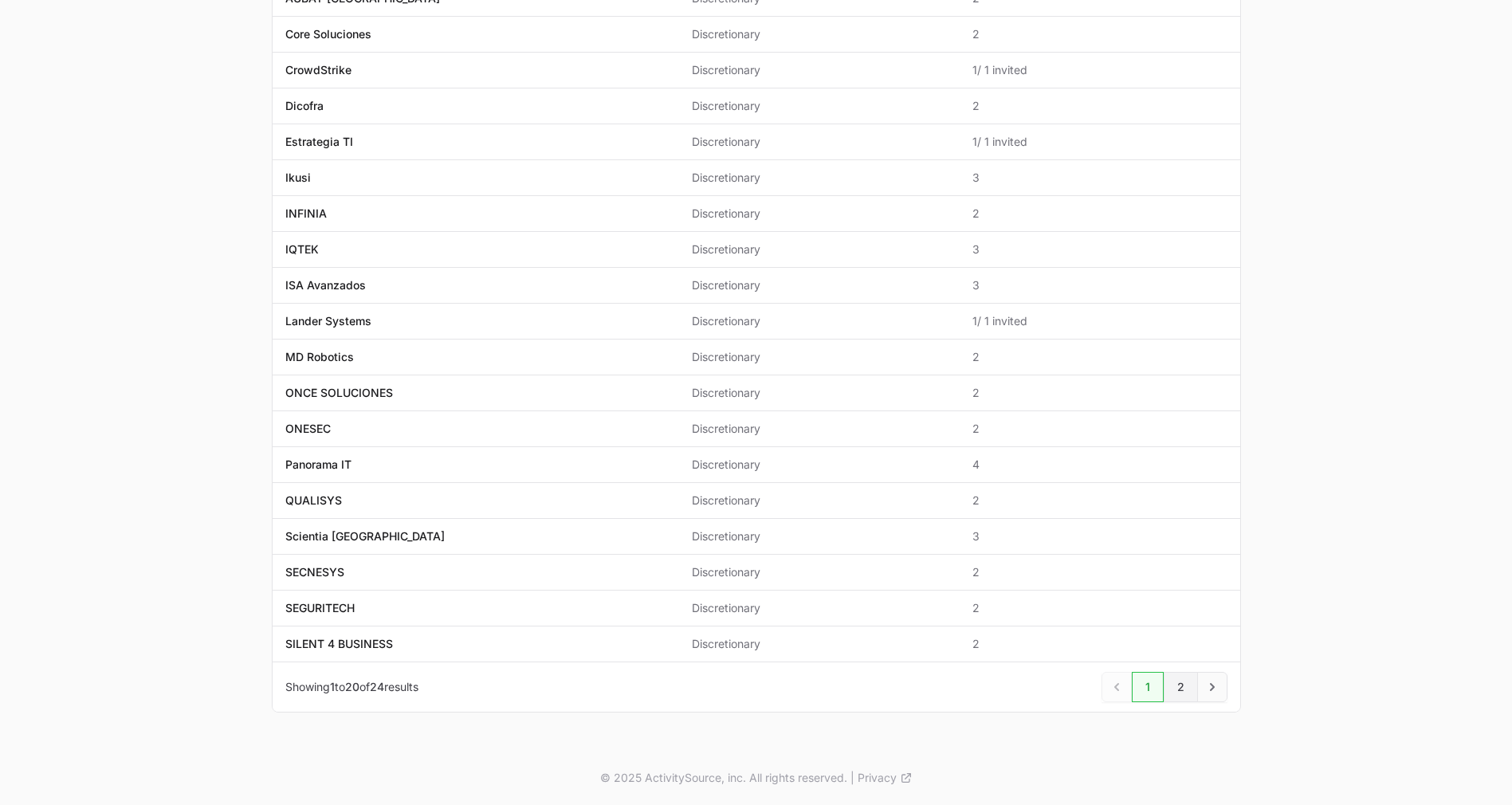
click at [1185, 688] on link "2" at bounding box center [1181, 687] width 34 height 30
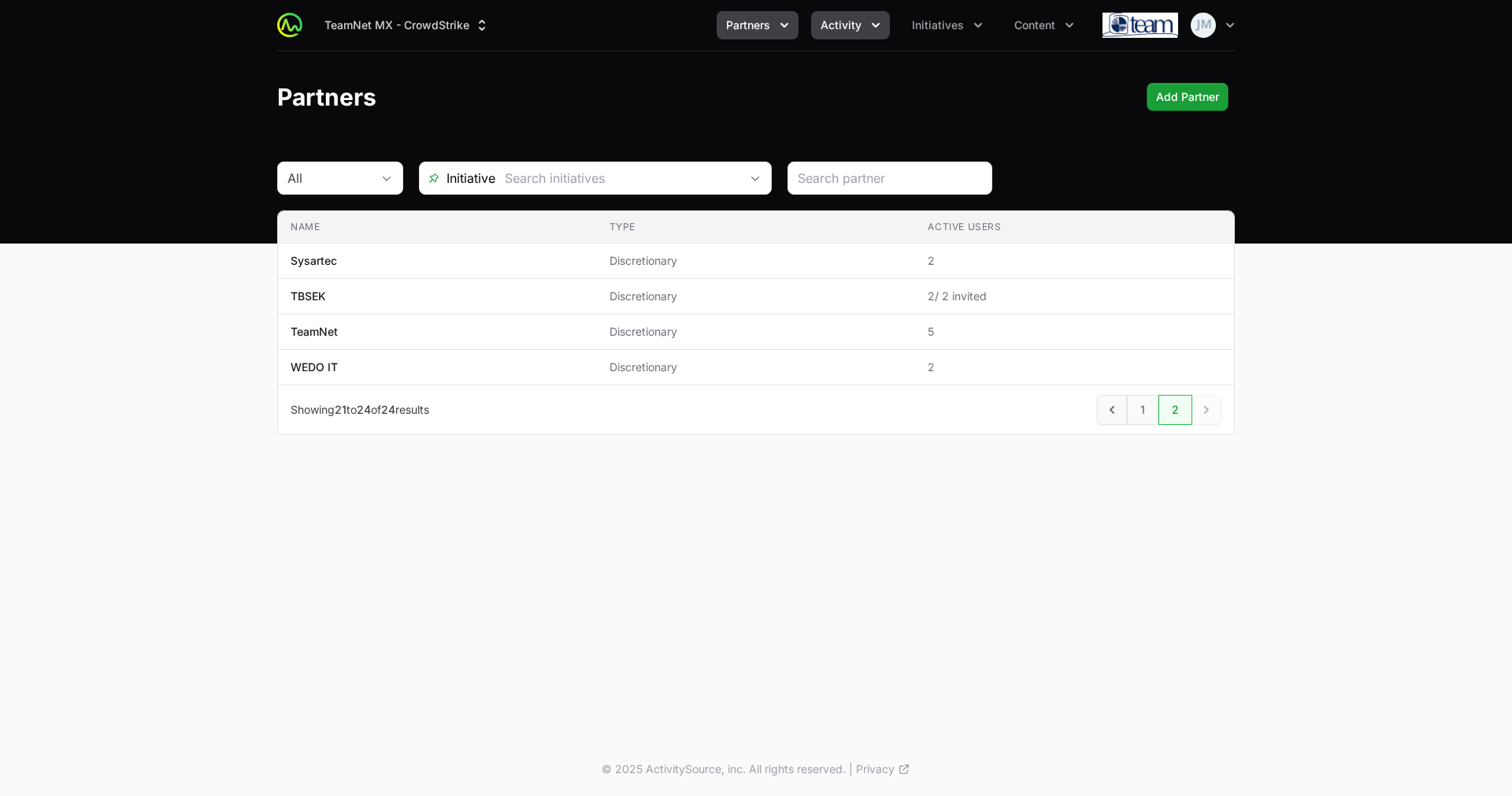
click at [830, 24] on span "Activity" at bounding box center [841, 25] width 41 height 15
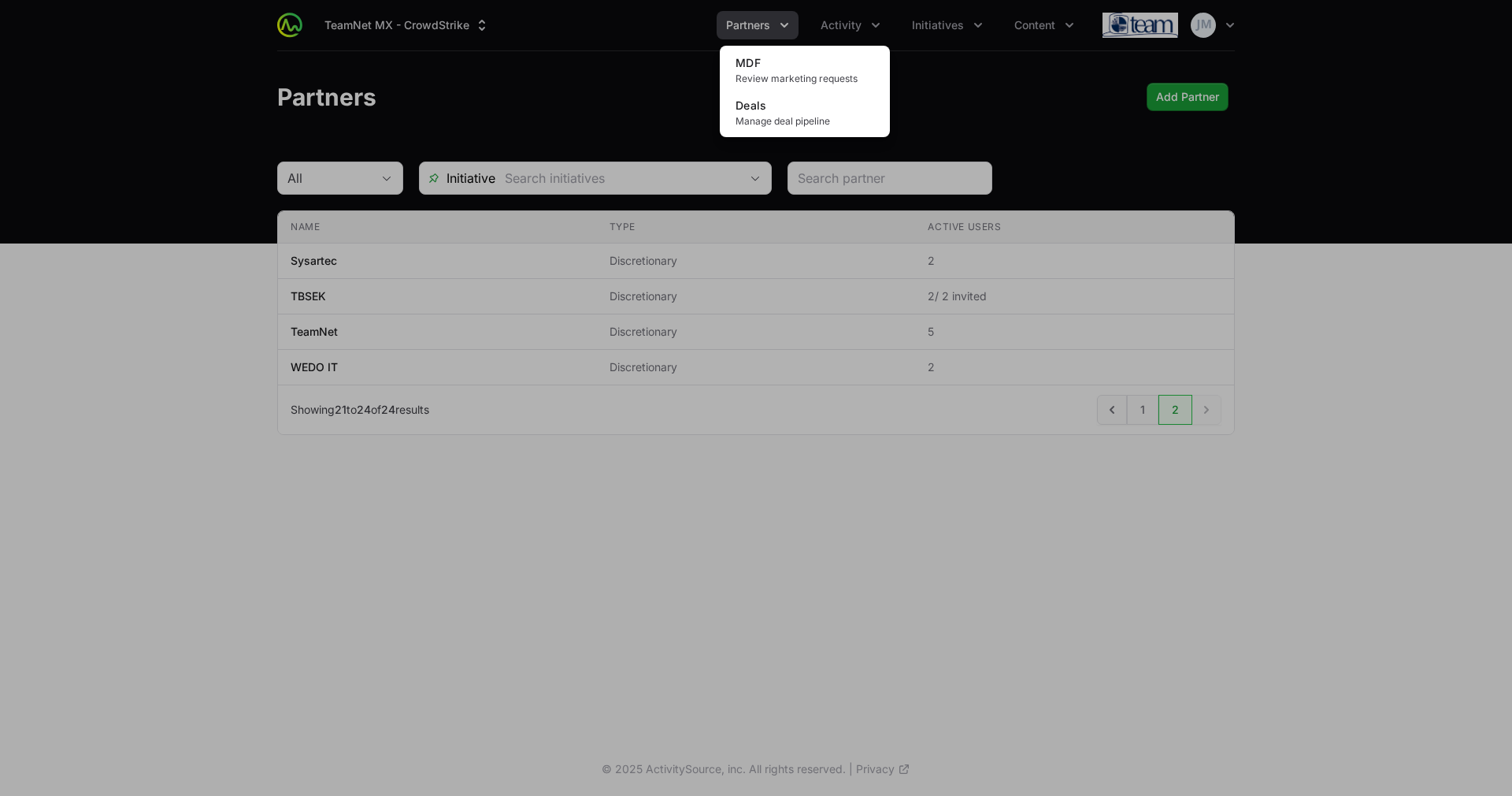
click at [992, 16] on div "Activity menu" at bounding box center [756, 398] width 1512 height 796
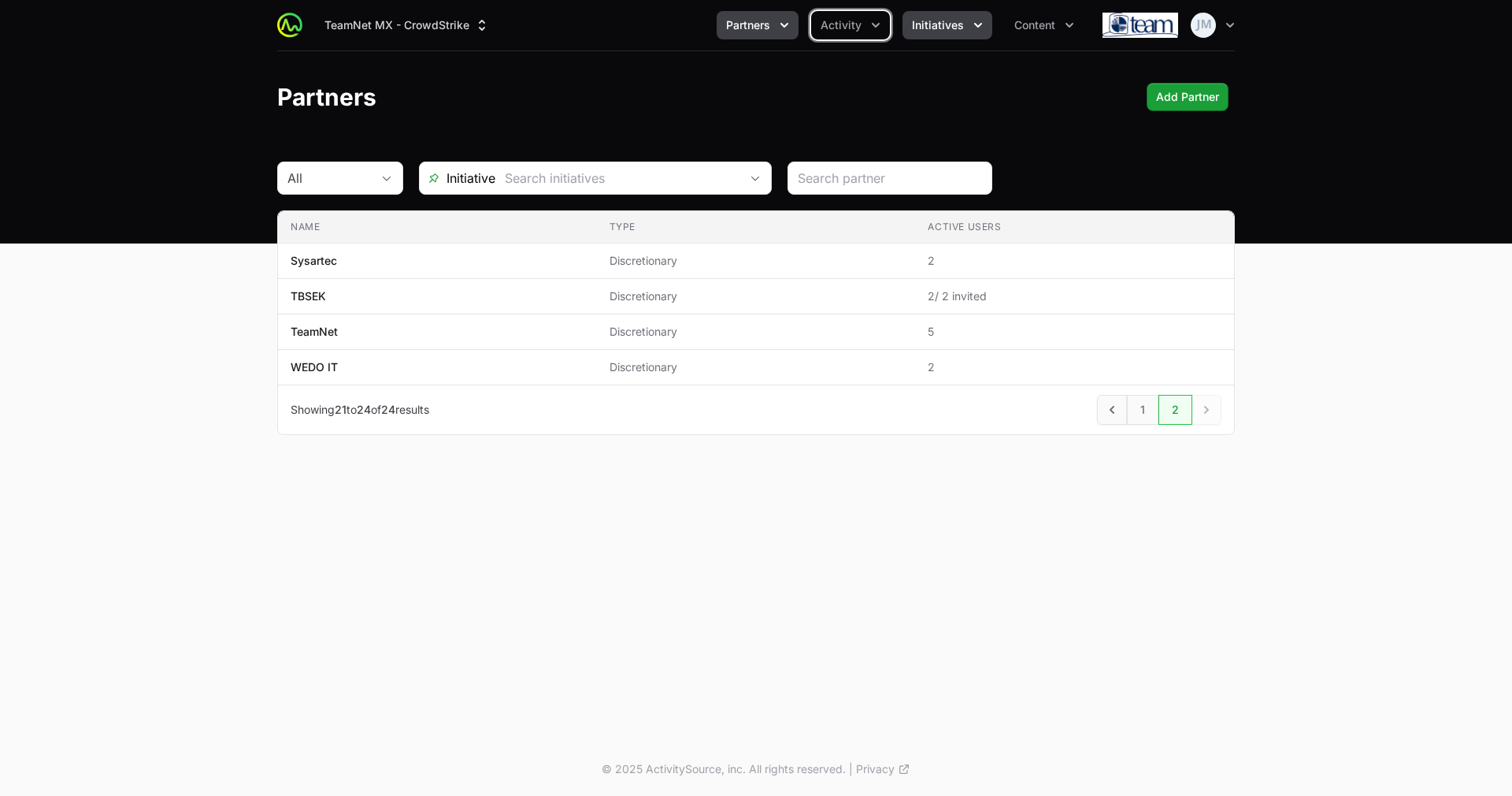
click at [979, 23] on icon "Initiatives menu" at bounding box center [978, 25] width 15 height 15
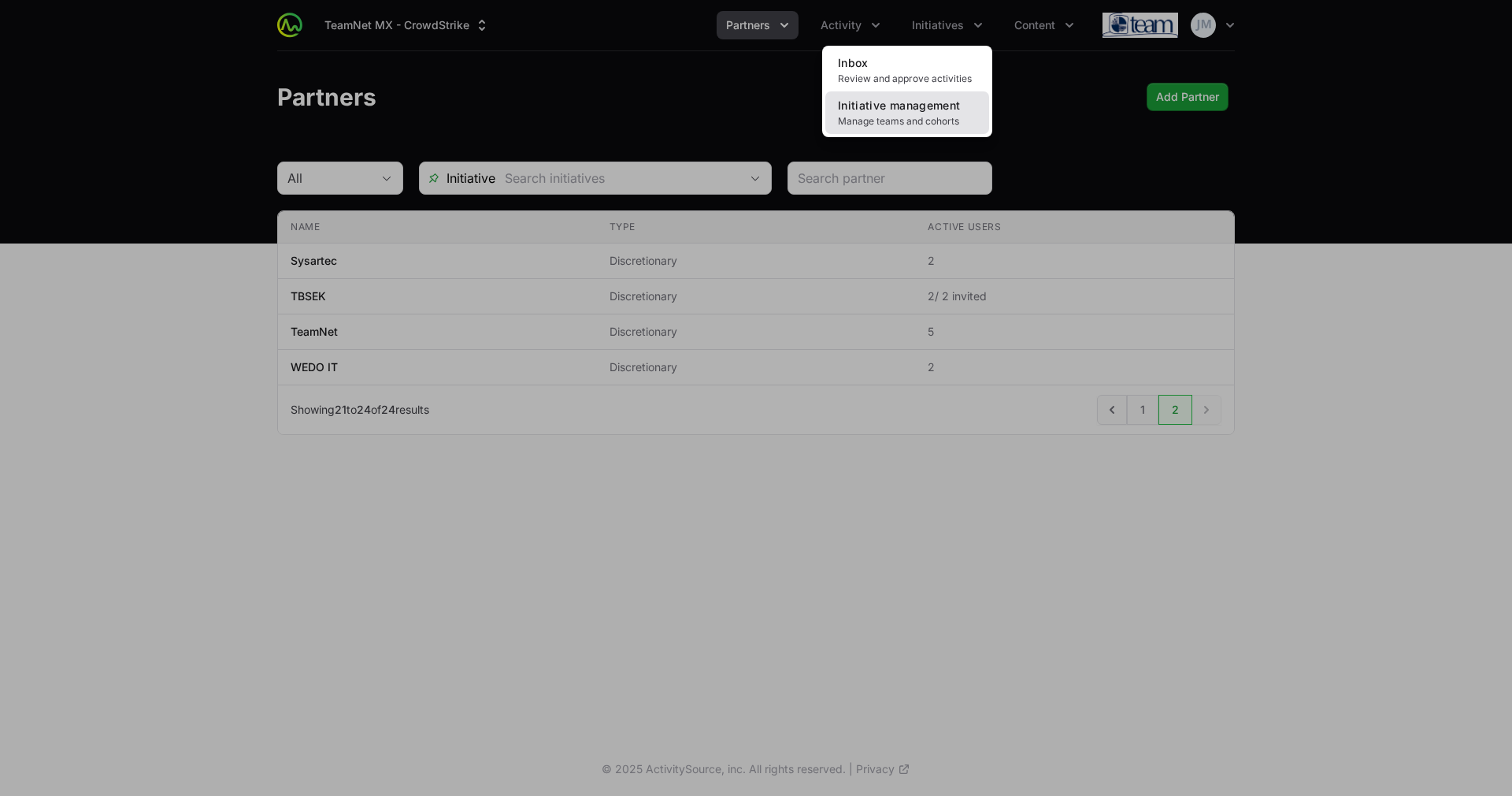
click at [922, 107] on span "Initiative management" at bounding box center [899, 106] width 122 height 14
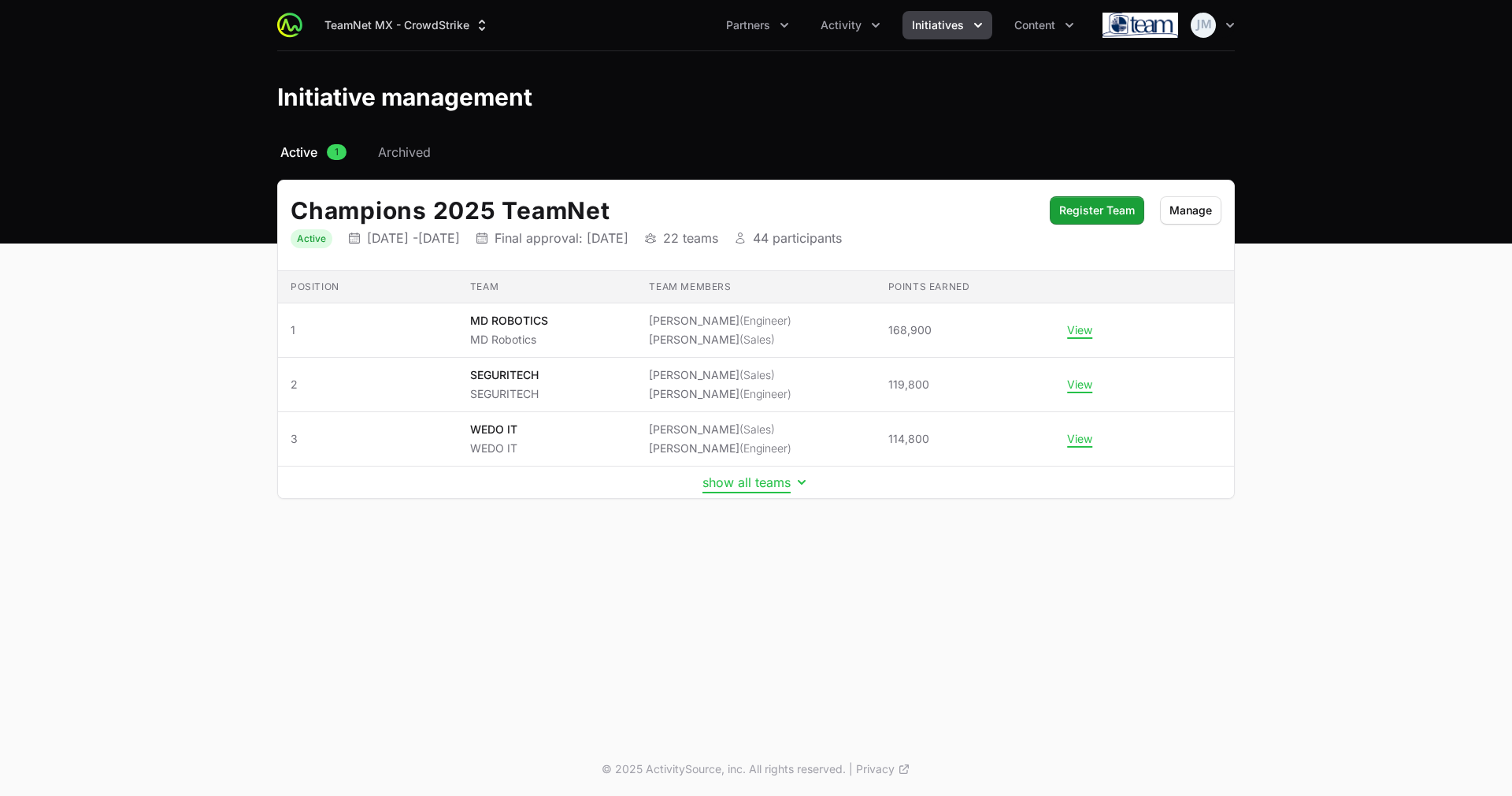
click at [729, 486] on button "show all teams" at bounding box center [756, 482] width 107 height 15
